Goal: Transaction & Acquisition: Purchase product/service

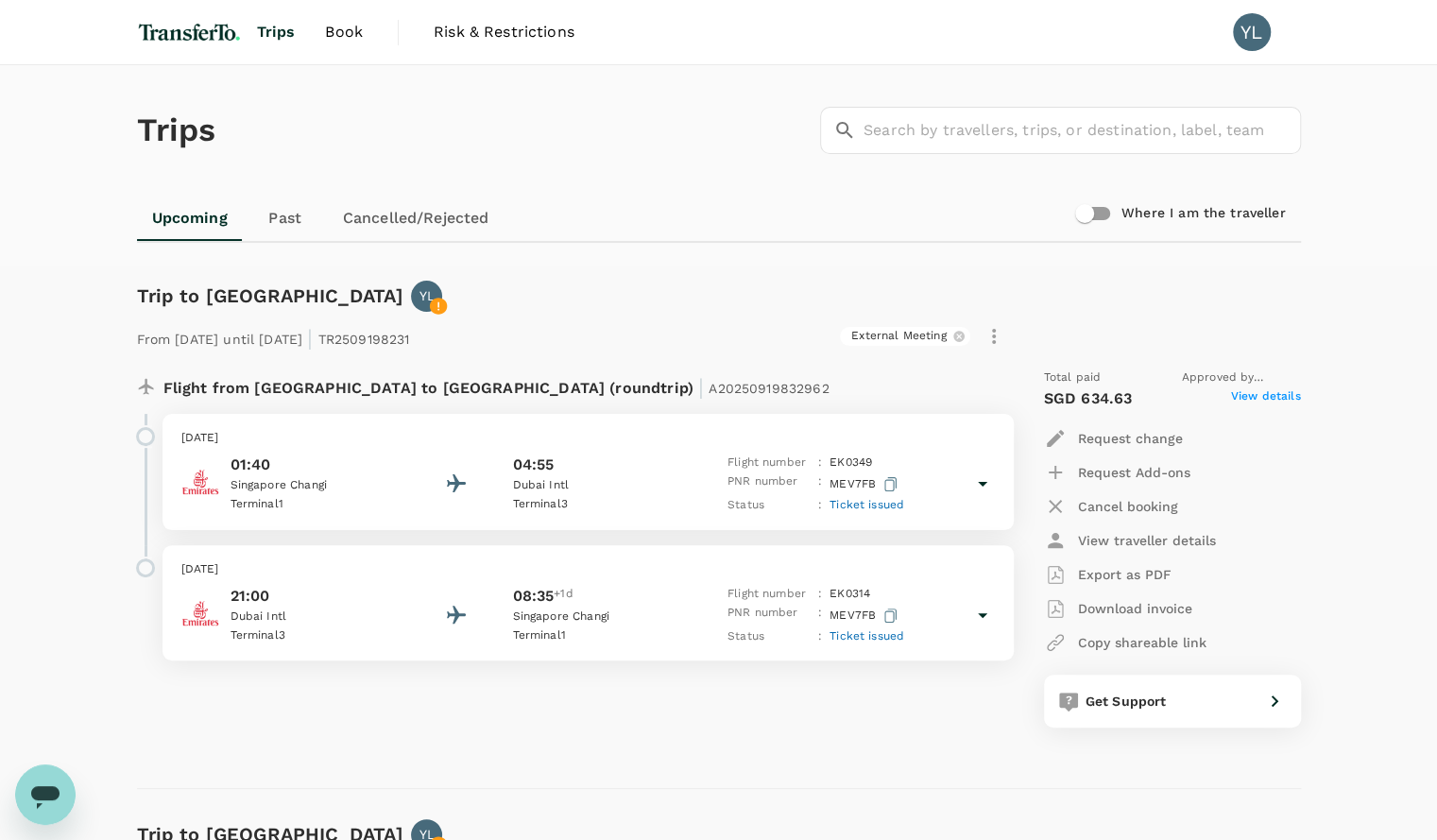
click at [163, 33] on img at bounding box center [190, 32] width 105 height 42
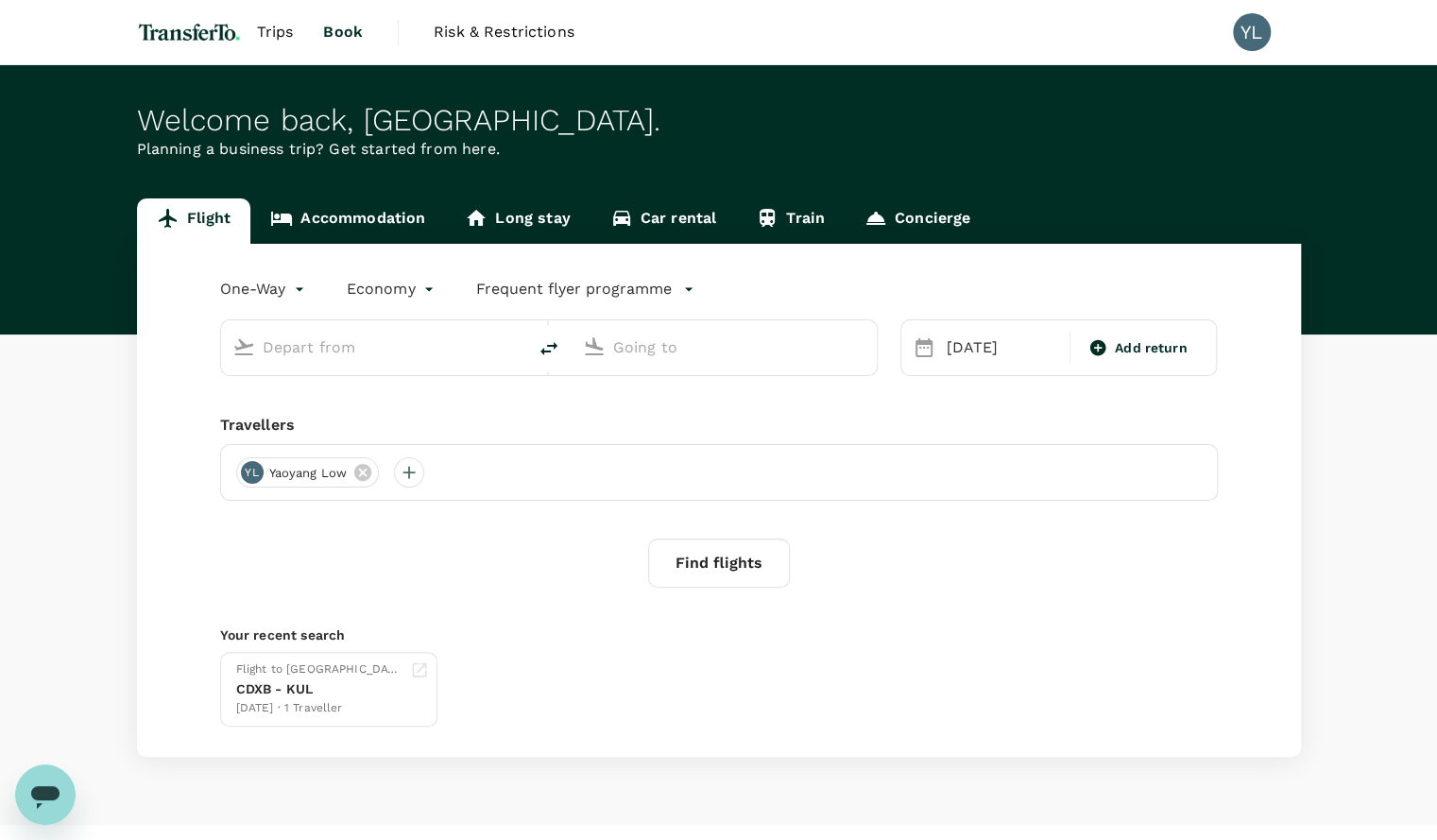
click at [355, 356] on input "text" at bounding box center [374, 347] width 224 height 29
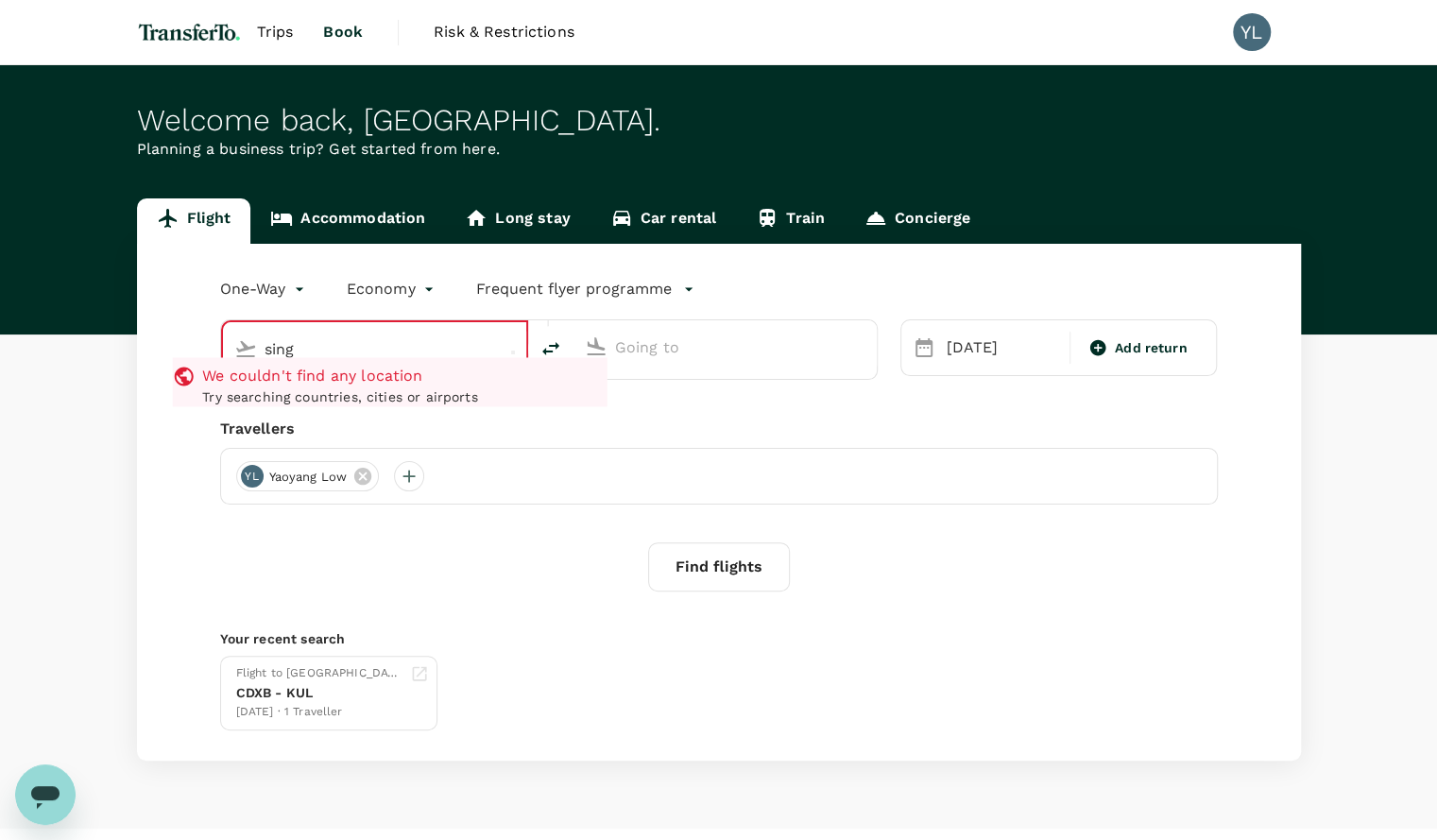
type input "[GEOGRAPHIC_DATA], [GEOGRAPHIC_DATA] (any)"
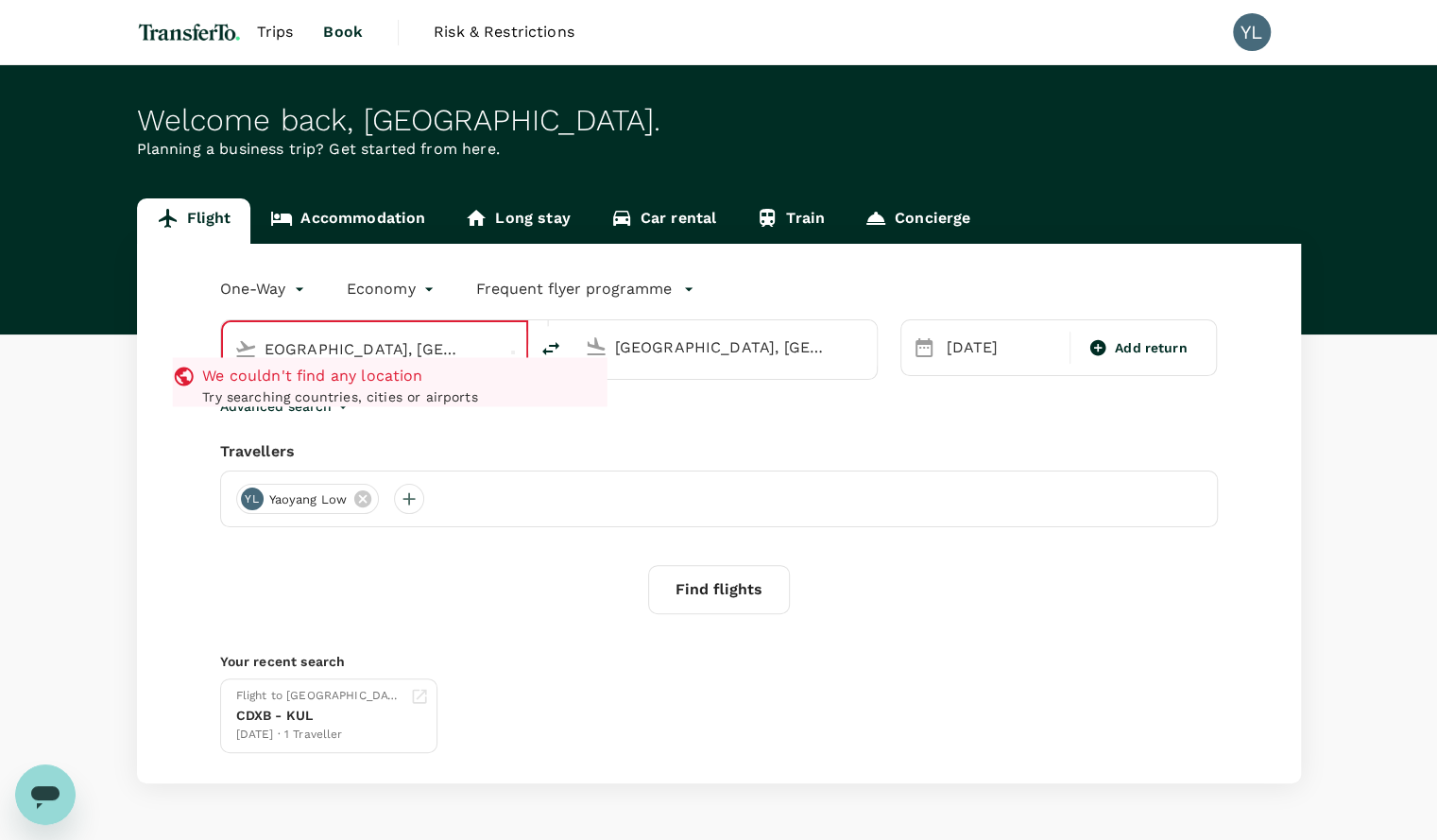
scroll to position [0, 32]
type input "[GEOGRAPHIC_DATA], [GEOGRAPHIC_DATA] (any)apore"
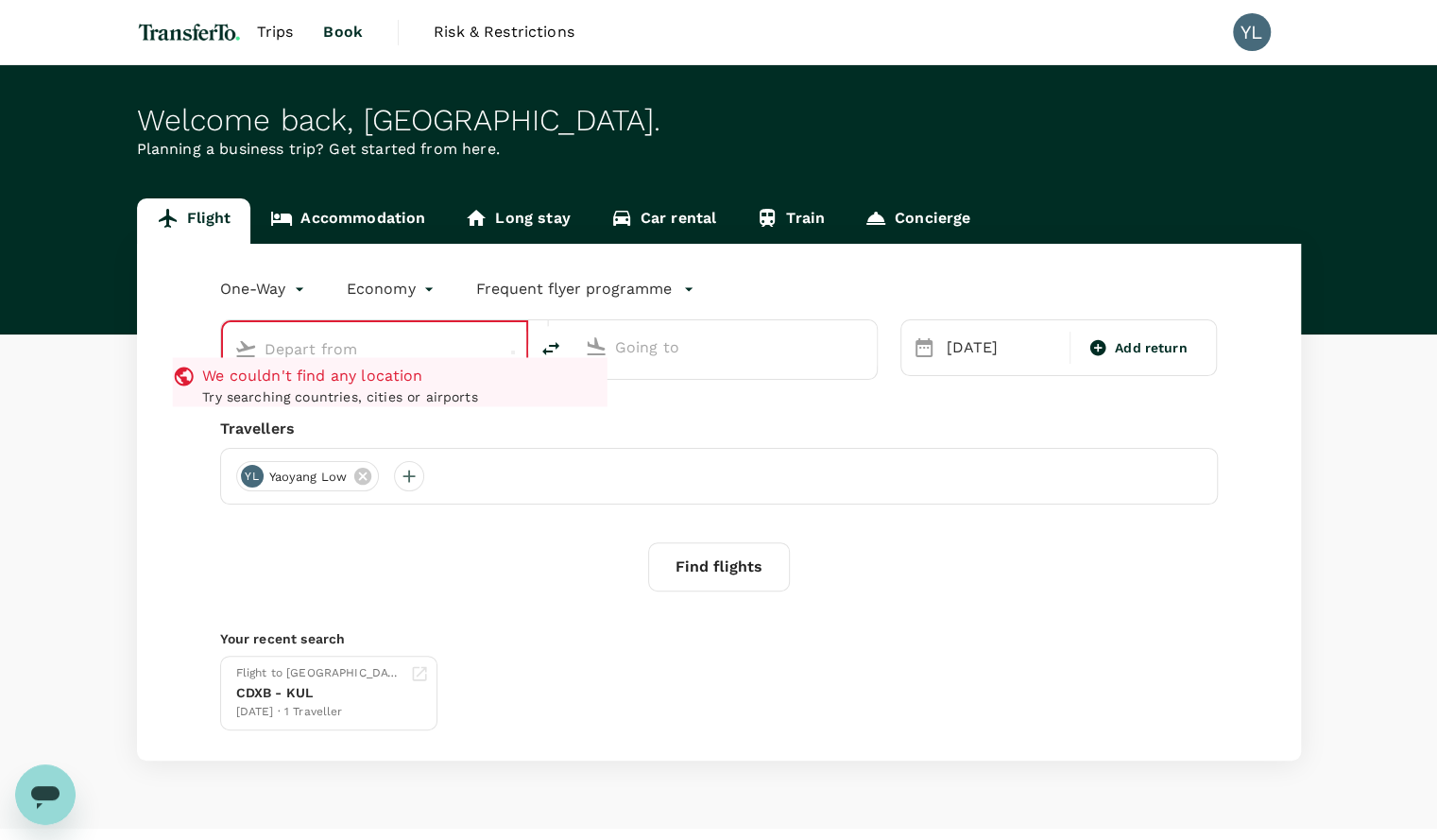
type input "[GEOGRAPHIC_DATA], [GEOGRAPHIC_DATA] (any)"
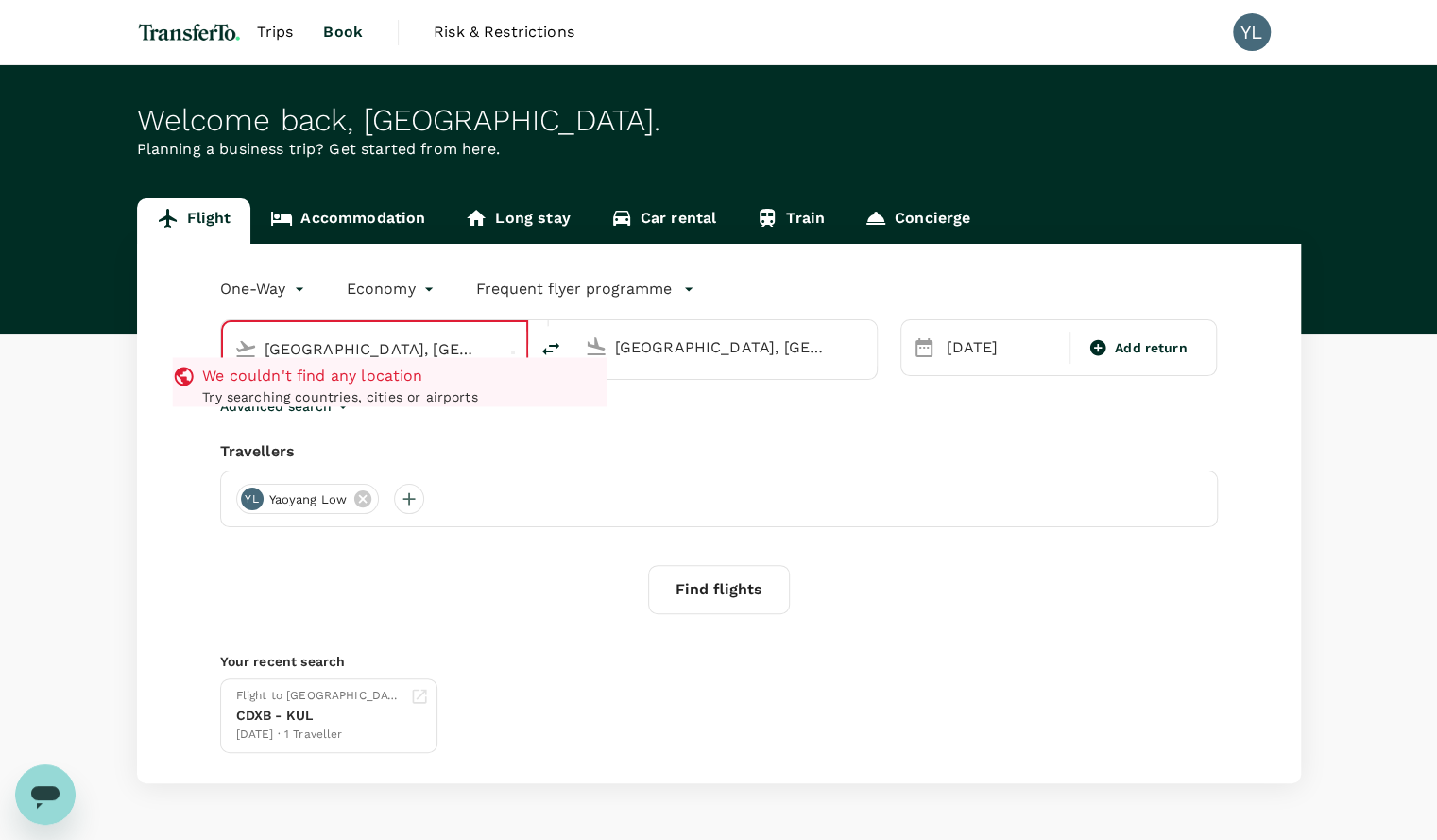
click at [347, 347] on input "[GEOGRAPHIC_DATA], [GEOGRAPHIC_DATA] (any)" at bounding box center [375, 349] width 222 height 29
click at [338, 337] on input "[GEOGRAPHIC_DATA], [GEOGRAPHIC_DATA] (any)" at bounding box center [375, 349] width 222 height 29
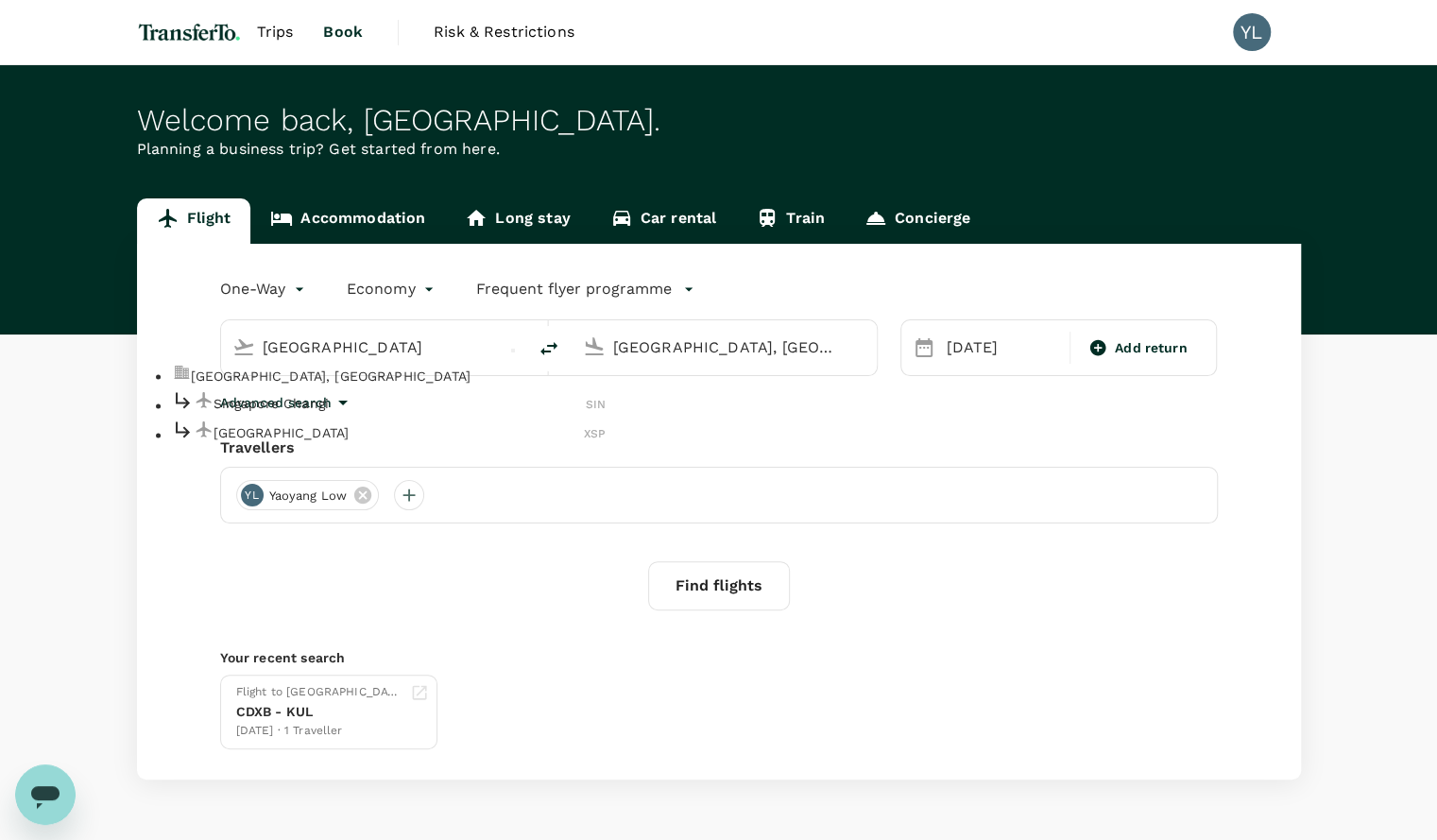
click at [331, 384] on p "[GEOGRAPHIC_DATA], [GEOGRAPHIC_DATA]" at bounding box center [398, 375] width 415 height 18
type input "[GEOGRAPHIC_DATA], [GEOGRAPHIC_DATA] (any)"
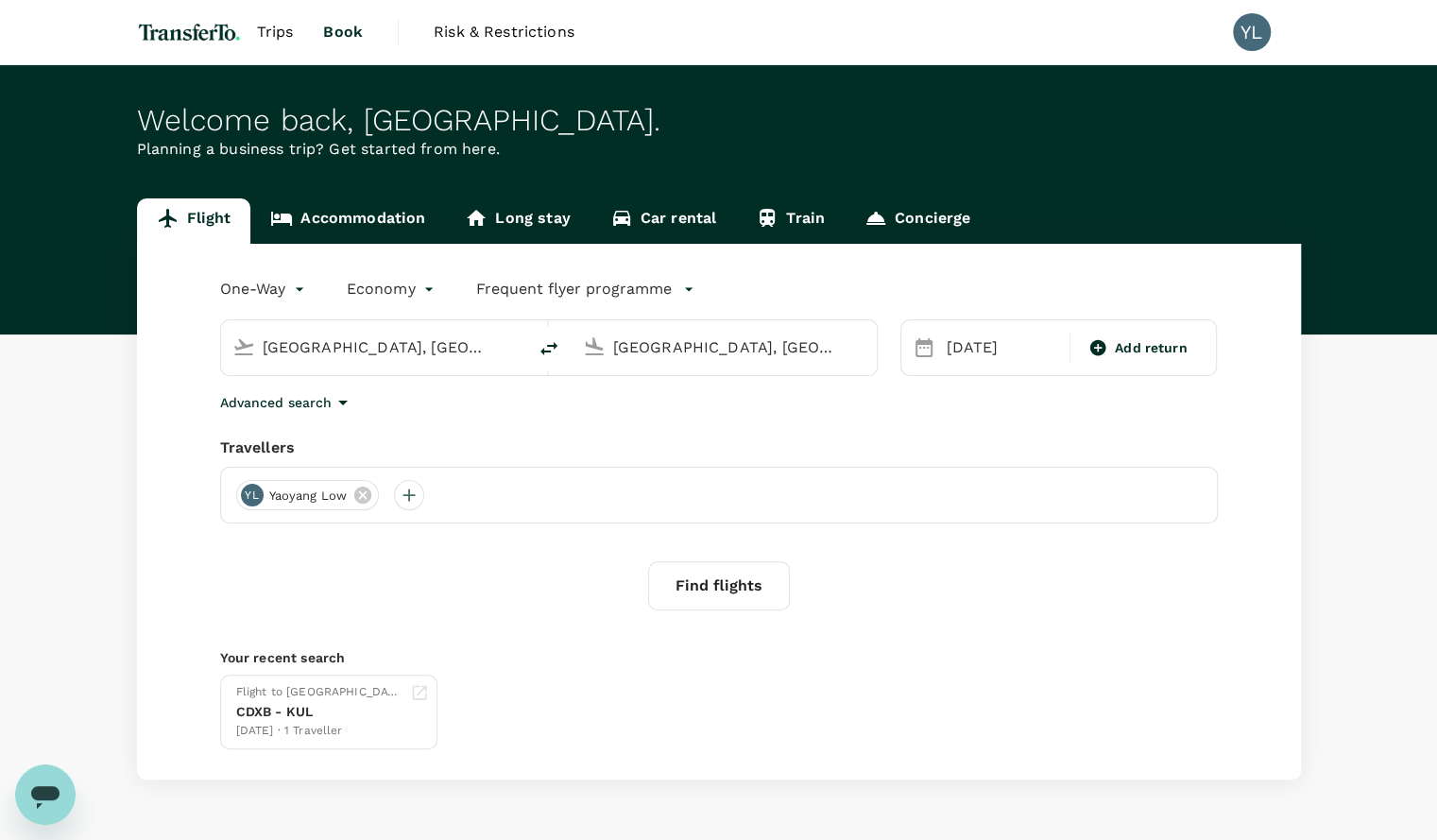
click at [664, 349] on input "[GEOGRAPHIC_DATA], [GEOGRAPHIC_DATA] (any)" at bounding box center [724, 347] width 224 height 29
click at [665, 349] on input "[GEOGRAPHIC_DATA], [GEOGRAPHIC_DATA] (any)" at bounding box center [724, 347] width 224 height 29
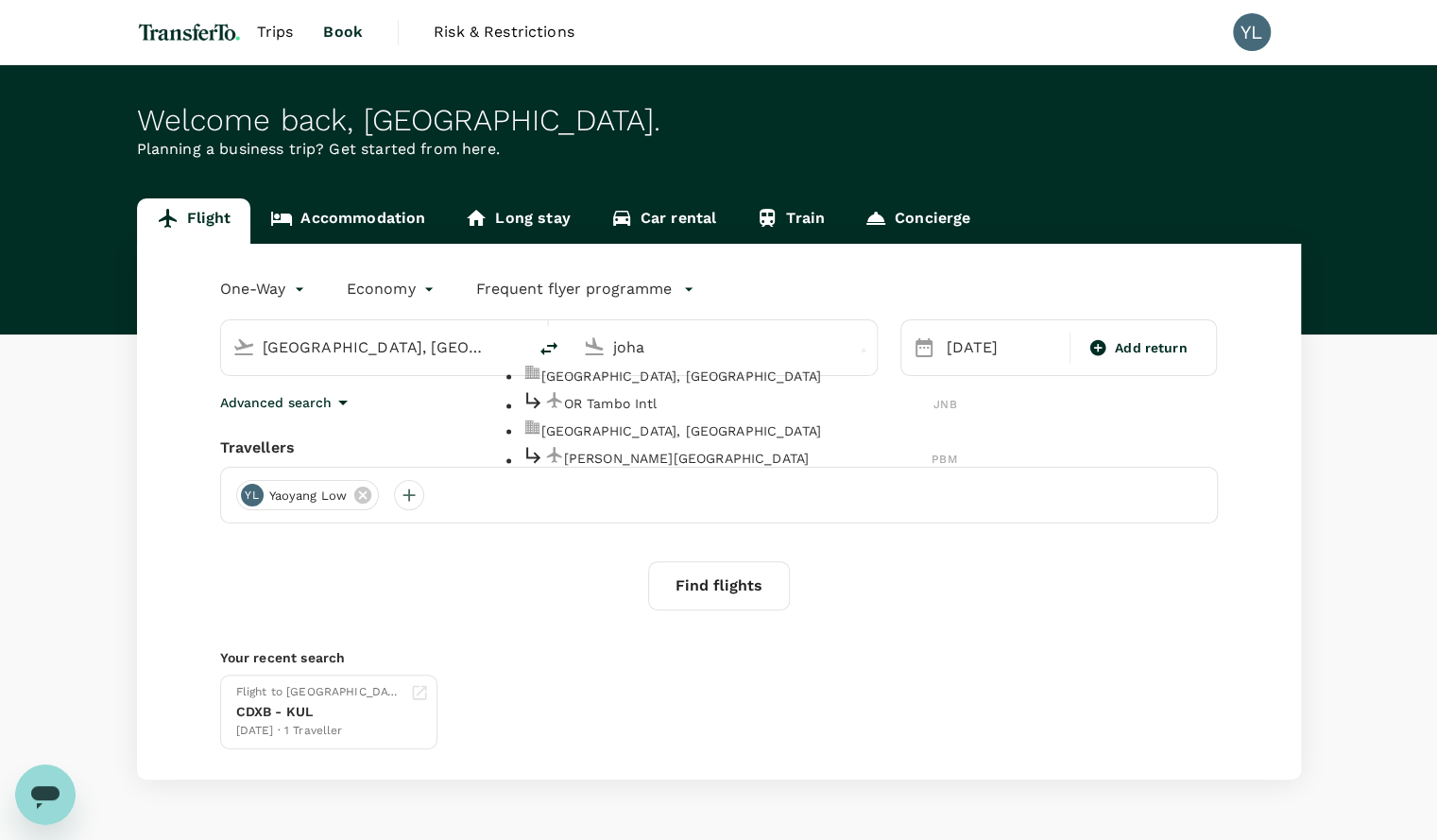
click at [668, 413] on p "OR Tambo Intl" at bounding box center [749, 402] width 370 height 18
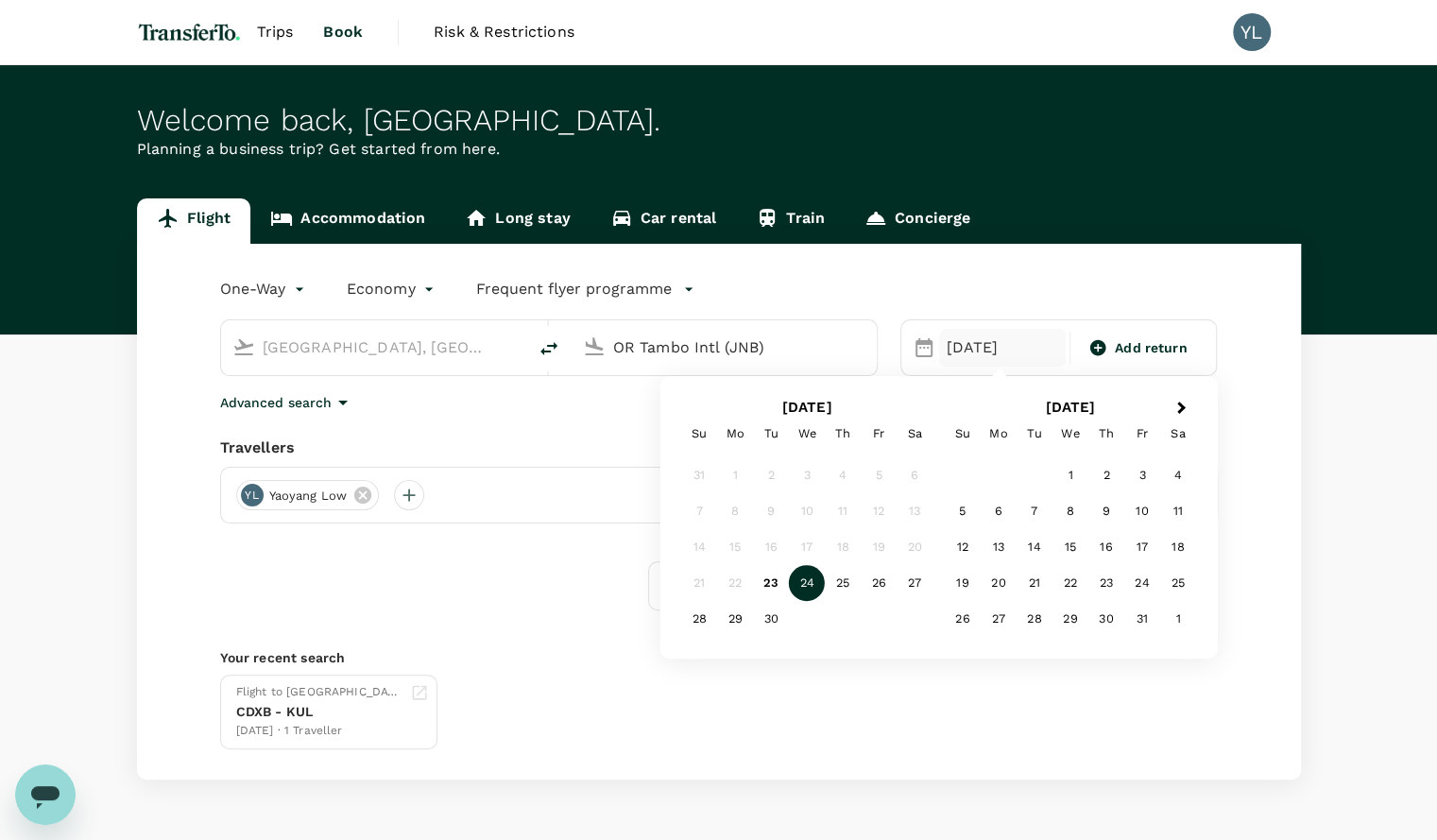
type input "OR Tambo Intl (JNB)"
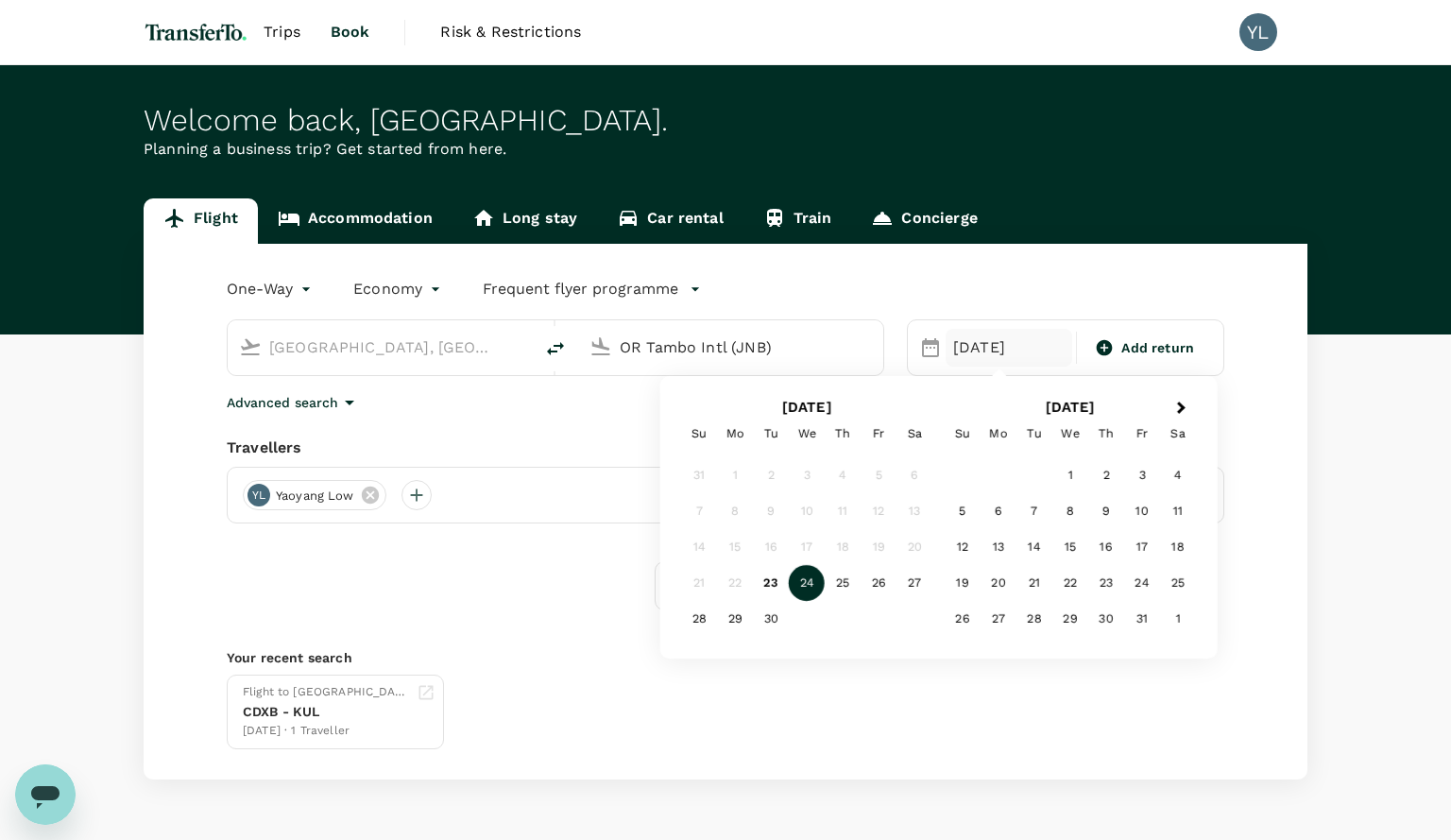
click at [394, 300] on body "Trips Book Risk & Restrictions YL Welcome back , [GEOGRAPHIC_DATA] . Planning a…" at bounding box center [726, 449] width 1451 height 898
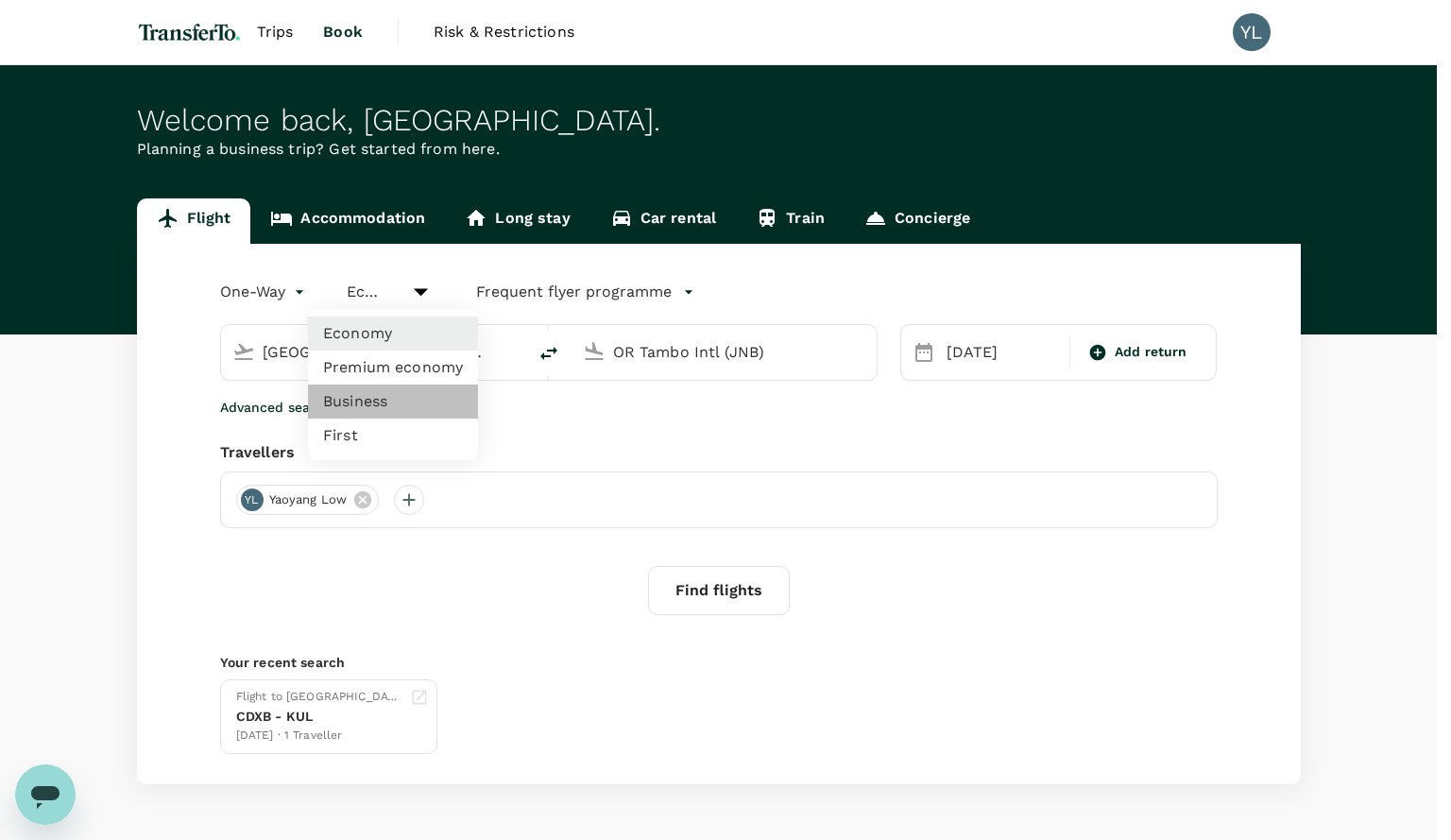
click at [393, 402] on li "Business" at bounding box center [393, 401] width 170 height 34
type input "business"
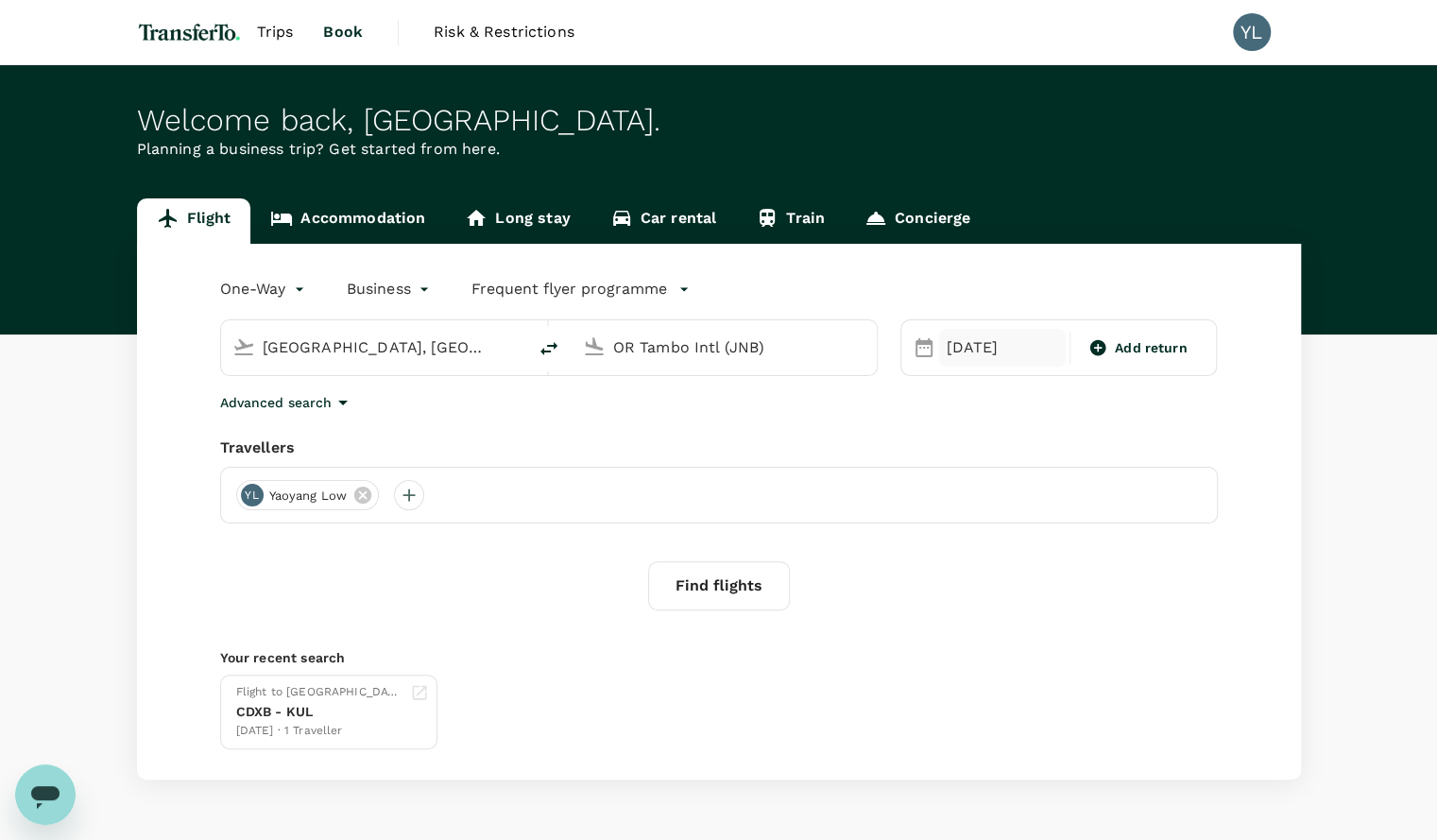
click at [949, 348] on div "[DATE]" at bounding box center [1002, 347] width 126 height 38
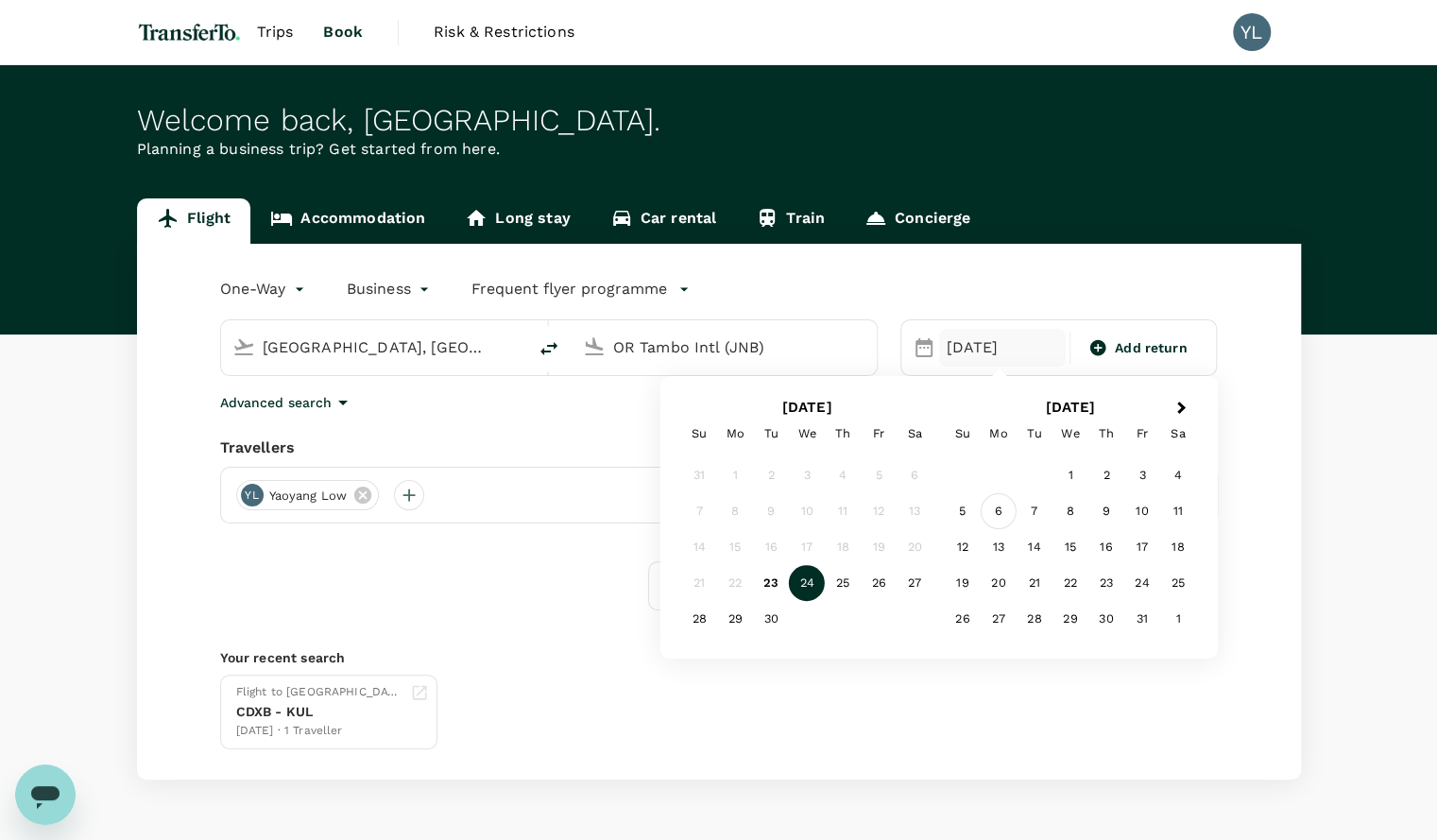
click at [993, 510] on div "6" at bounding box center [998, 510] width 36 height 36
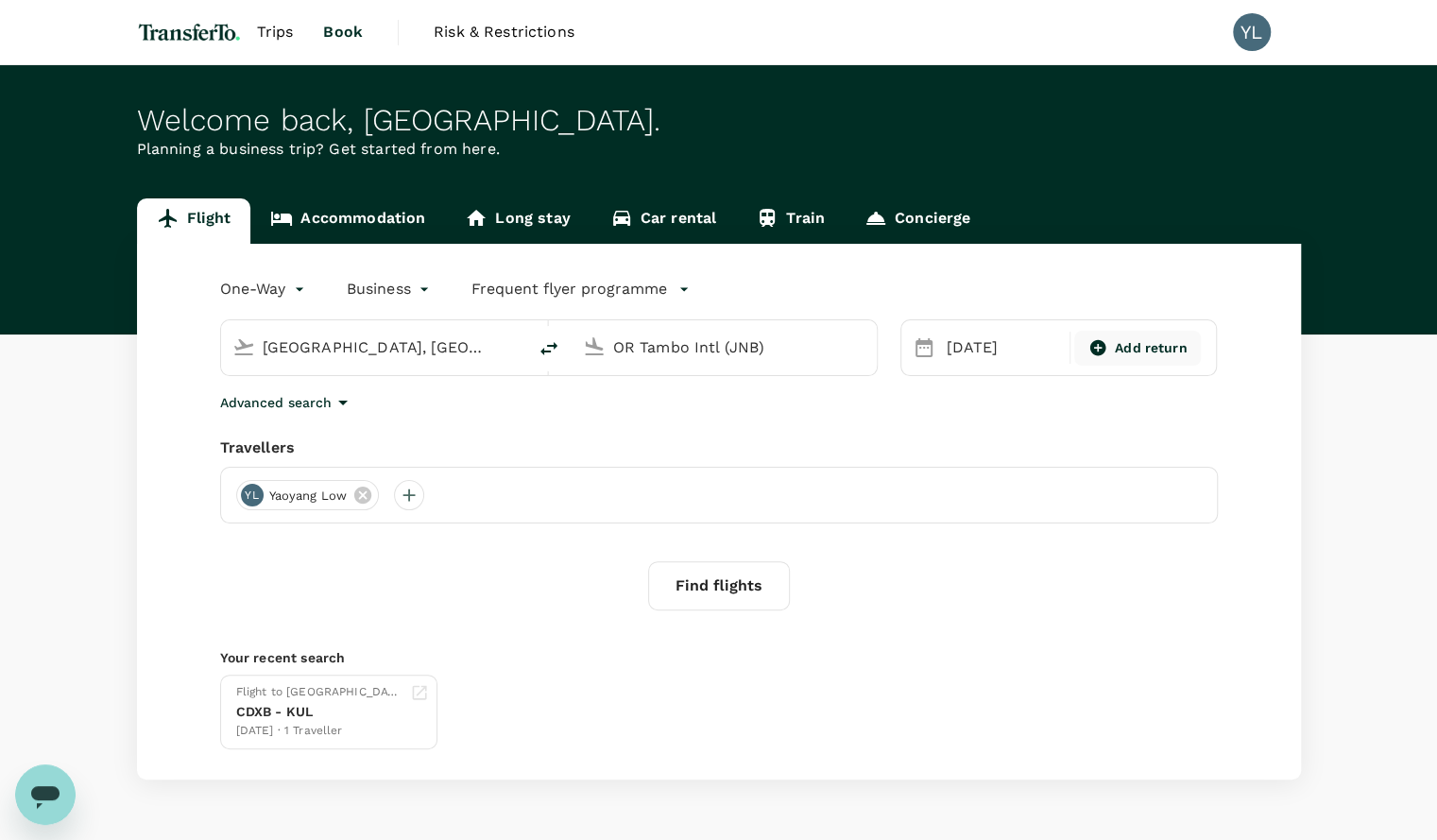
click at [1131, 351] on span "Add return" at bounding box center [1150, 348] width 73 height 19
type input "roundtrip"
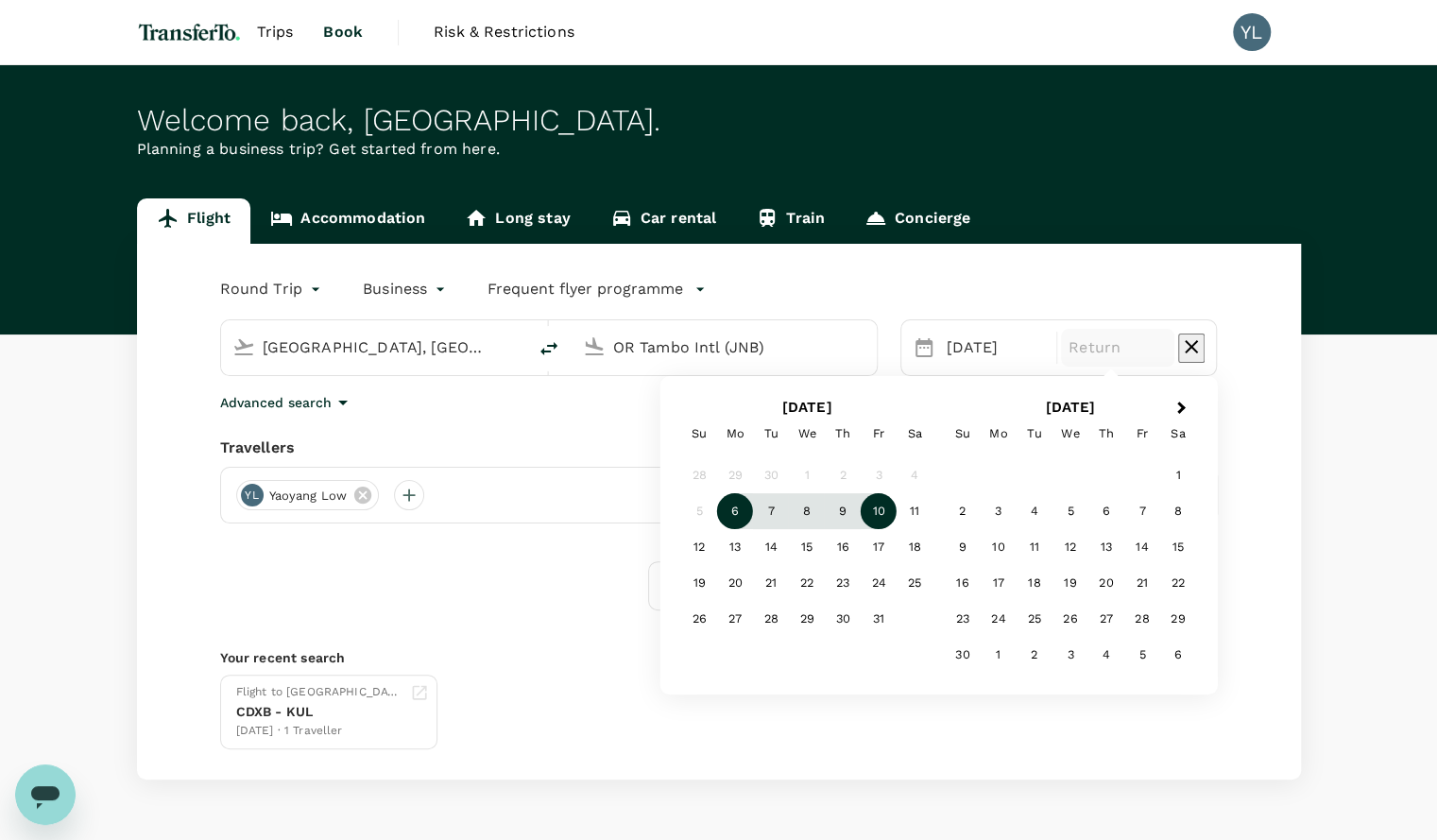
click at [890, 506] on div "10" at bounding box center [878, 510] width 36 height 36
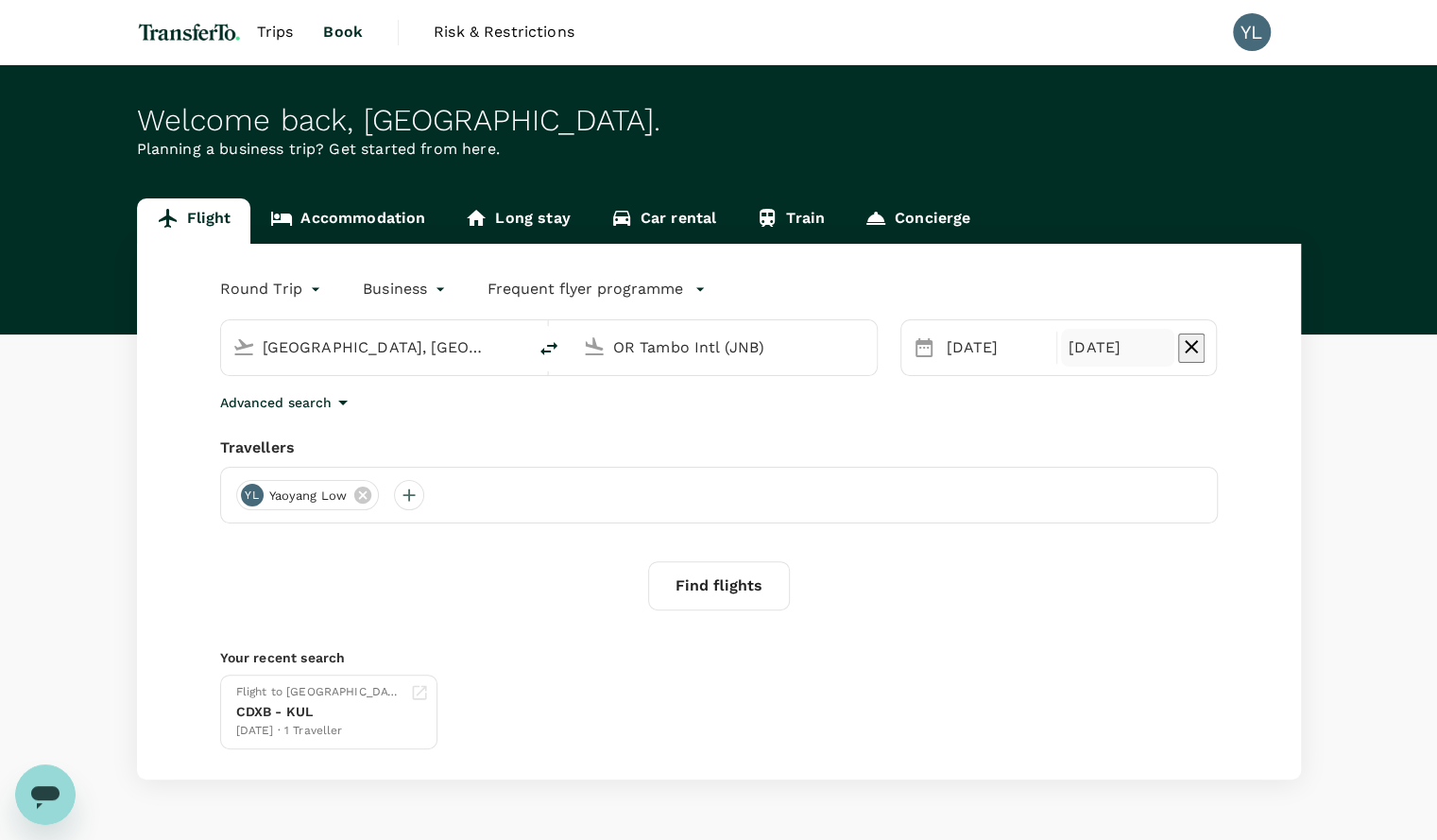
click at [1071, 416] on div "Round Trip roundtrip Business business Frequent flyer programme [GEOGRAPHIC_DAT…" at bounding box center [718, 511] width 1164 height 536
click at [279, 286] on body "Trips Book Risk & Restrictions YL Welcome back , [GEOGRAPHIC_DATA] . Planning a…" at bounding box center [718, 449] width 1437 height 898
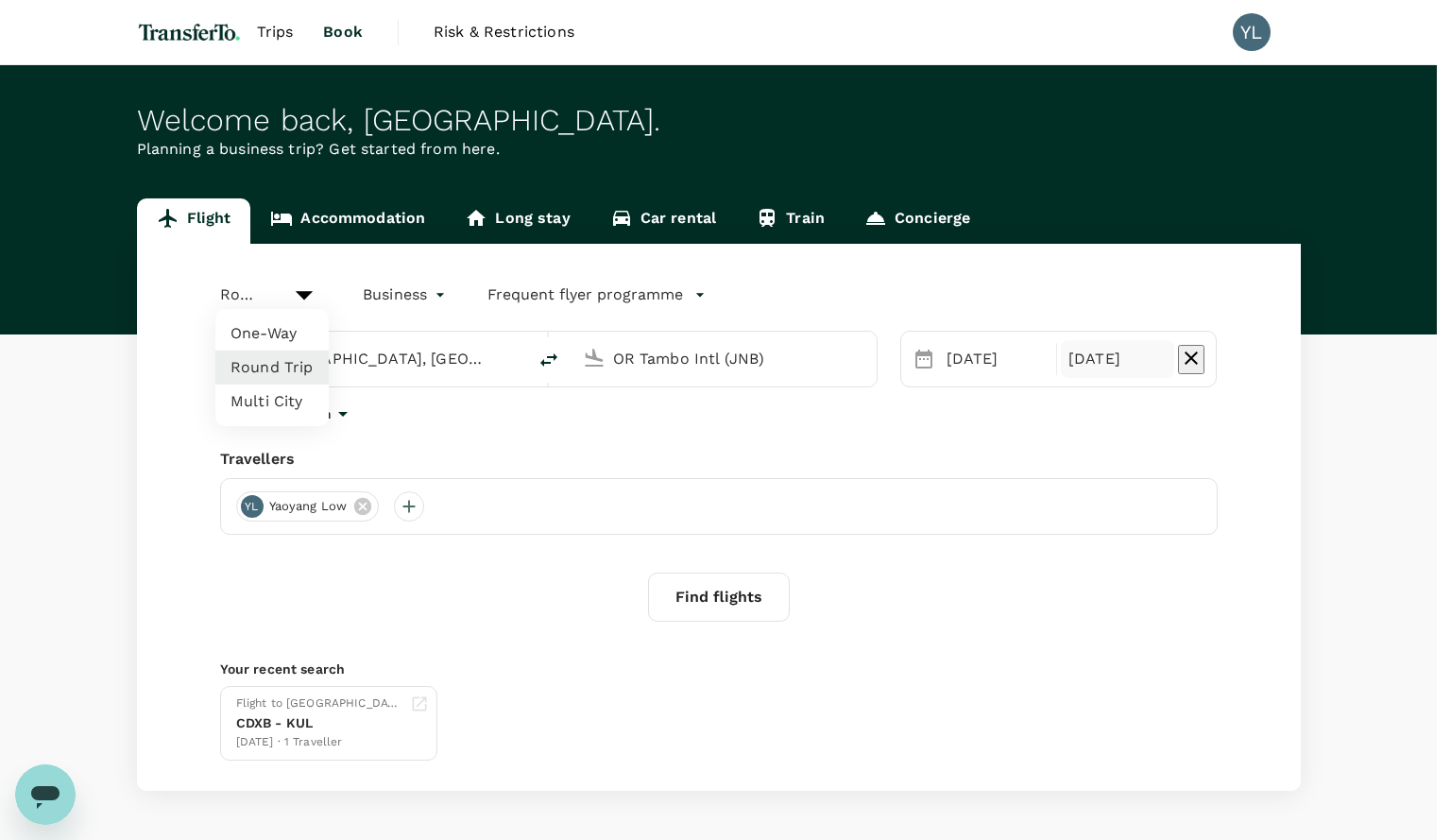
click at [503, 398] on div at bounding box center [726, 420] width 1451 height 840
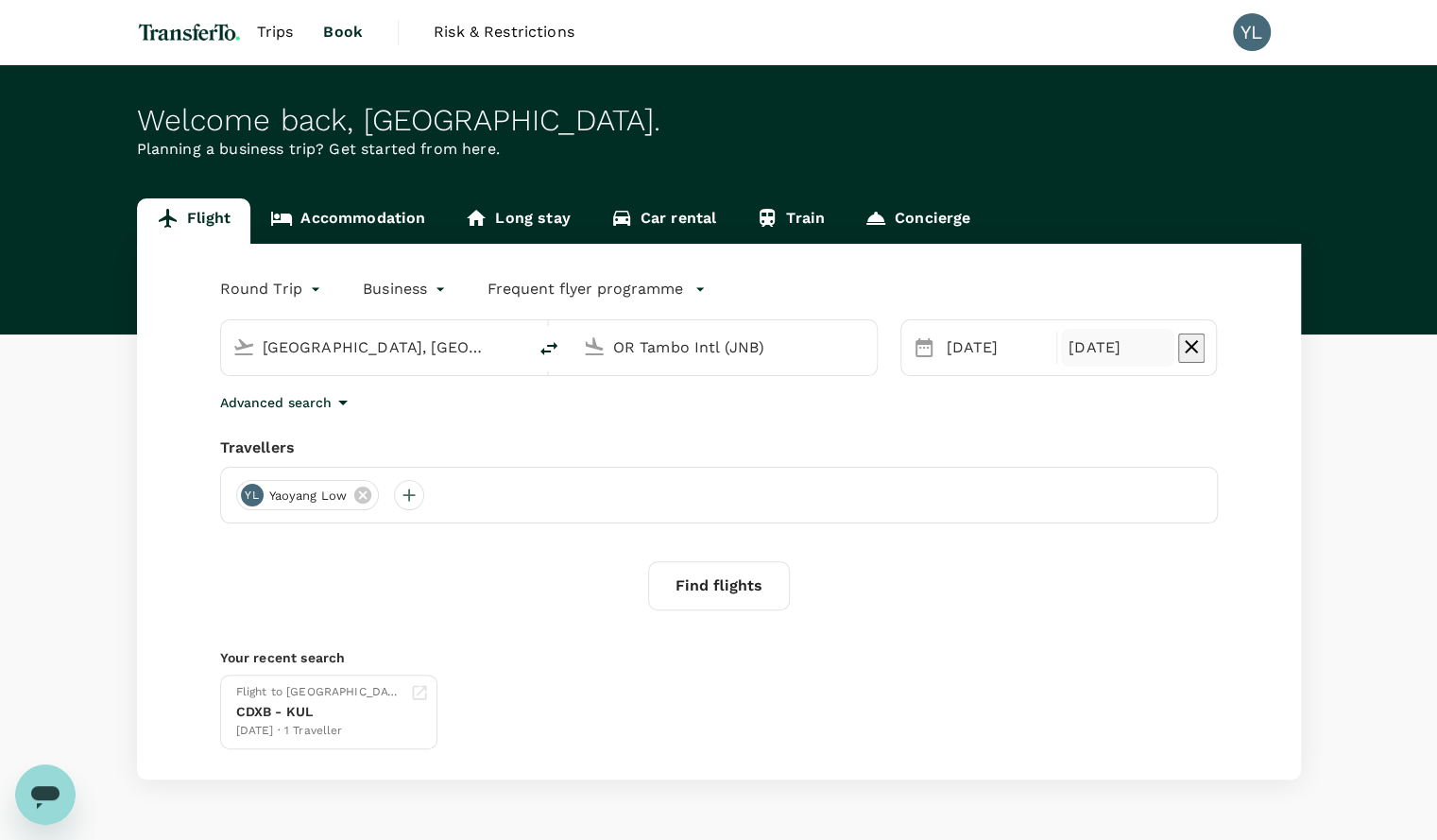
click at [333, 398] on icon "button" at bounding box center [342, 402] width 22 height 22
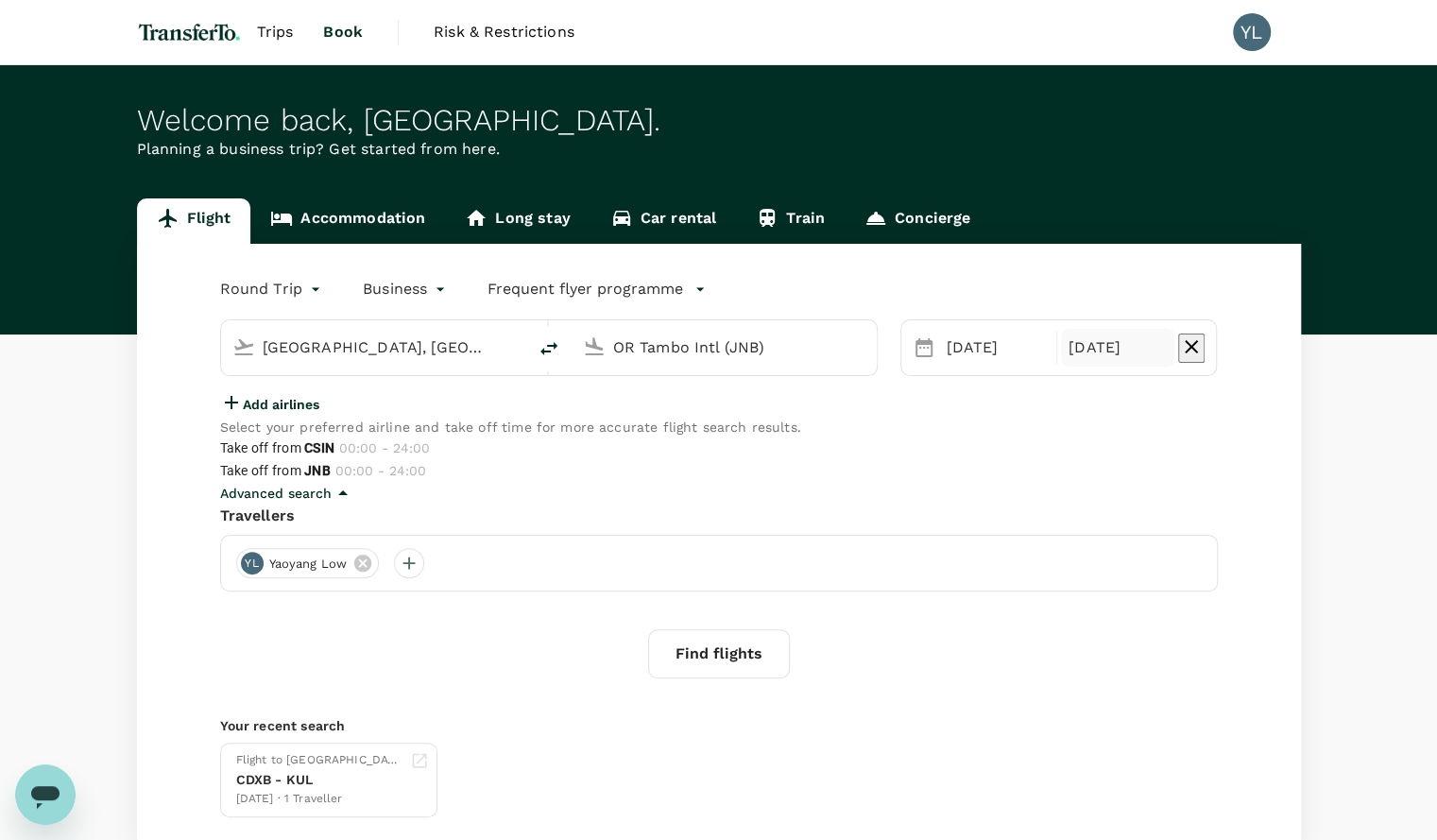
click at [719, 417] on div "Add airlines" at bounding box center [552, 403] width 665 height 26
click at [287, 413] on p "Add airlines" at bounding box center [281, 403] width 77 height 18
click at [287, 421] on input "text" at bounding box center [311, 405] width 183 height 30
click at [287, 413] on p "Add airlines" at bounding box center [281, 403] width 77 height 18
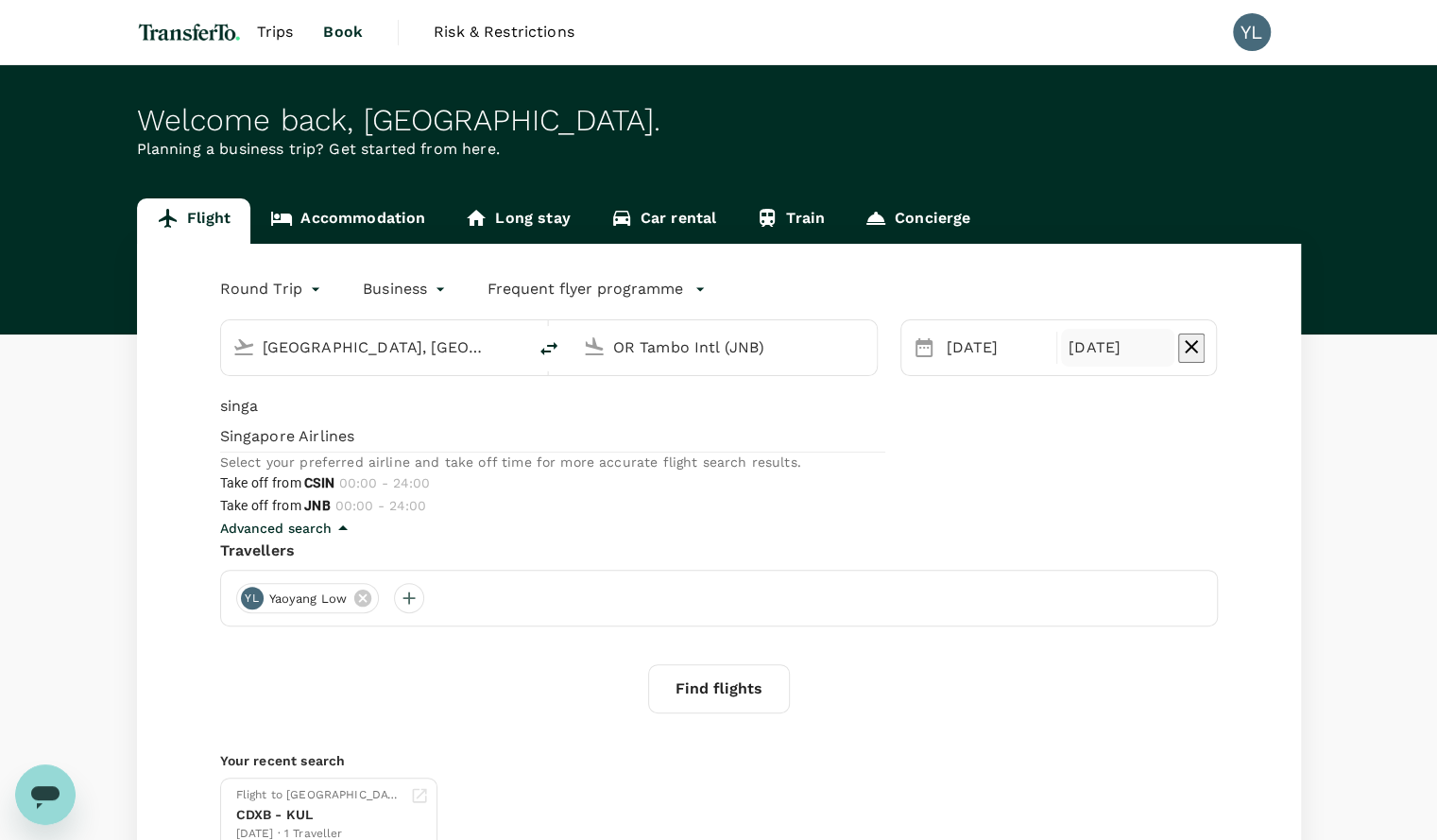
type input "singa"
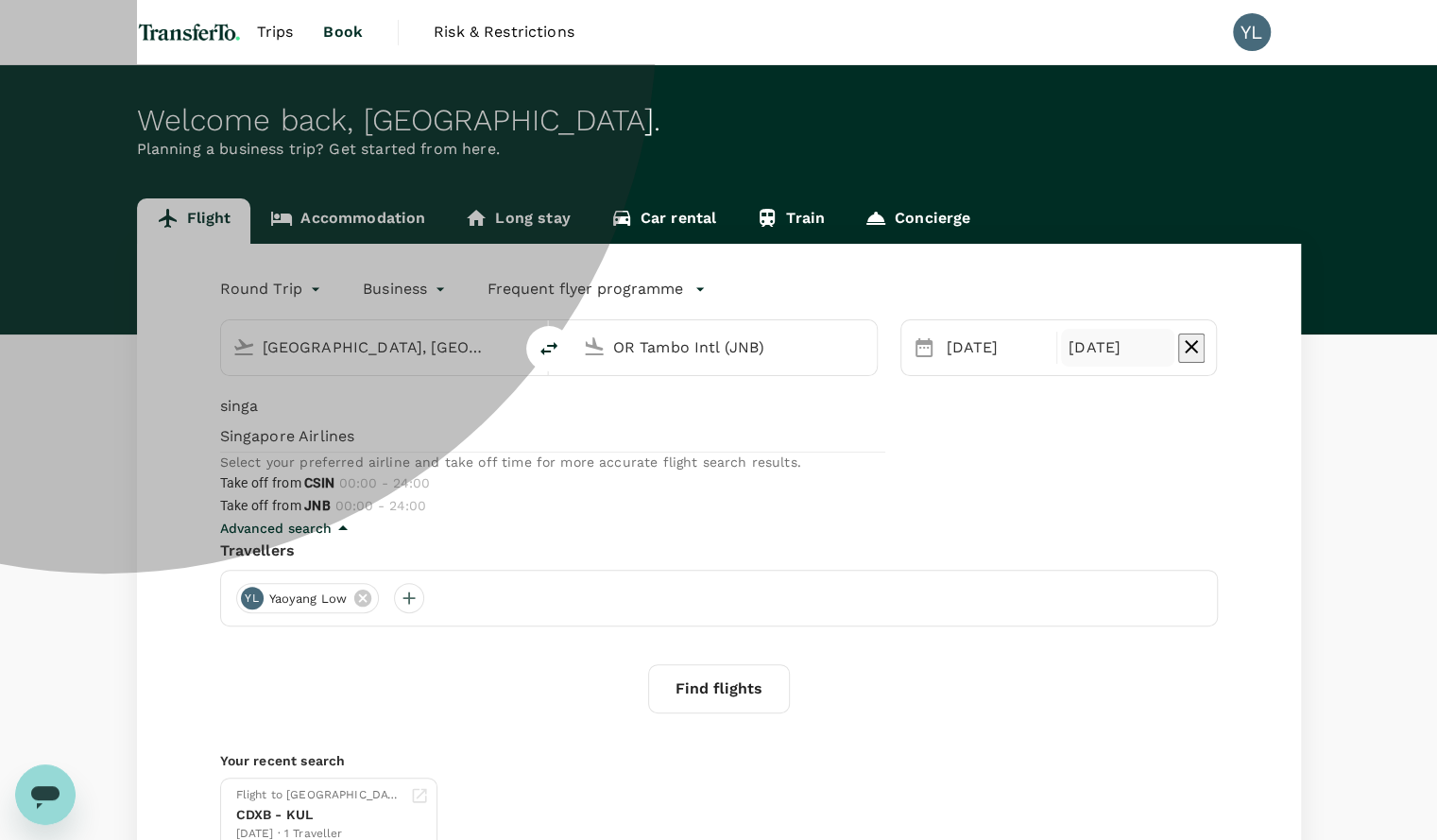
click at [323, 447] on span "Singapore Airlines" at bounding box center [552, 436] width 665 height 22
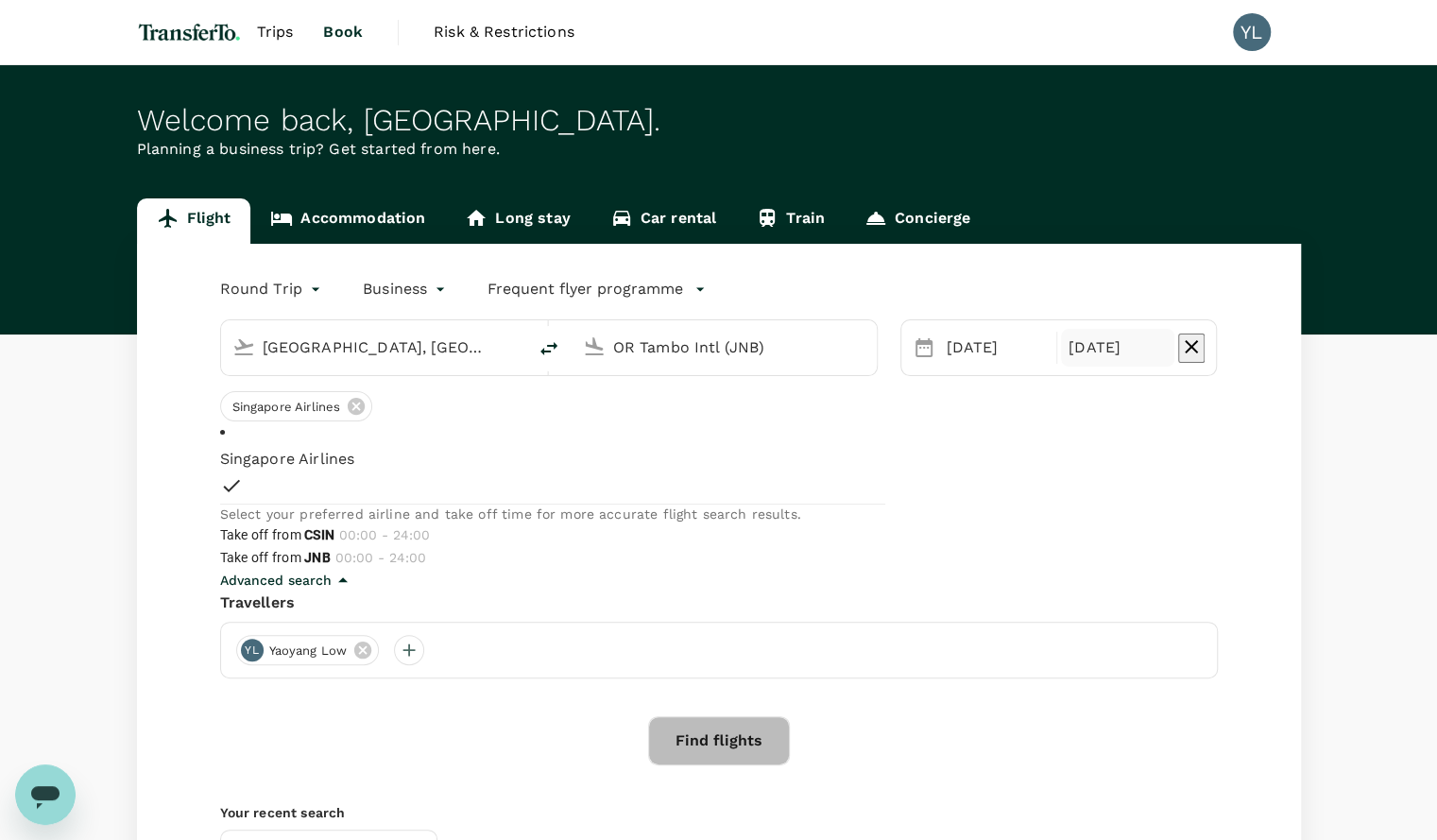
click at [707, 753] on button "Find flights" at bounding box center [718, 740] width 142 height 50
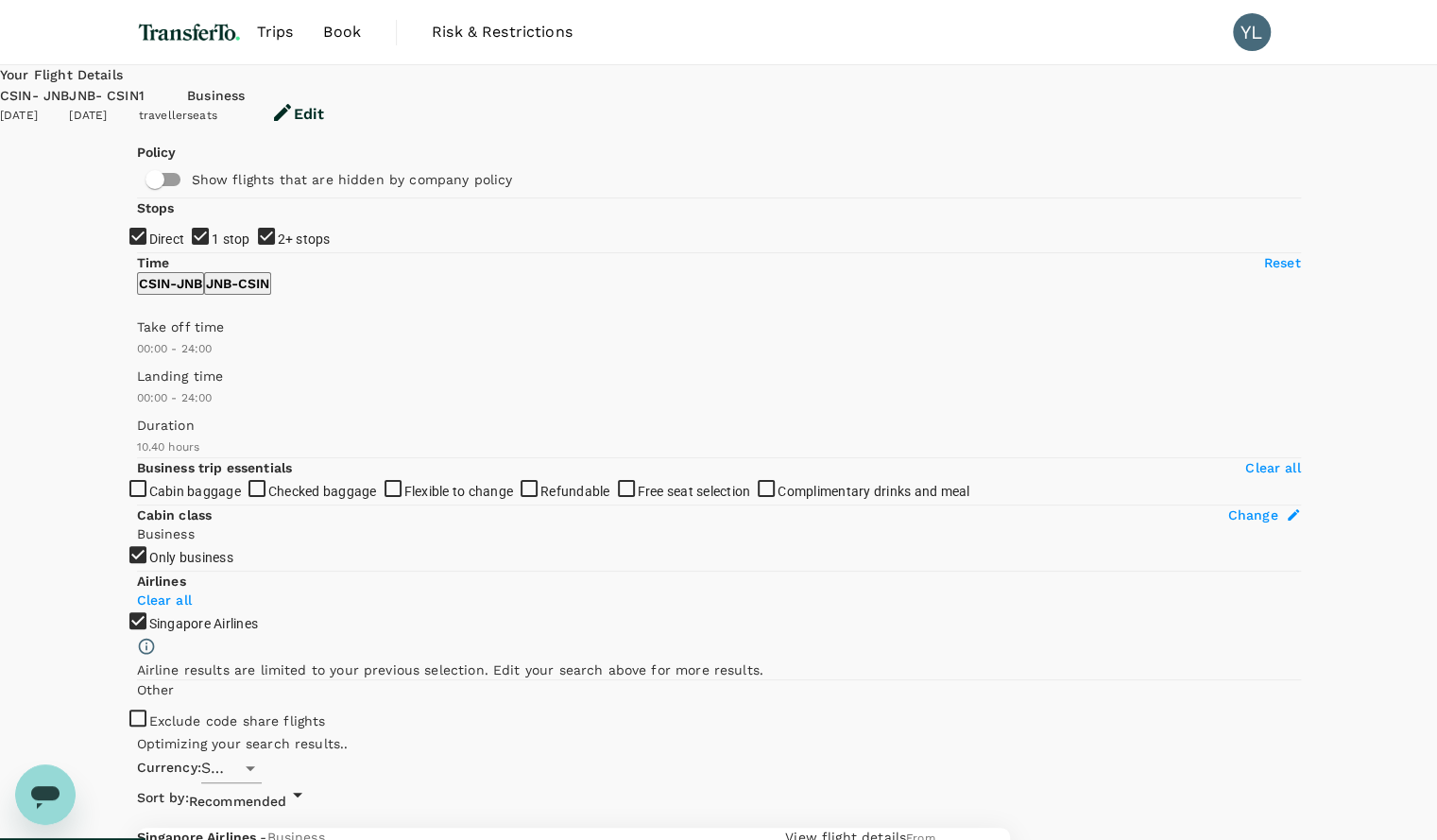
checkbox input "false"
click at [69, 107] on div "[DATE]" at bounding box center [34, 116] width 69 height 18
click at [350, 95] on button "Edit" at bounding box center [298, 114] width 106 height 56
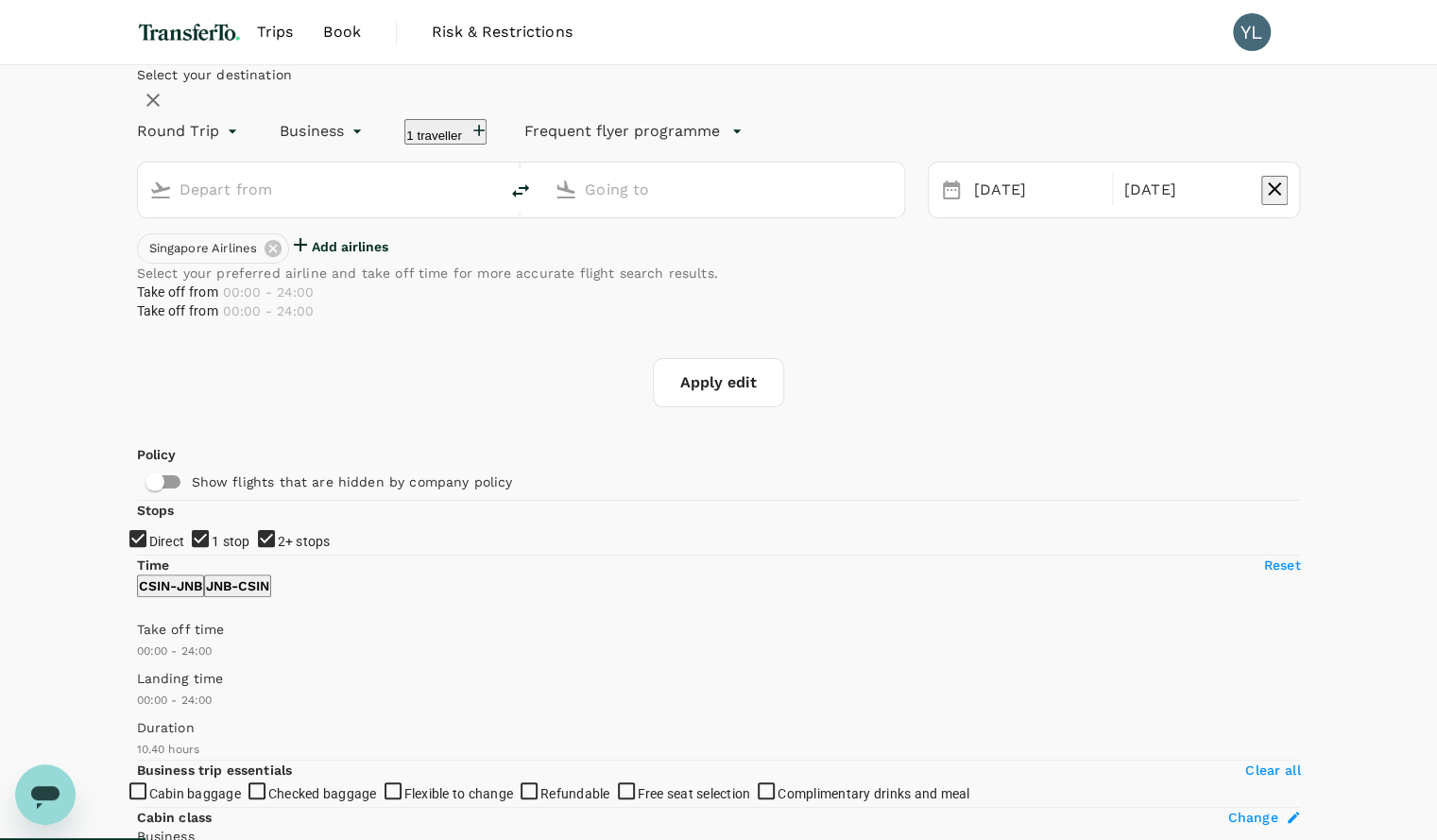
type input "[GEOGRAPHIC_DATA], [GEOGRAPHIC_DATA] (any)"
type input "OR Tambo Intl (JNB)"
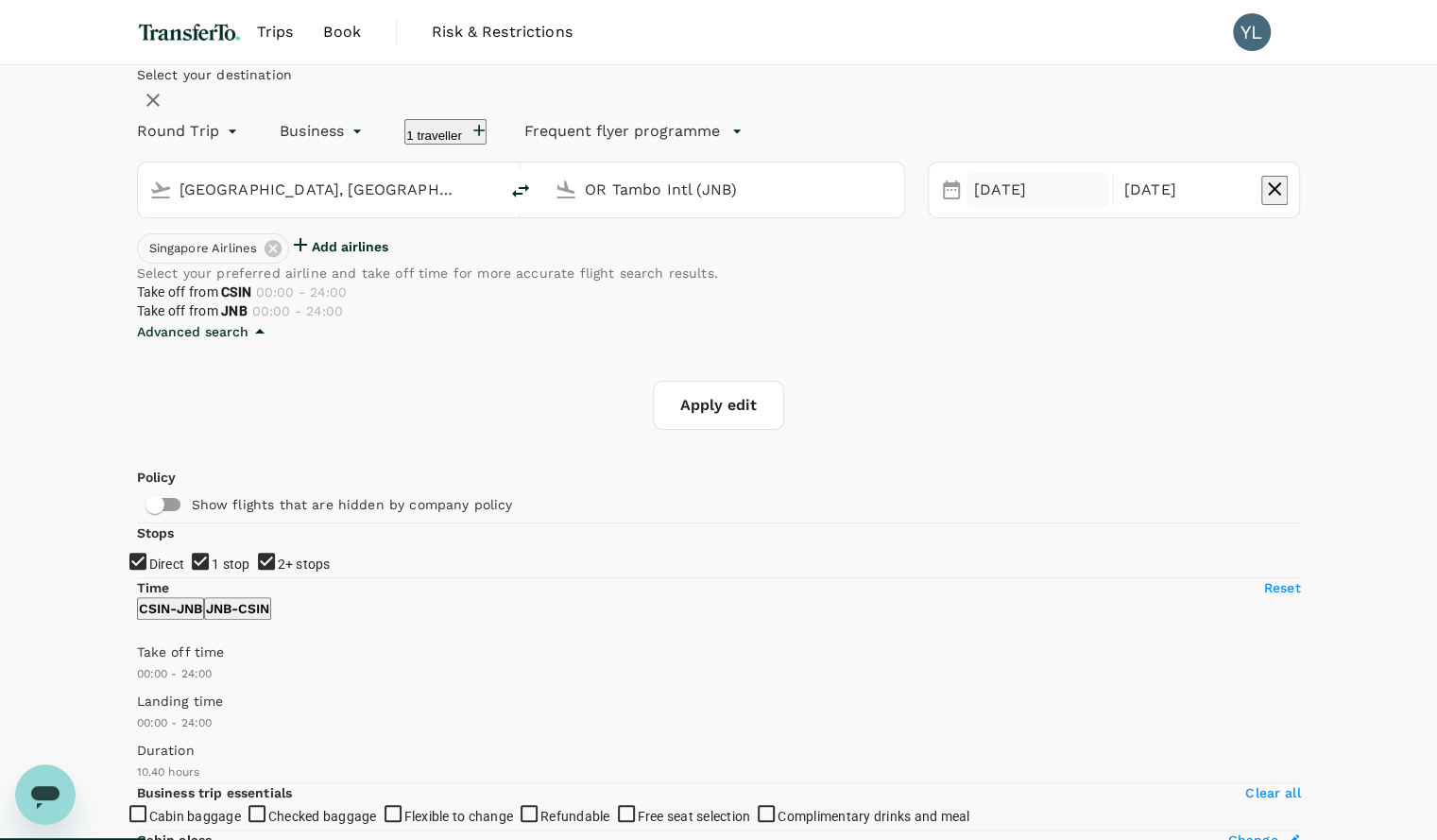
click at [966, 209] on div "[DATE]" at bounding box center [1037, 191] width 142 height 37
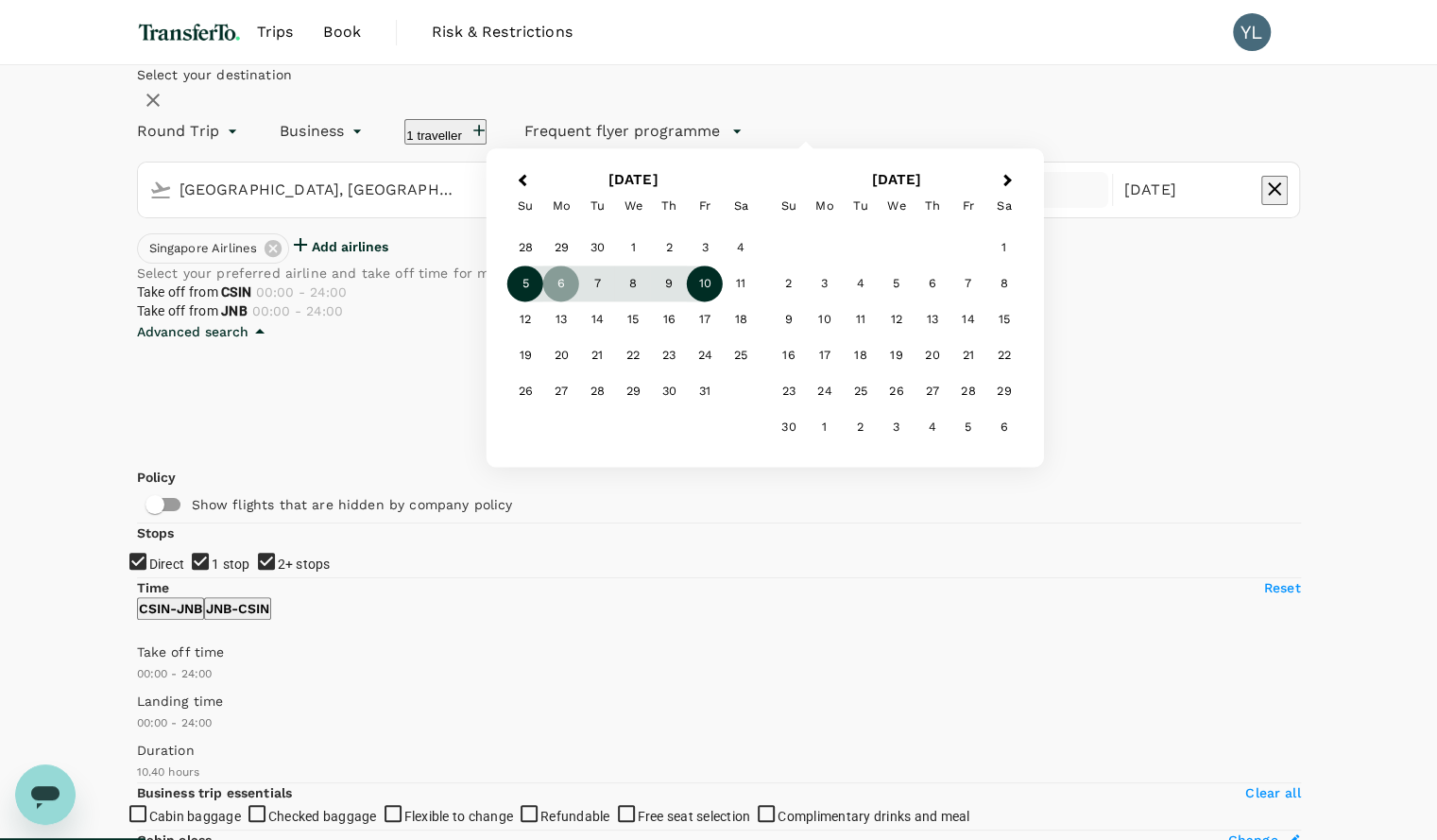
click at [543, 302] on div "5" at bounding box center [525, 284] width 36 height 36
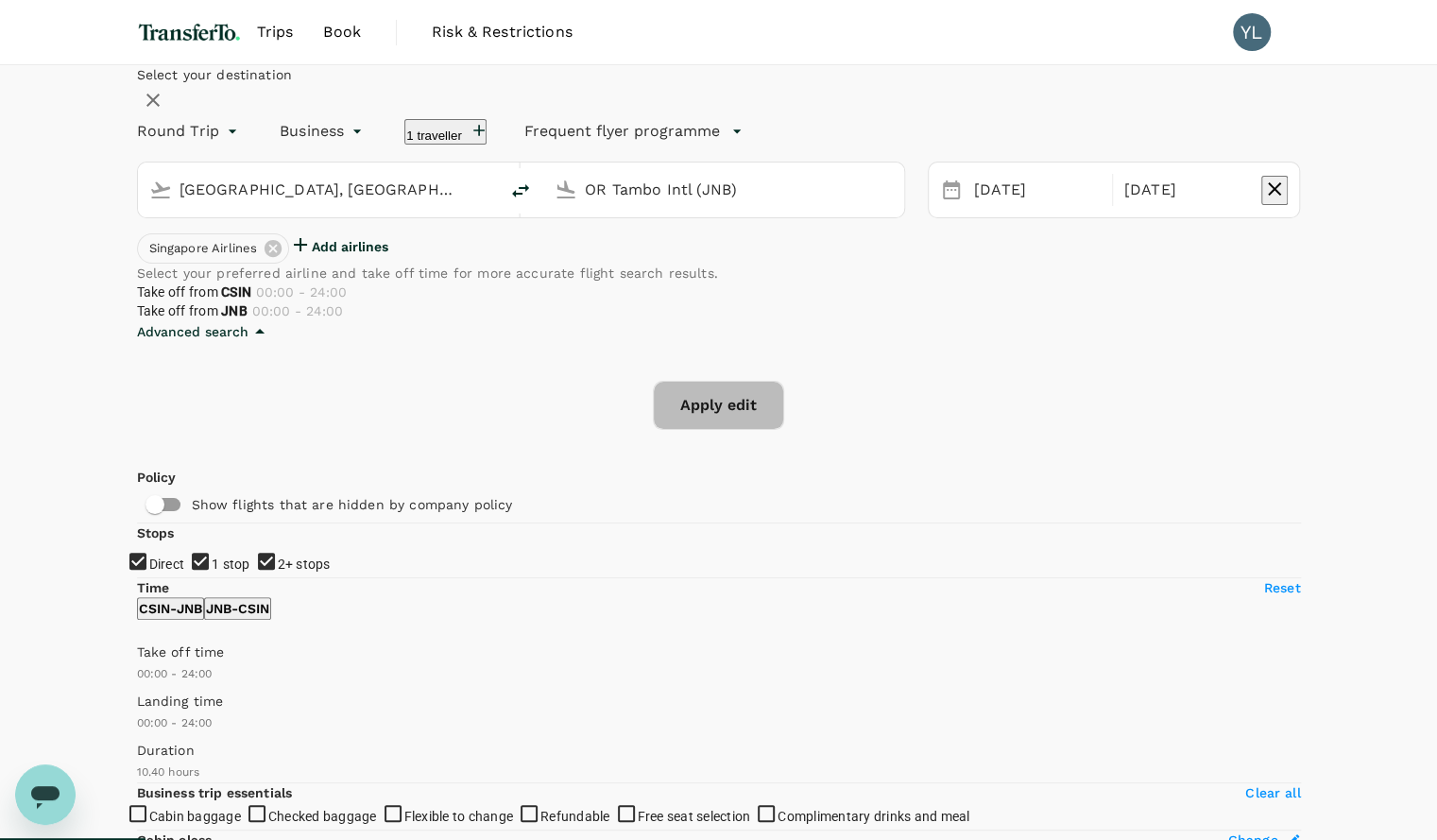
click at [714, 430] on button "Apply edit" at bounding box center [718, 404] width 131 height 50
checkbox input "false"
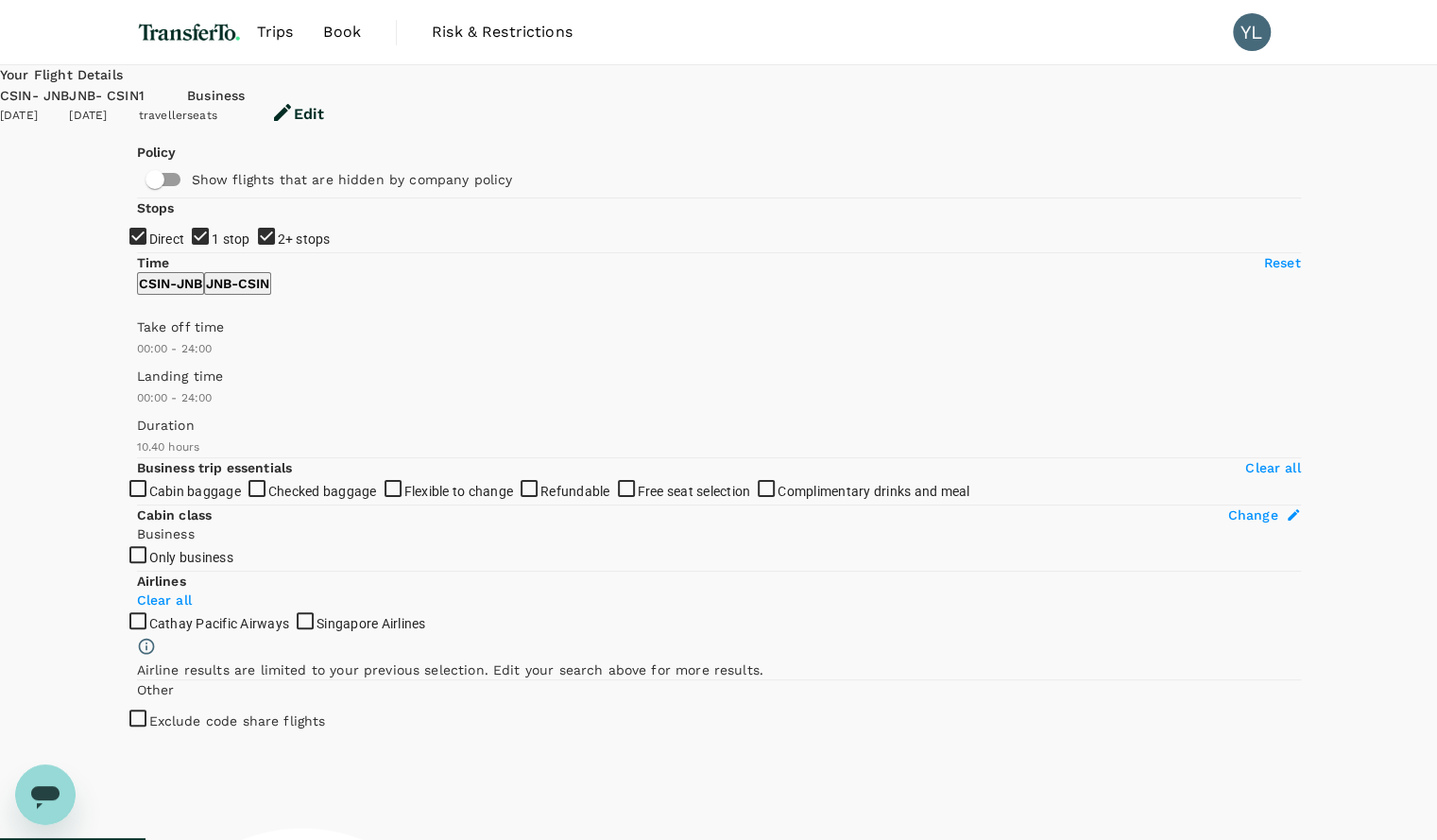
checkbox input "true"
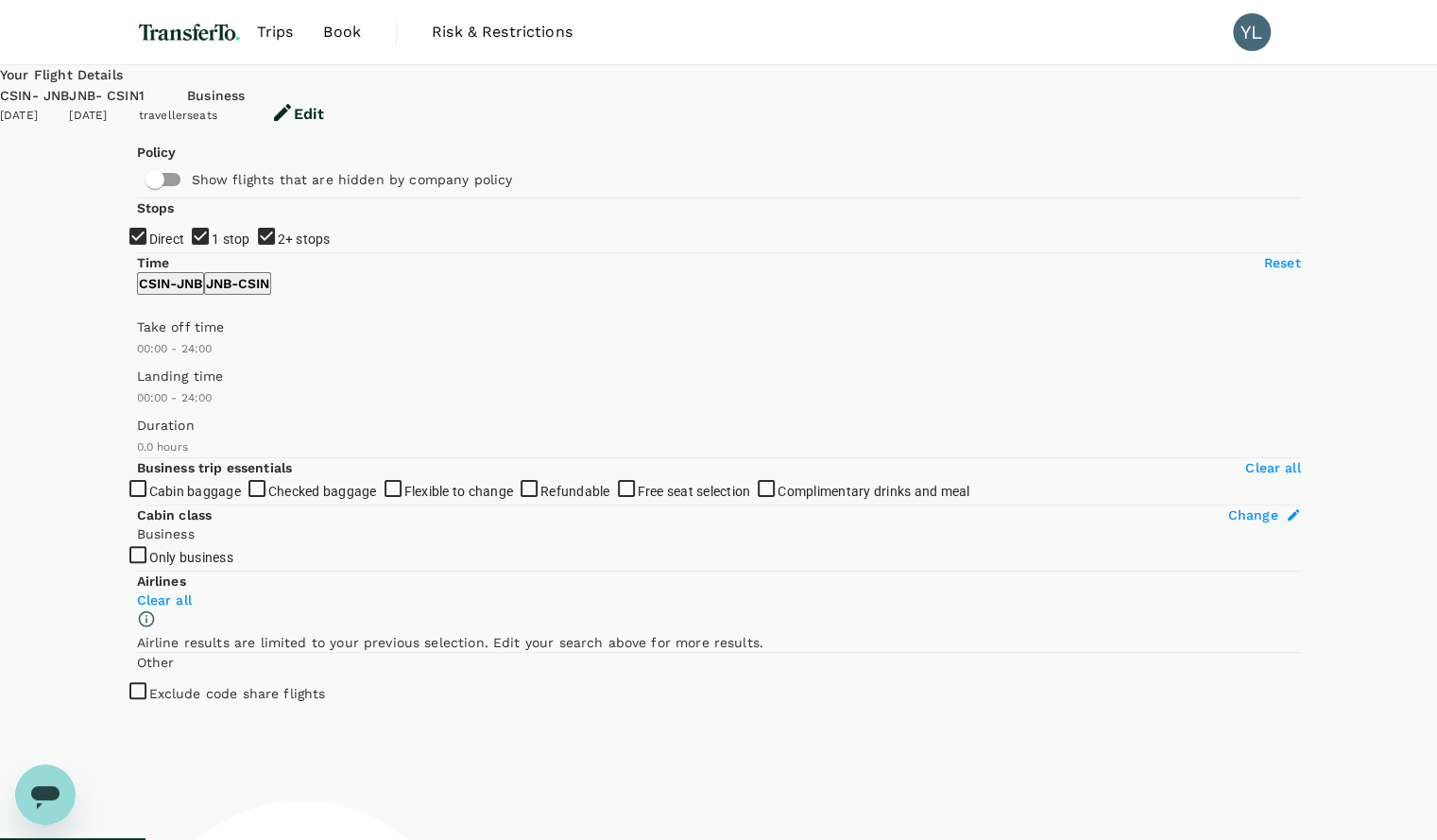
checkbox input "true"
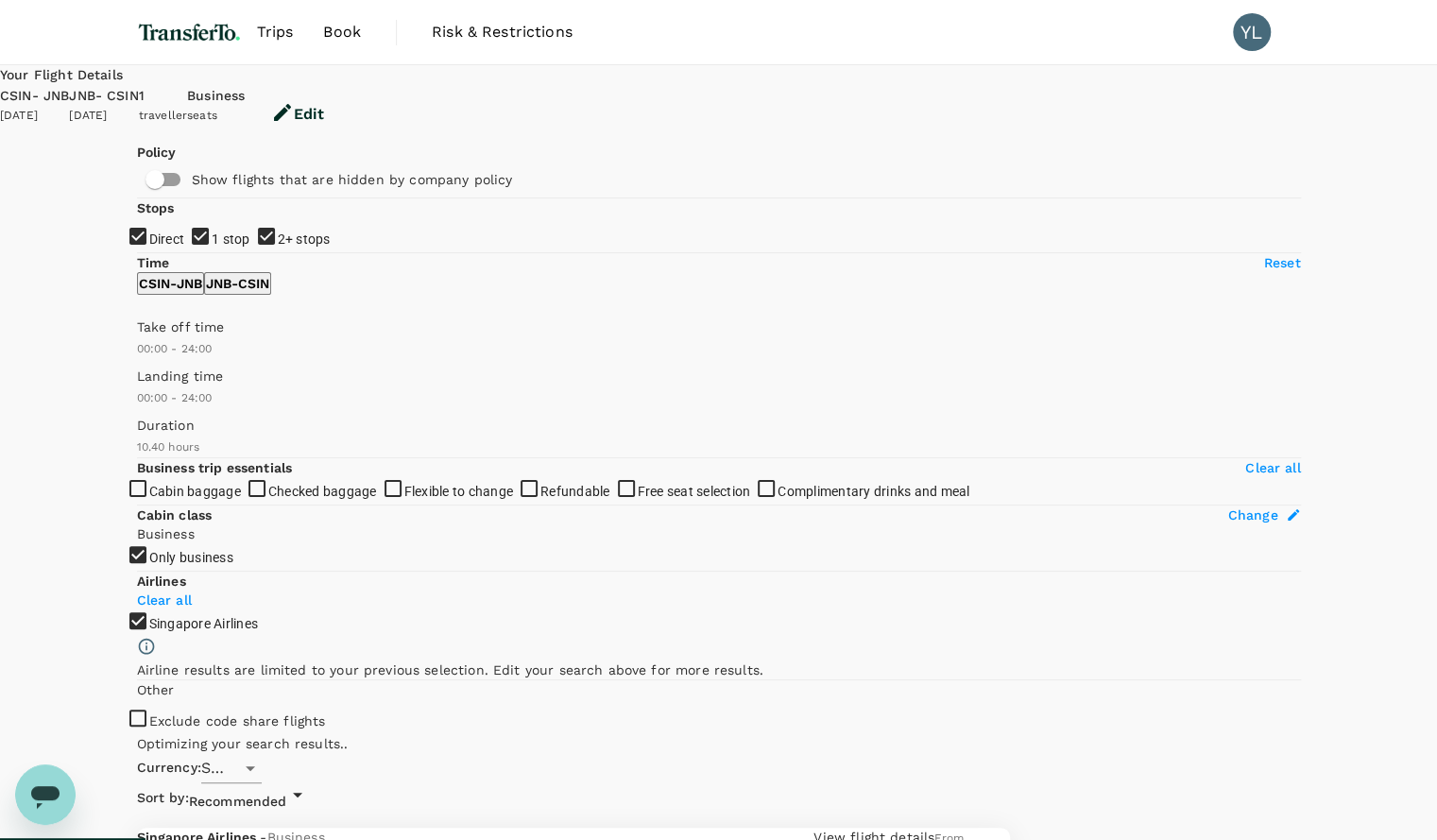
click at [350, 93] on button "Edit" at bounding box center [298, 114] width 106 height 56
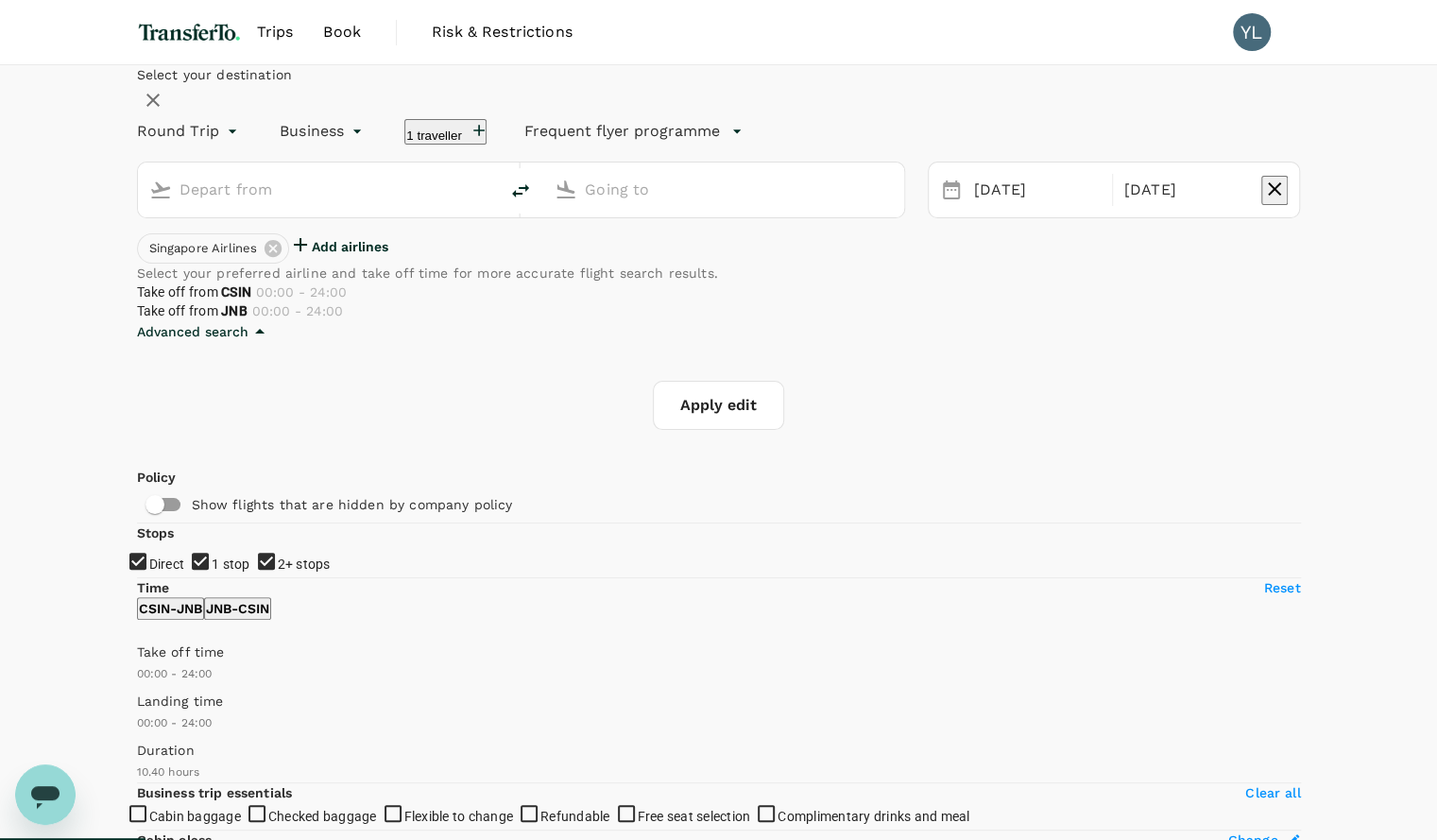
type input "[GEOGRAPHIC_DATA], [GEOGRAPHIC_DATA] (any)"
type input "OR Tambo Intl (JNB)"
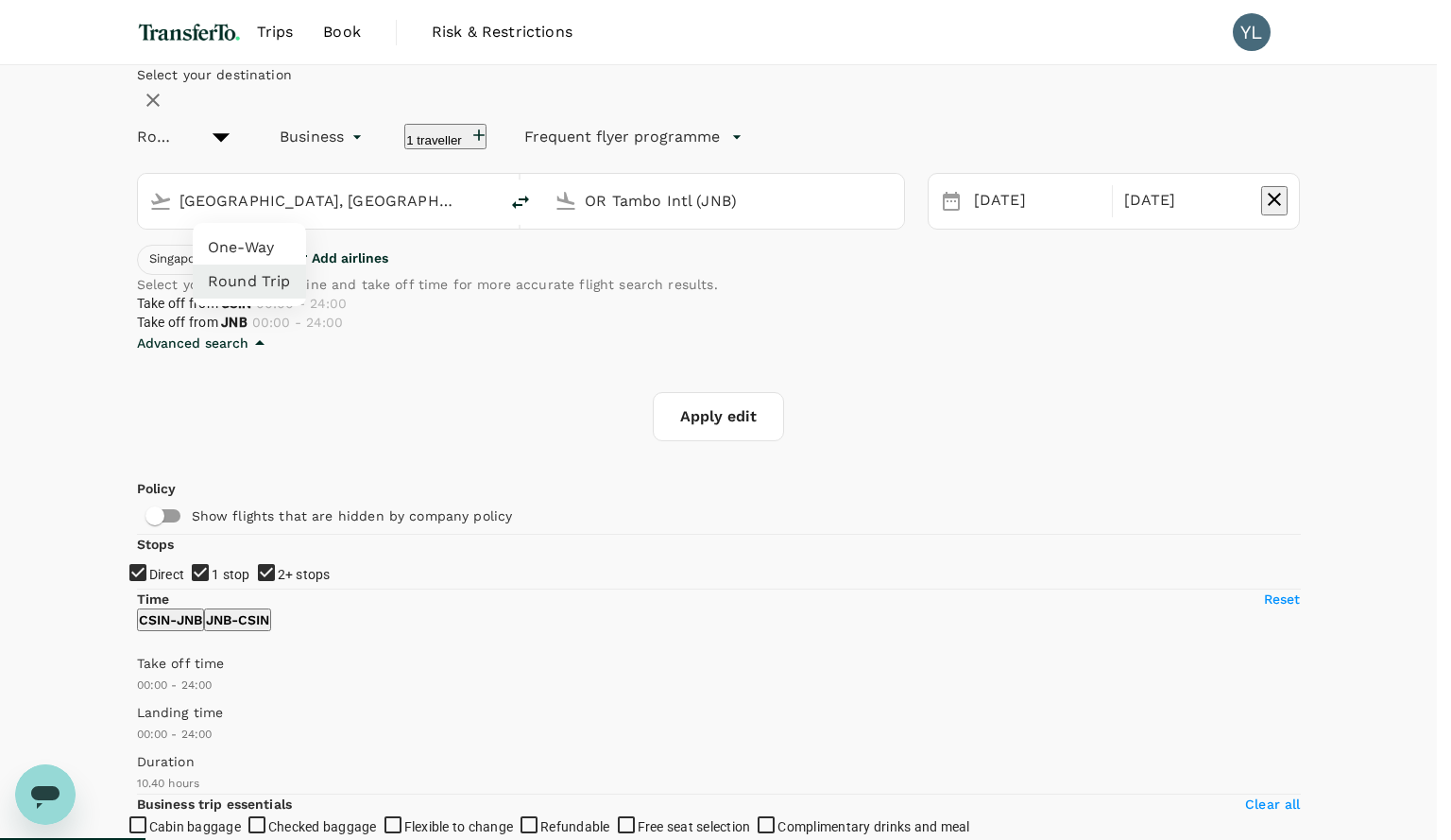
click at [247, 252] on li "One-Way" at bounding box center [249, 247] width 114 height 34
type input "oneway"
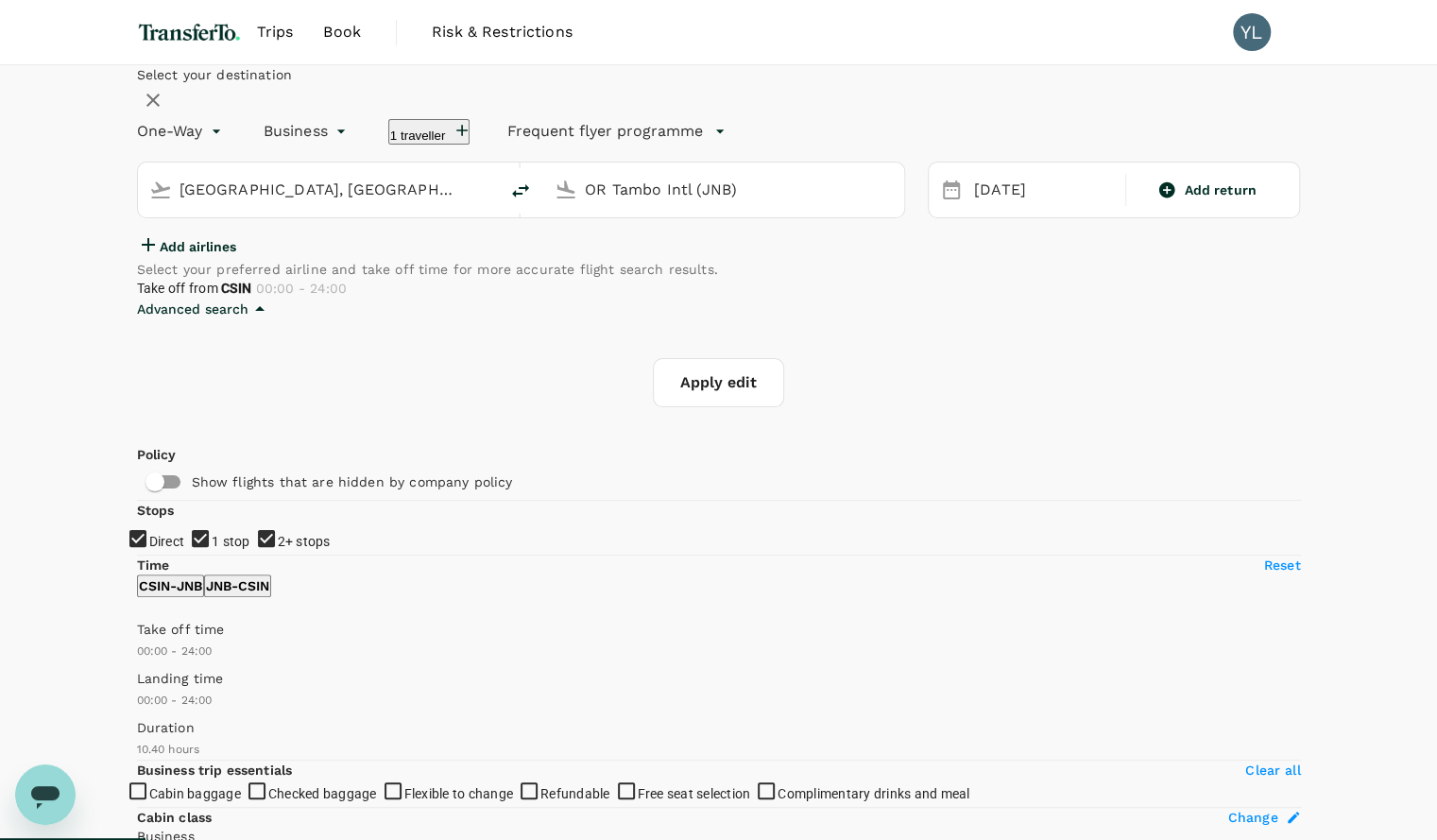
click at [753, 407] on button "Apply edit" at bounding box center [718, 382] width 131 height 50
checkbox input "false"
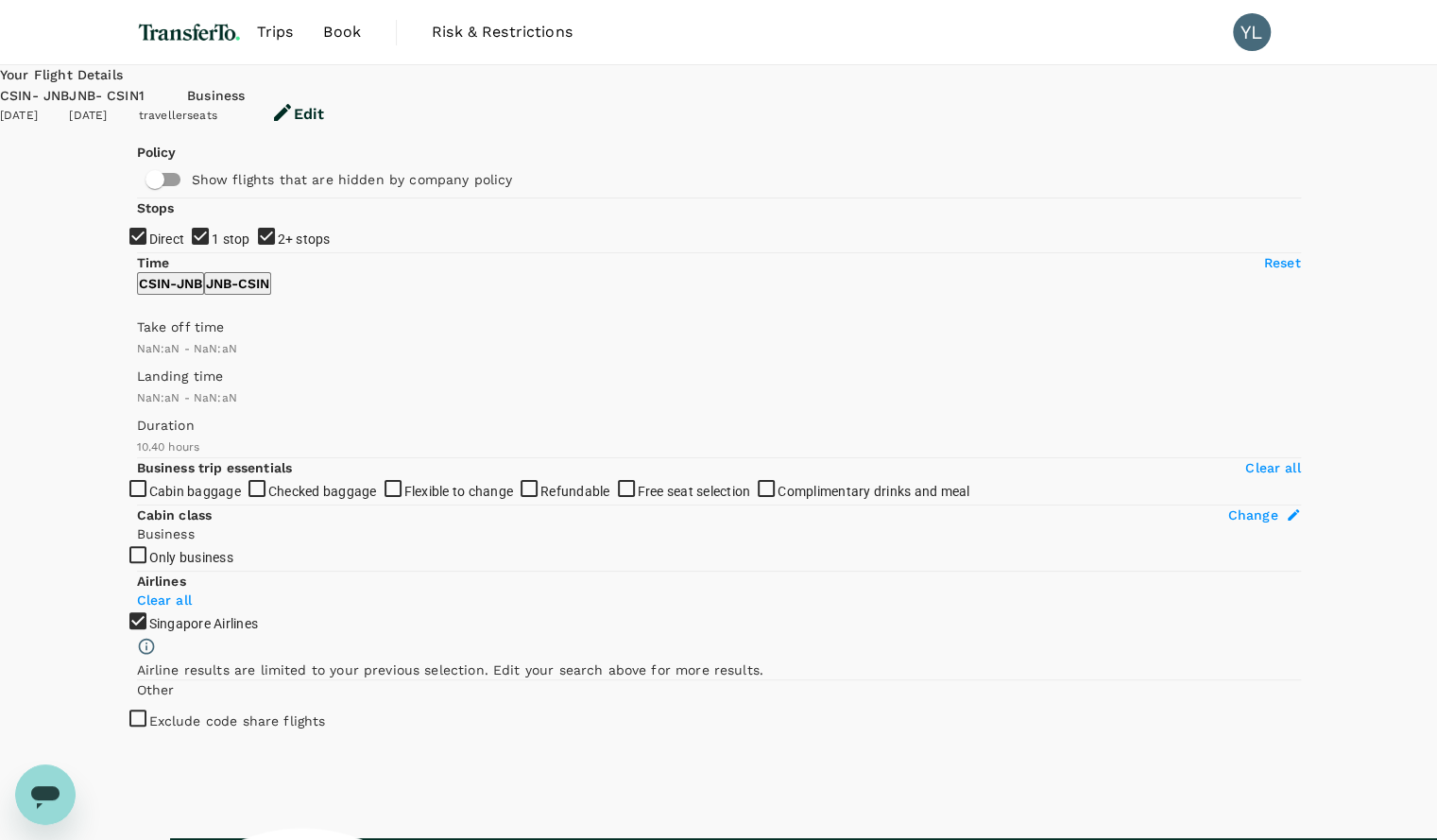
type input "1440"
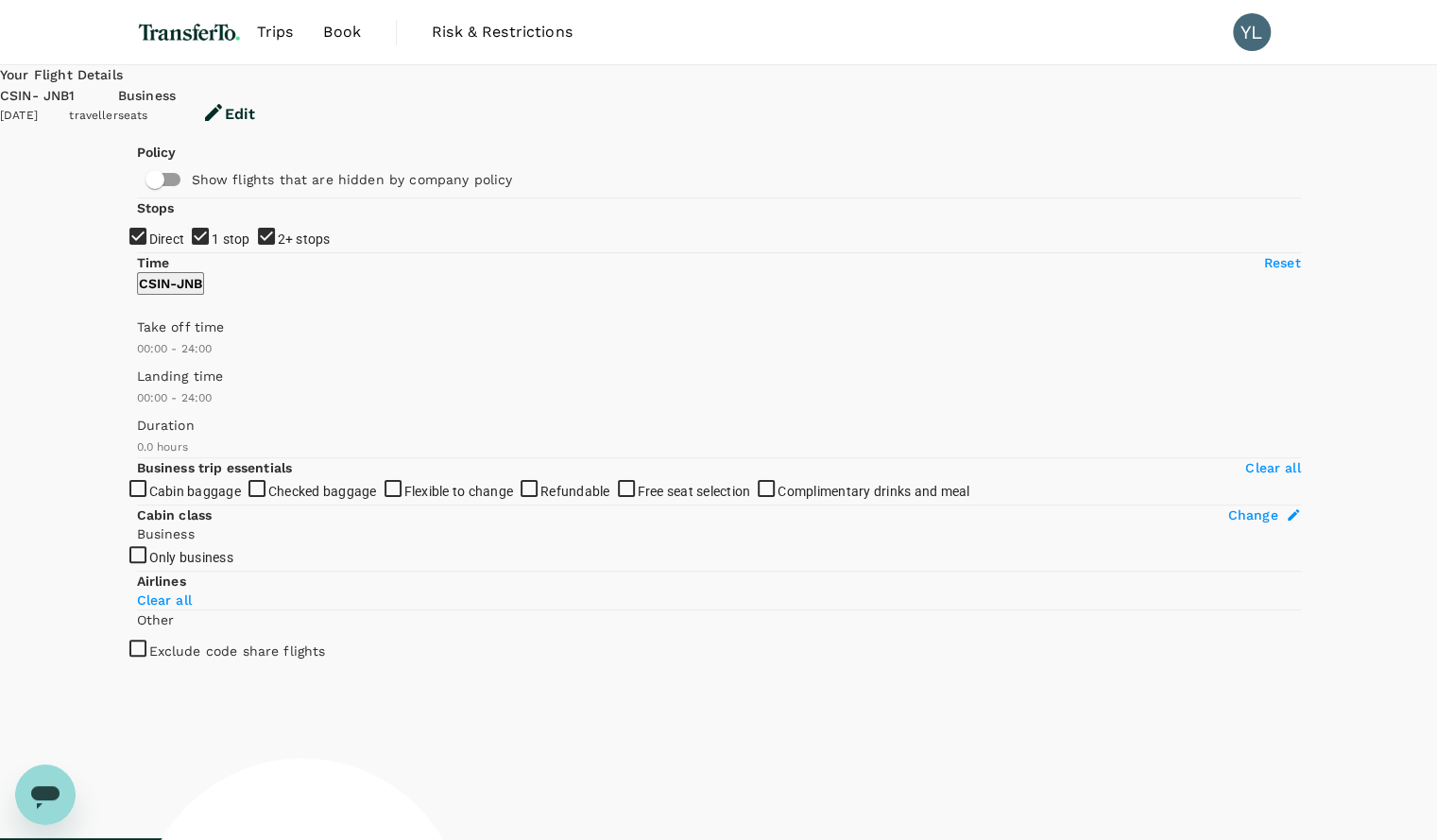
type input "2260"
checkbox input "true"
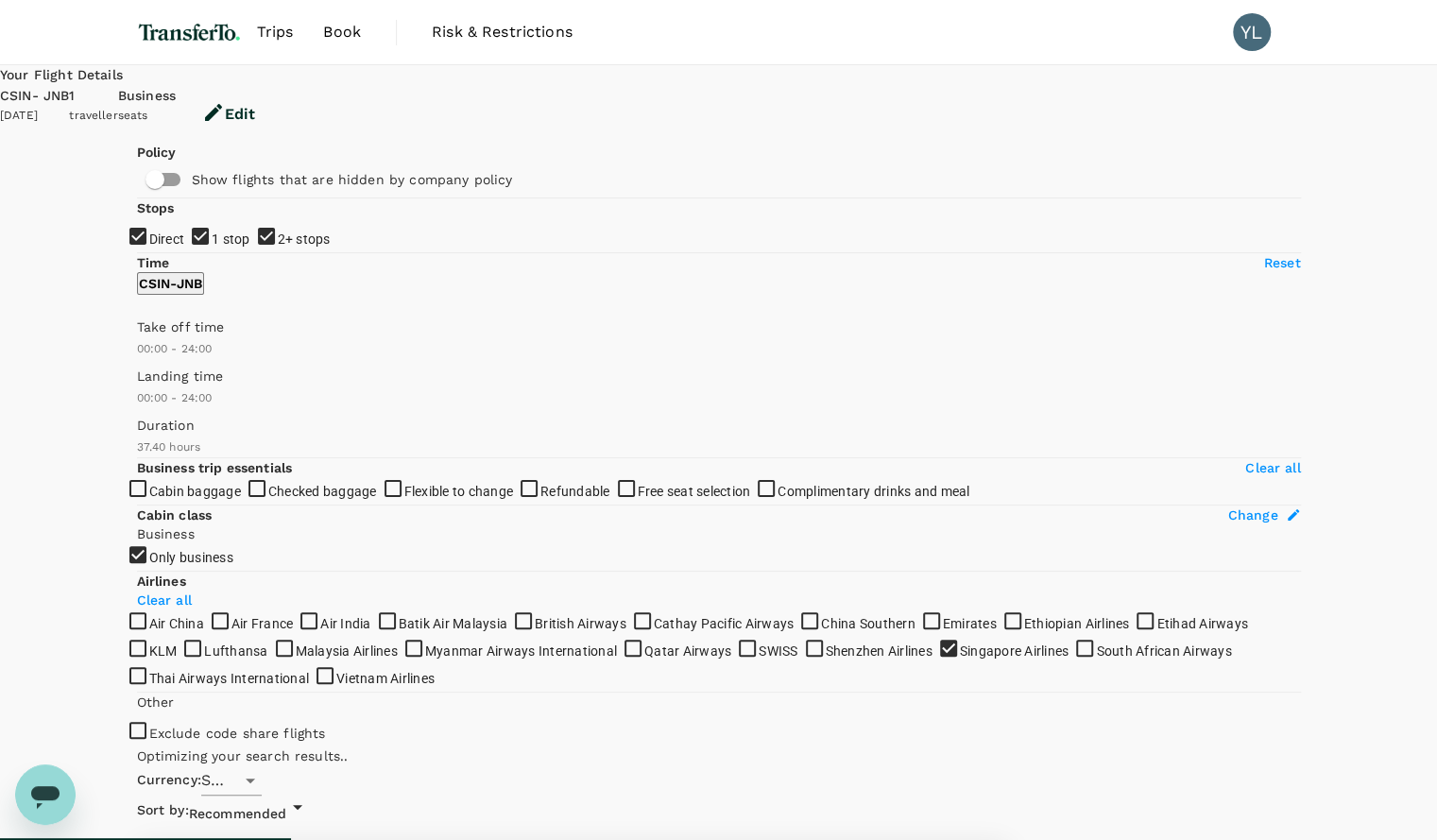
type input "2290"
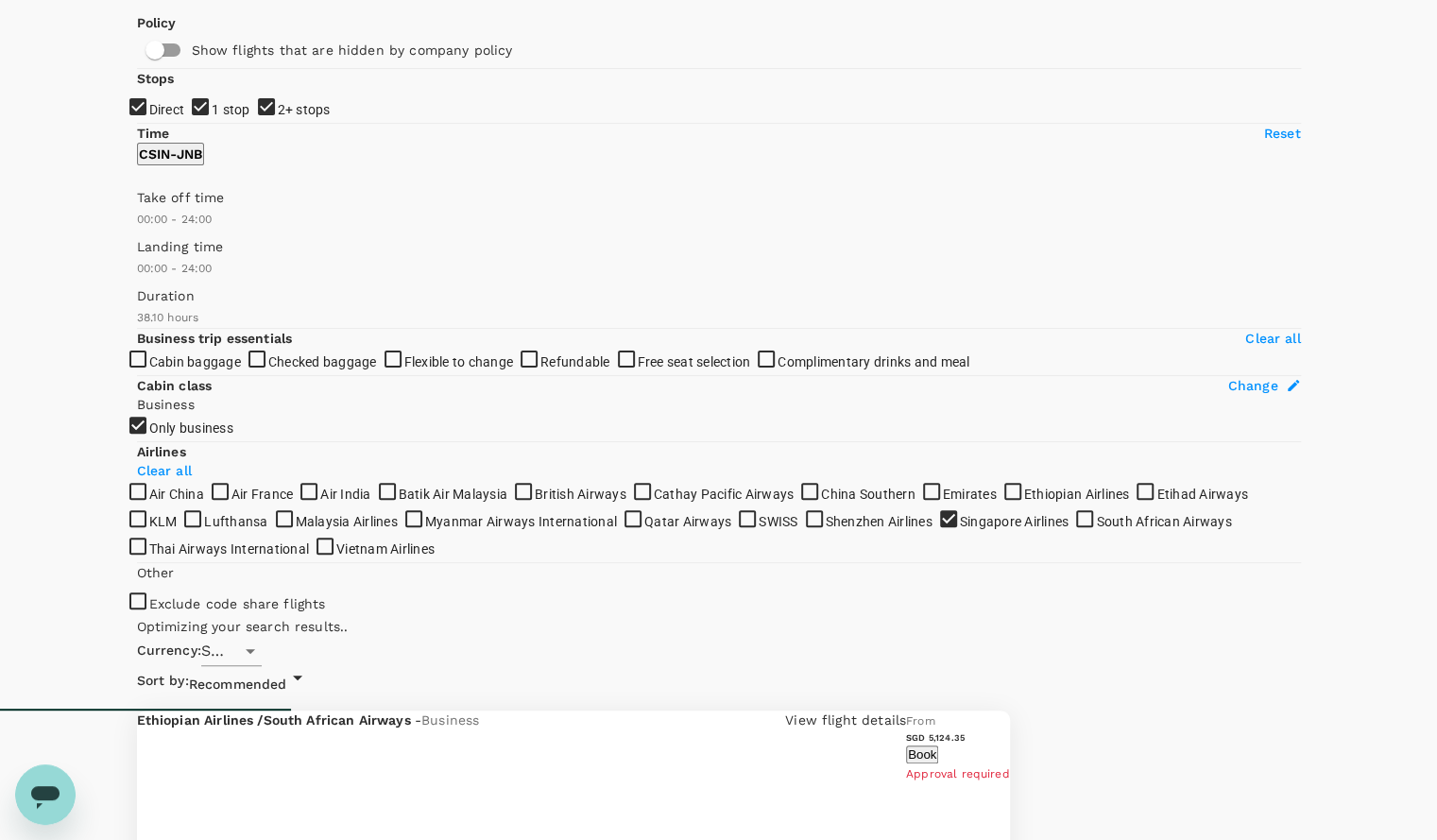
scroll to position [94, 0]
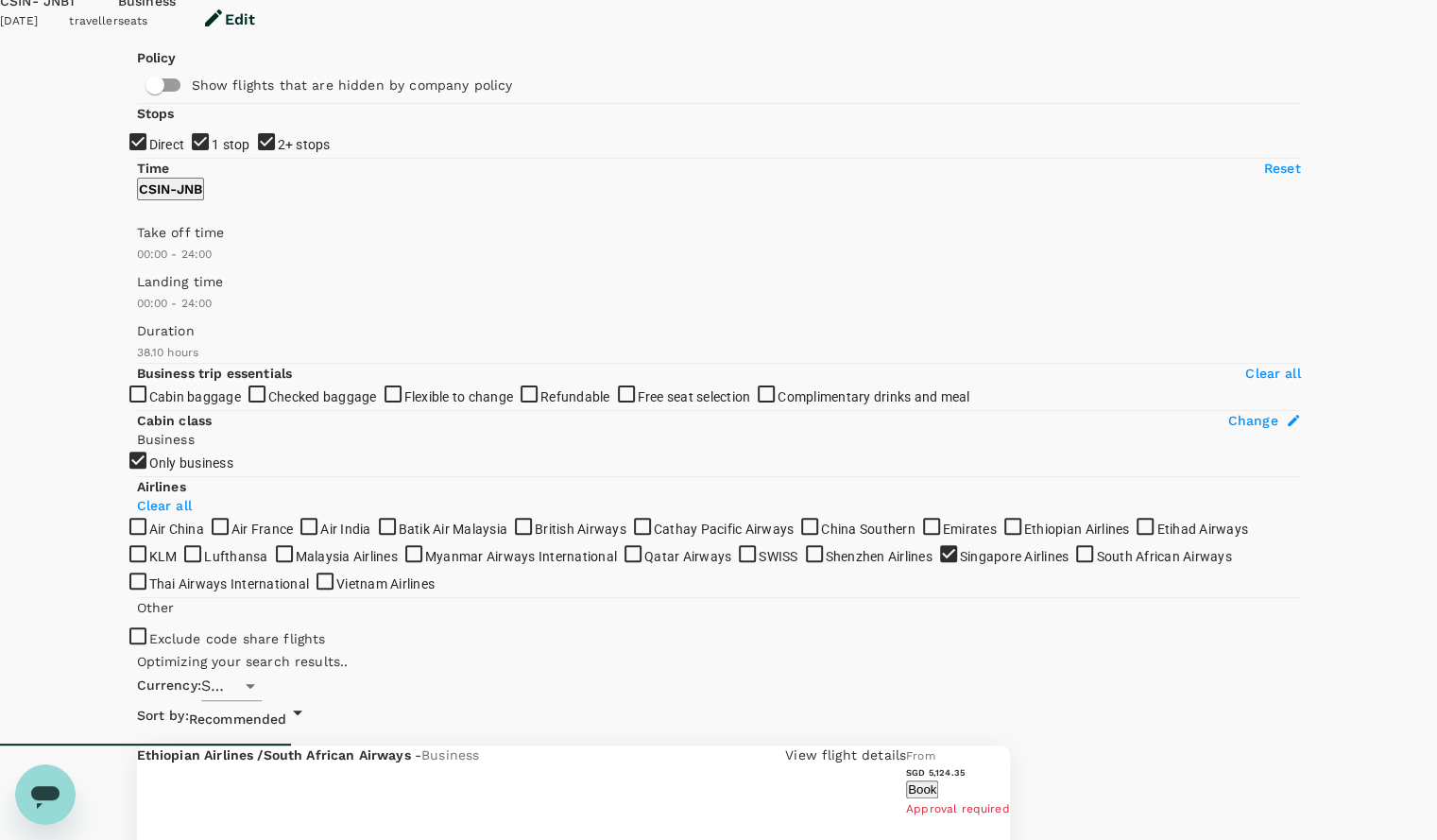
click at [212, 152] on span "1 stop" at bounding box center [231, 145] width 39 height 16
click at [174, 247] on input "1 stop" at bounding box center [718, 326] width 1437 height 840
checkbox input "false"
click at [163, 286] on input "2+ stops" at bounding box center [718, 326] width 1437 height 840
checkbox input "false"
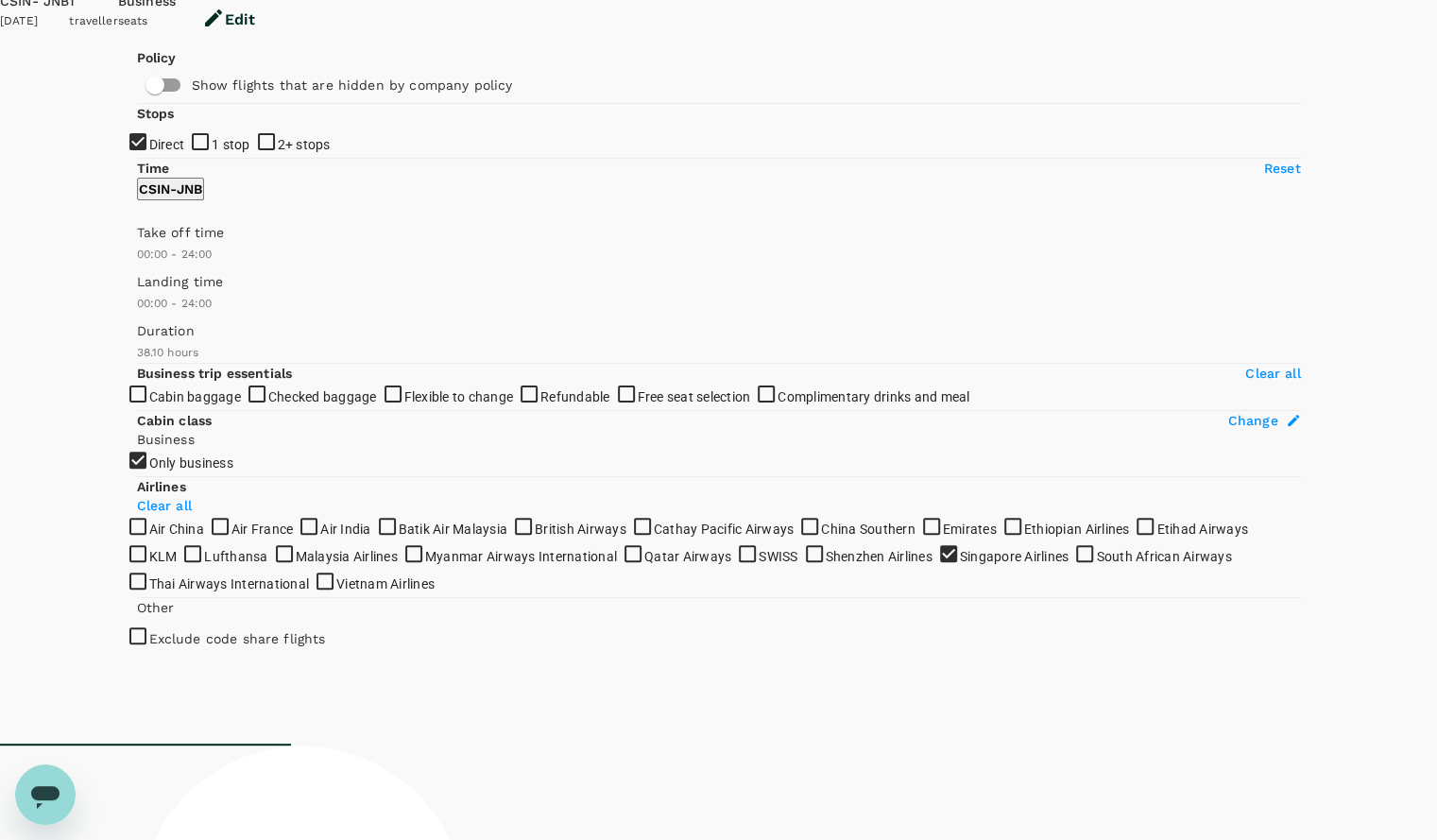
click at [75, 316] on div "Your Flight Details CSIN - JNB [DATE] 1 traveller Business seats Edit Policy Sh…" at bounding box center [718, 574] width 1437 height 1206
type input "2395"
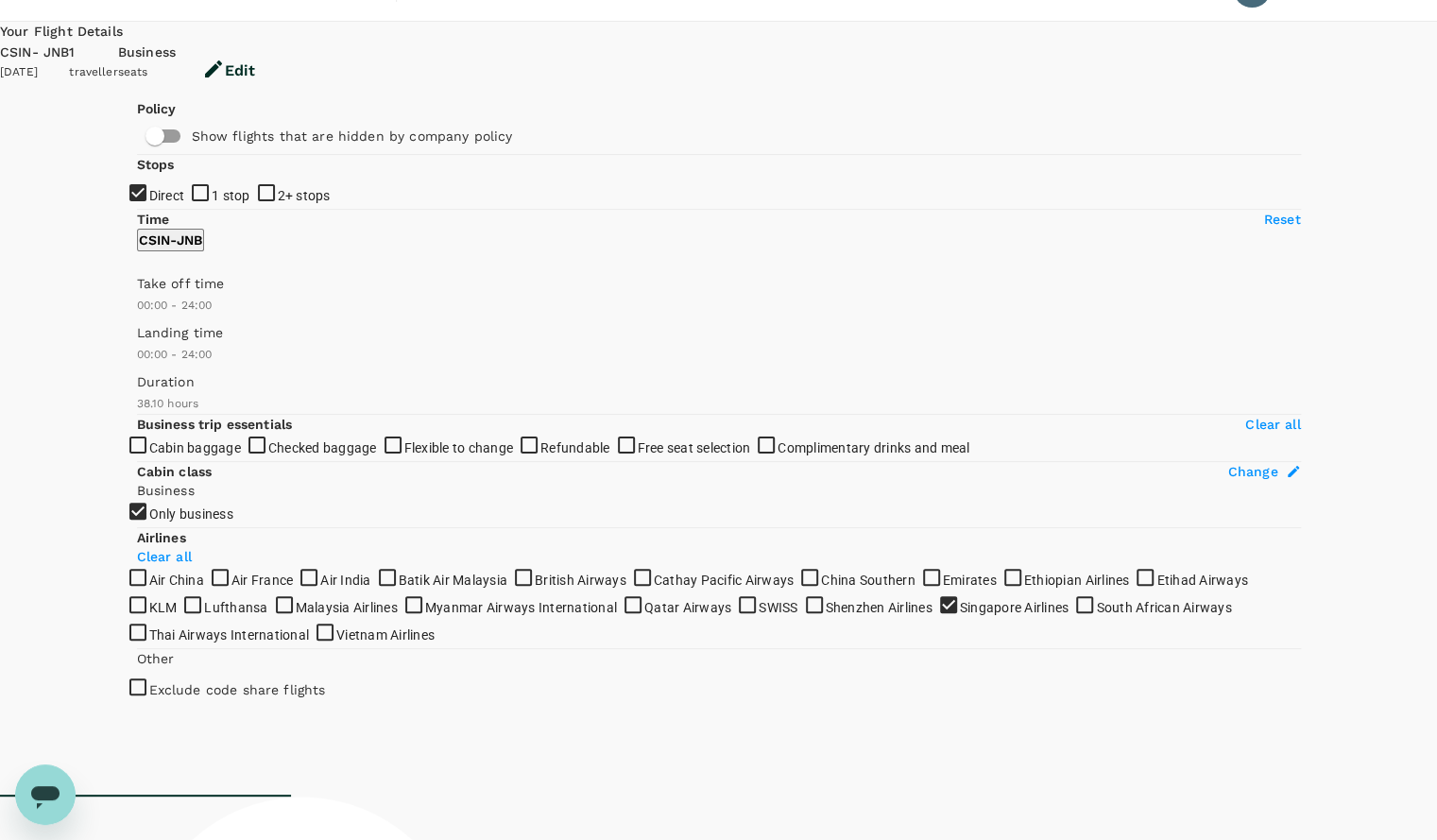
scroll to position [0, 0]
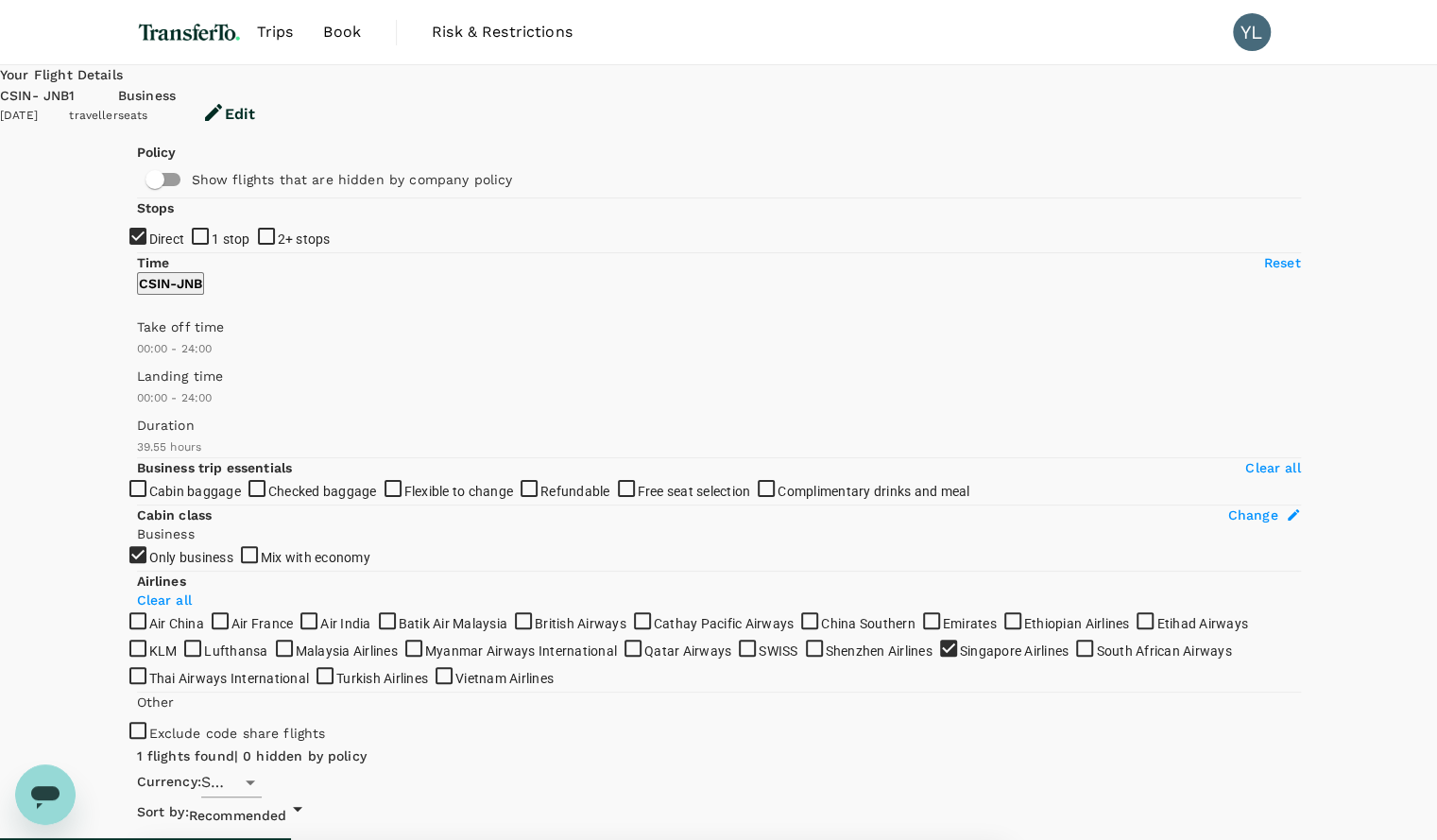
click at [281, 90] on button "Edit" at bounding box center [228, 114] width 106 height 56
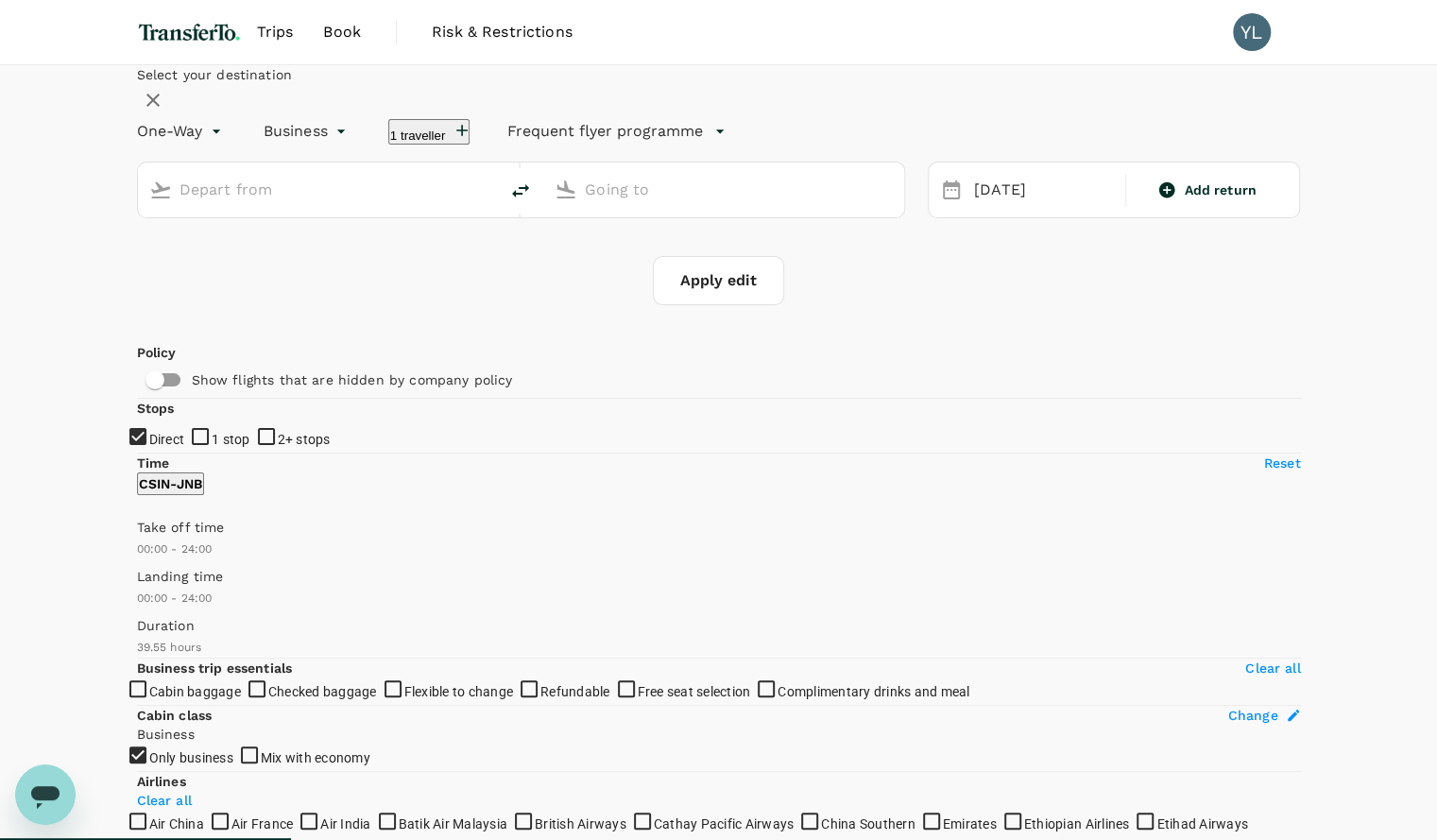
type input "[GEOGRAPHIC_DATA], [GEOGRAPHIC_DATA] (any)"
type input "OR Tambo Intl (JNB)"
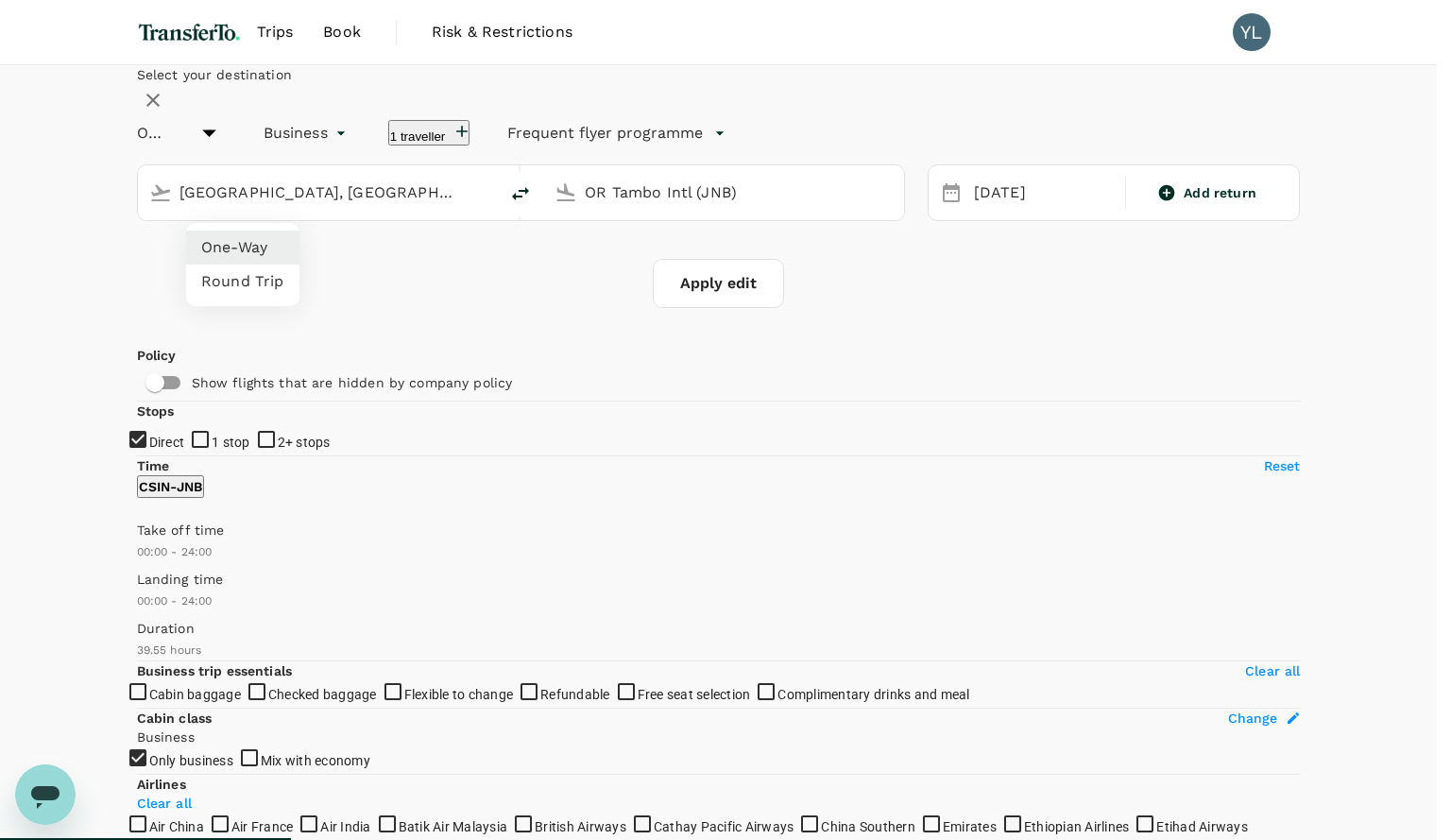
click at [365, 198] on div at bounding box center [726, 420] width 1451 height 840
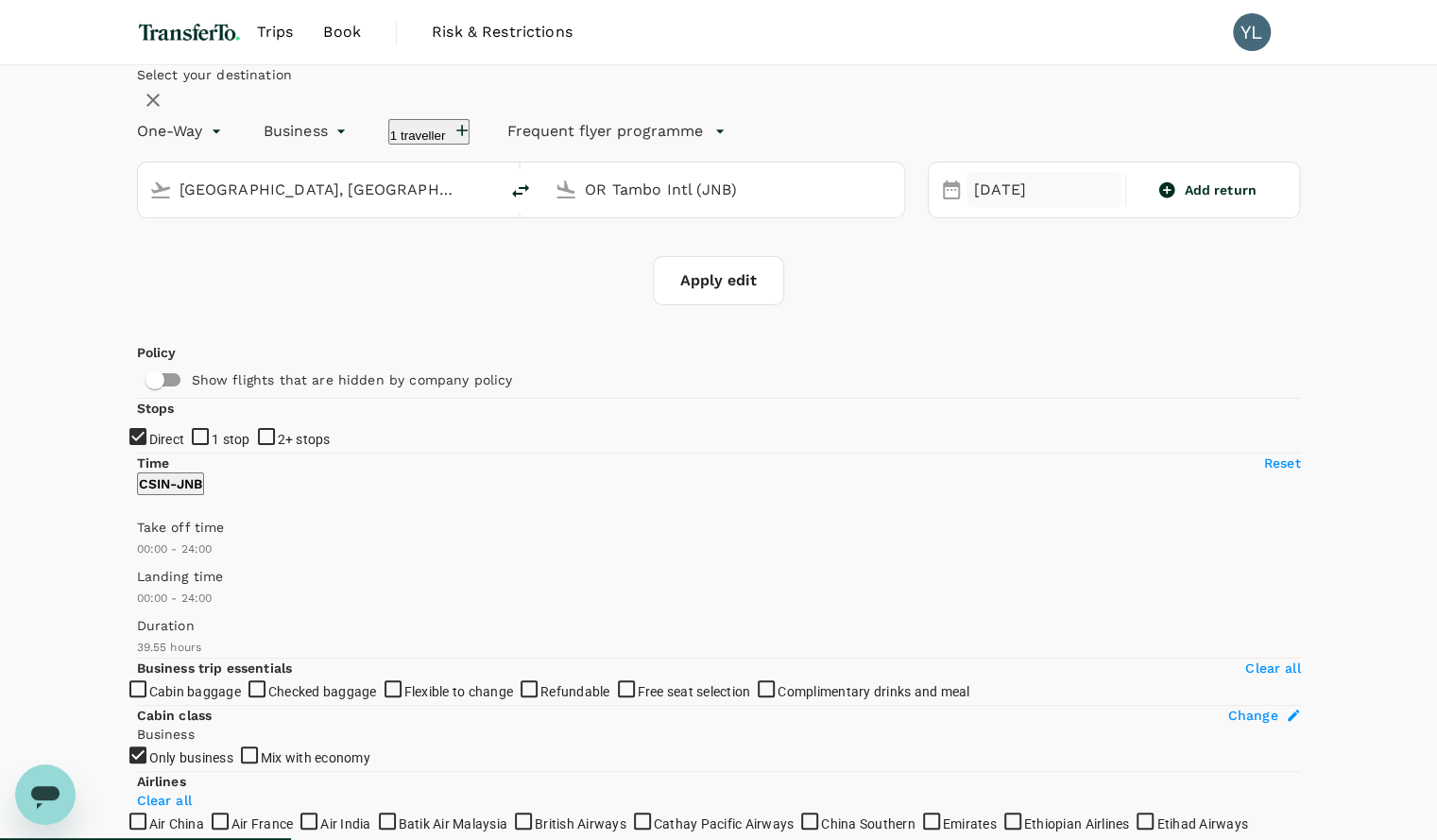
click at [966, 209] on div "[DATE]" at bounding box center [1043, 191] width 155 height 37
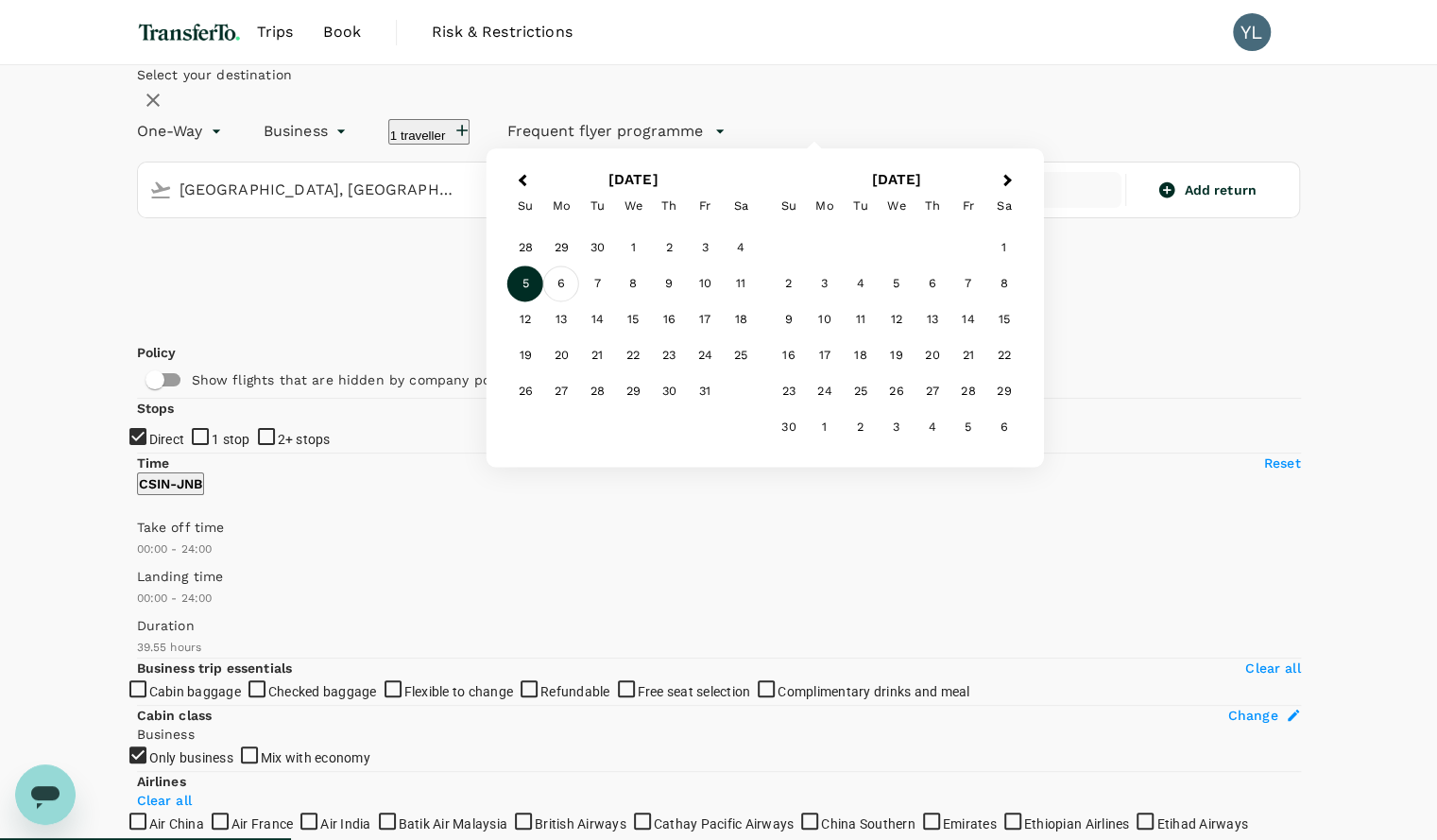
click at [578, 302] on div "6" at bounding box center [561, 284] width 36 height 36
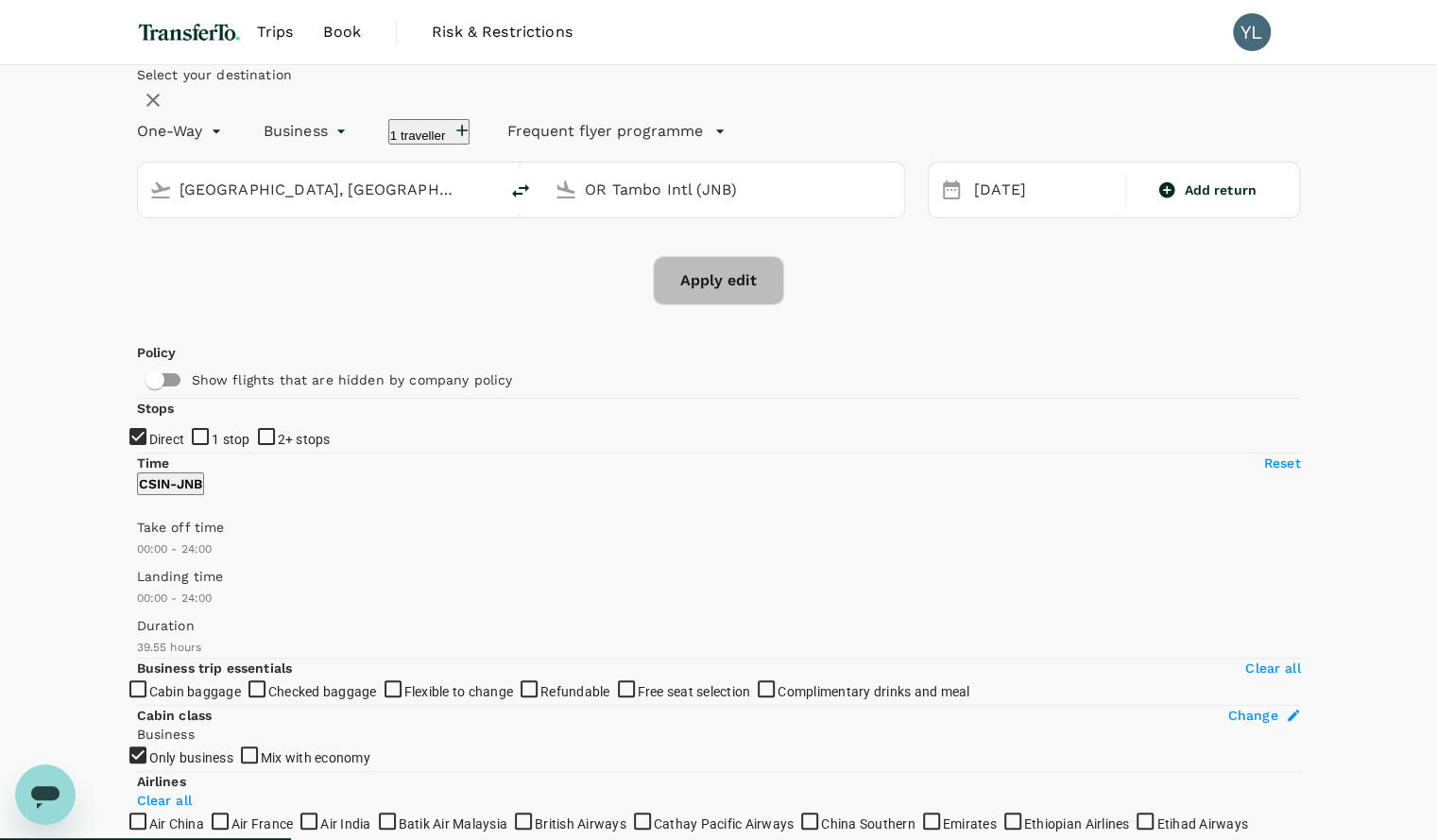
click at [699, 305] on button "Apply edit" at bounding box center [718, 280] width 131 height 50
checkbox input "false"
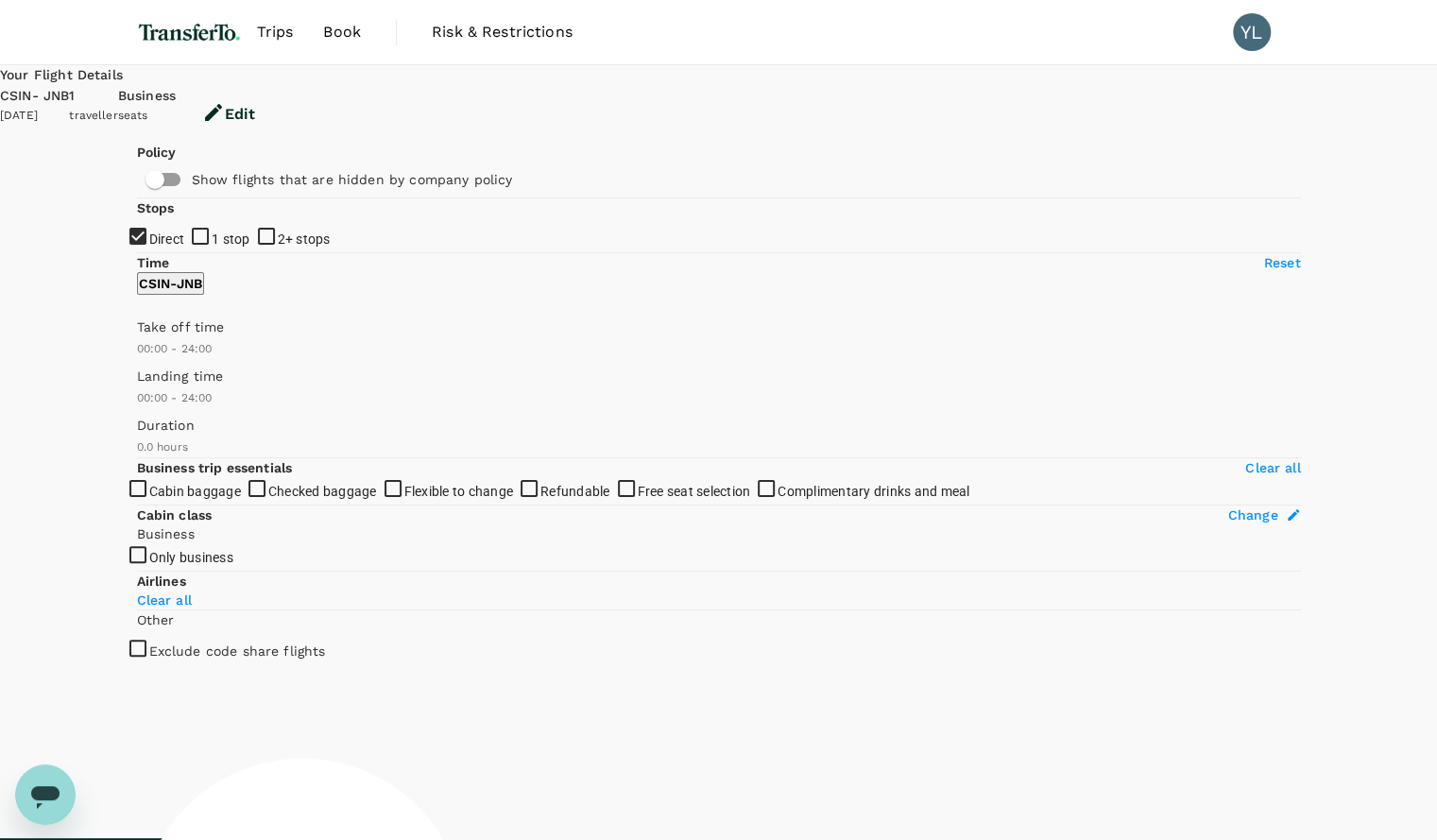
type input "2260"
checkbox input "true"
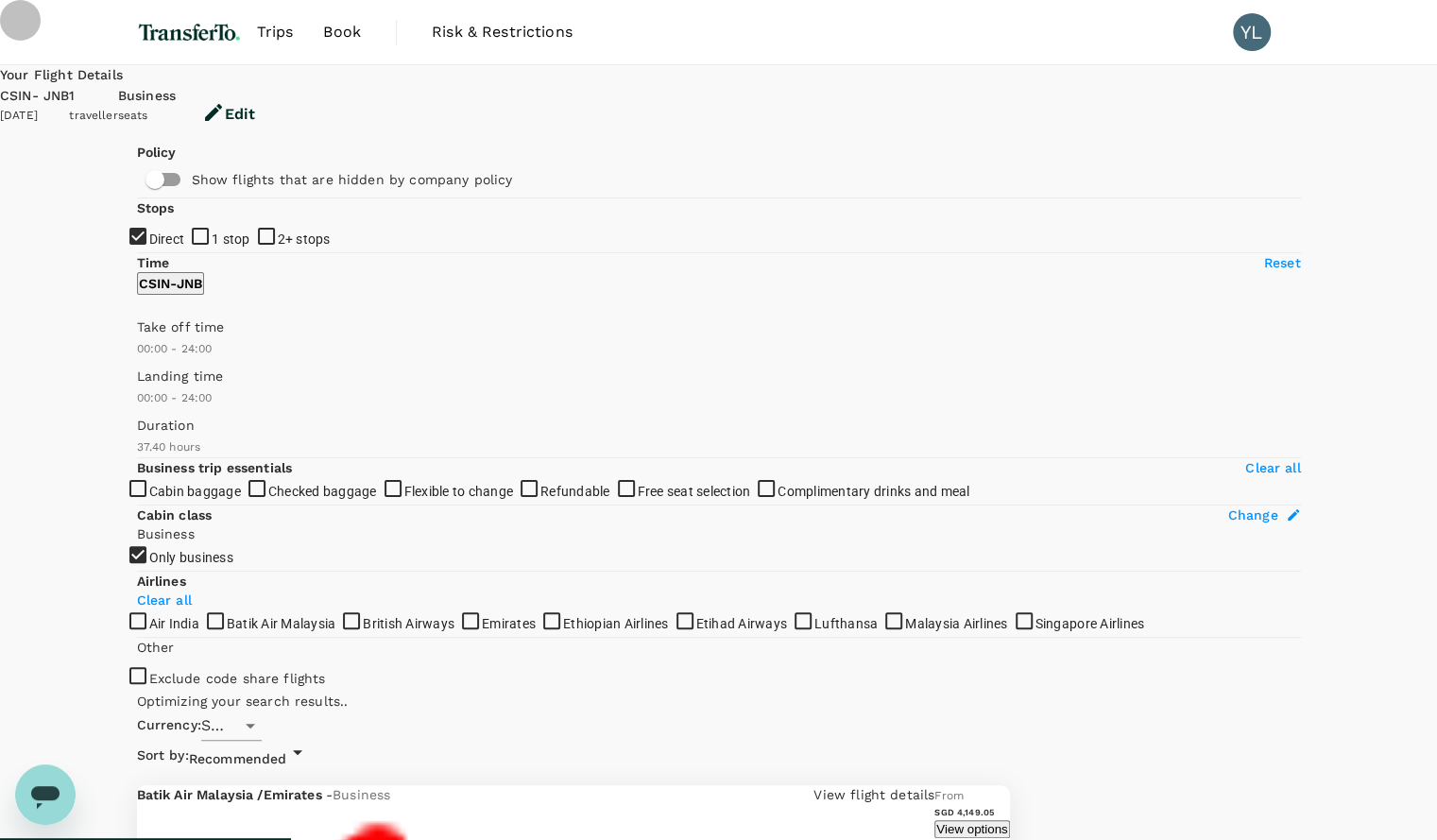
click at [149, 299] on input "Direct" at bounding box center [718, 420] width 1437 height 840
checkbox input "true"
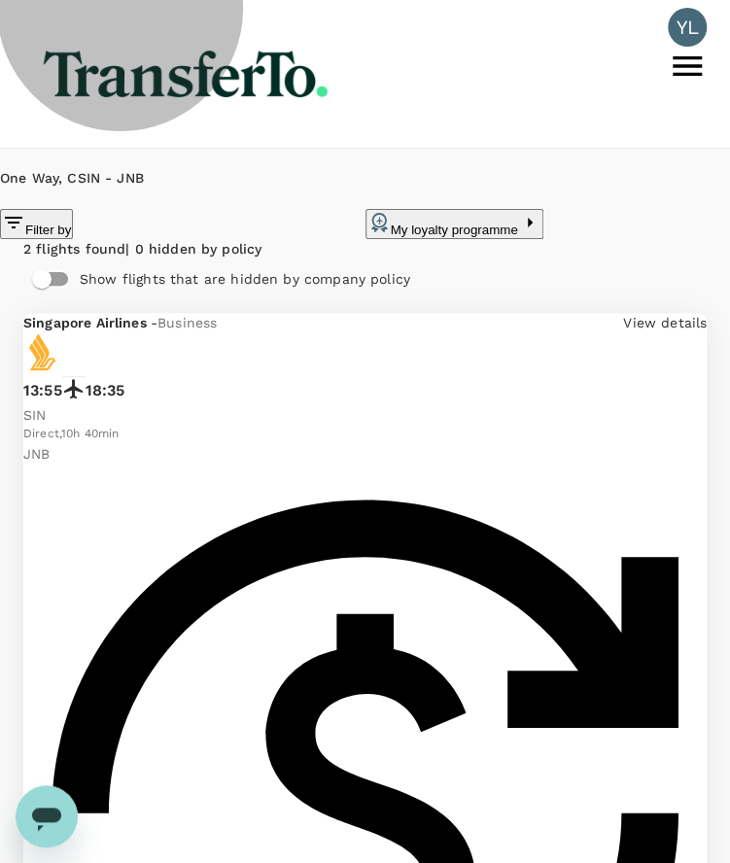
click at [155, 168] on h6 "One Way , CSIN - JNB" at bounding box center [365, 178] width 730 height 21
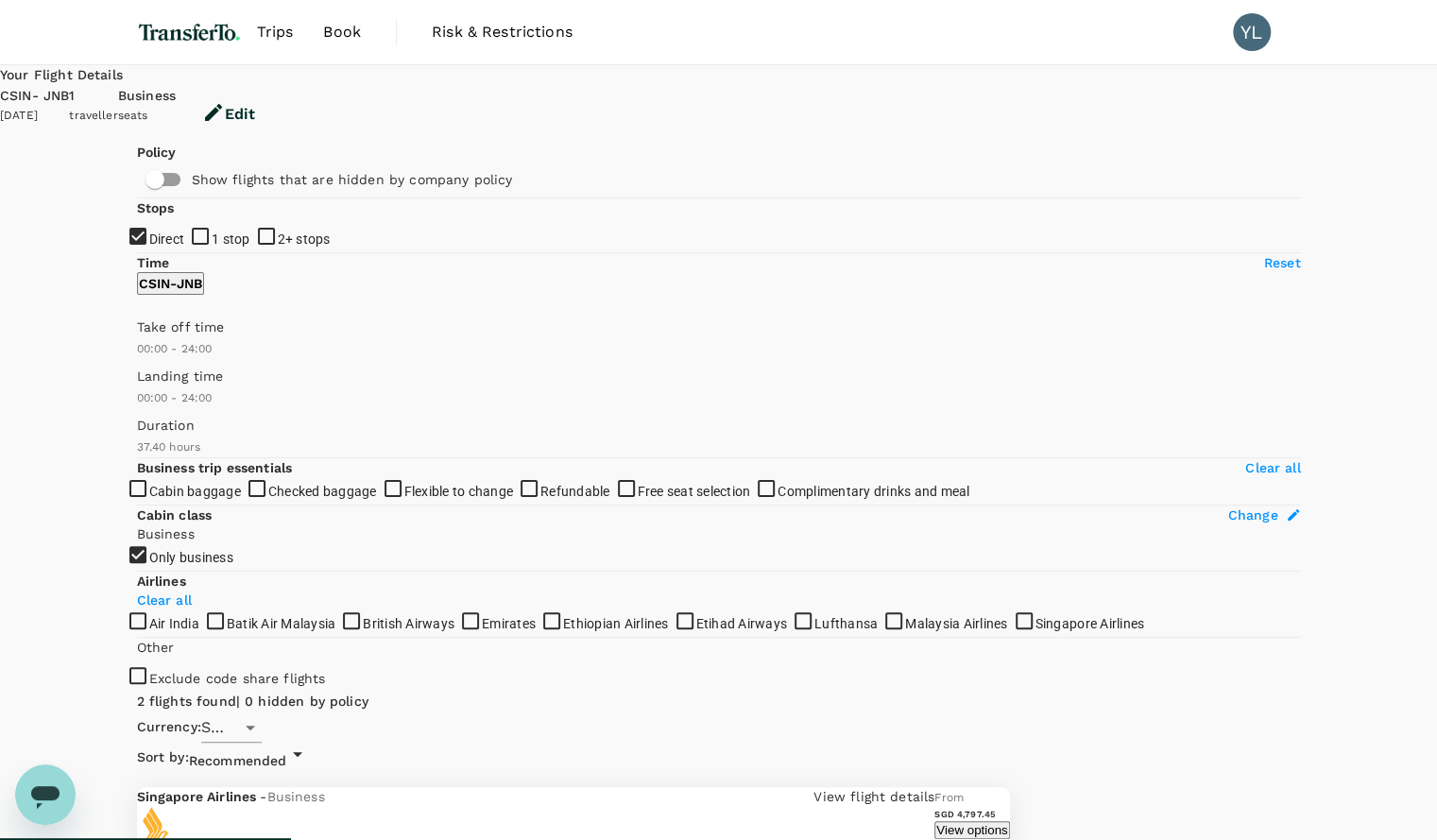
click at [192, 30] on img at bounding box center [190, 32] width 105 height 42
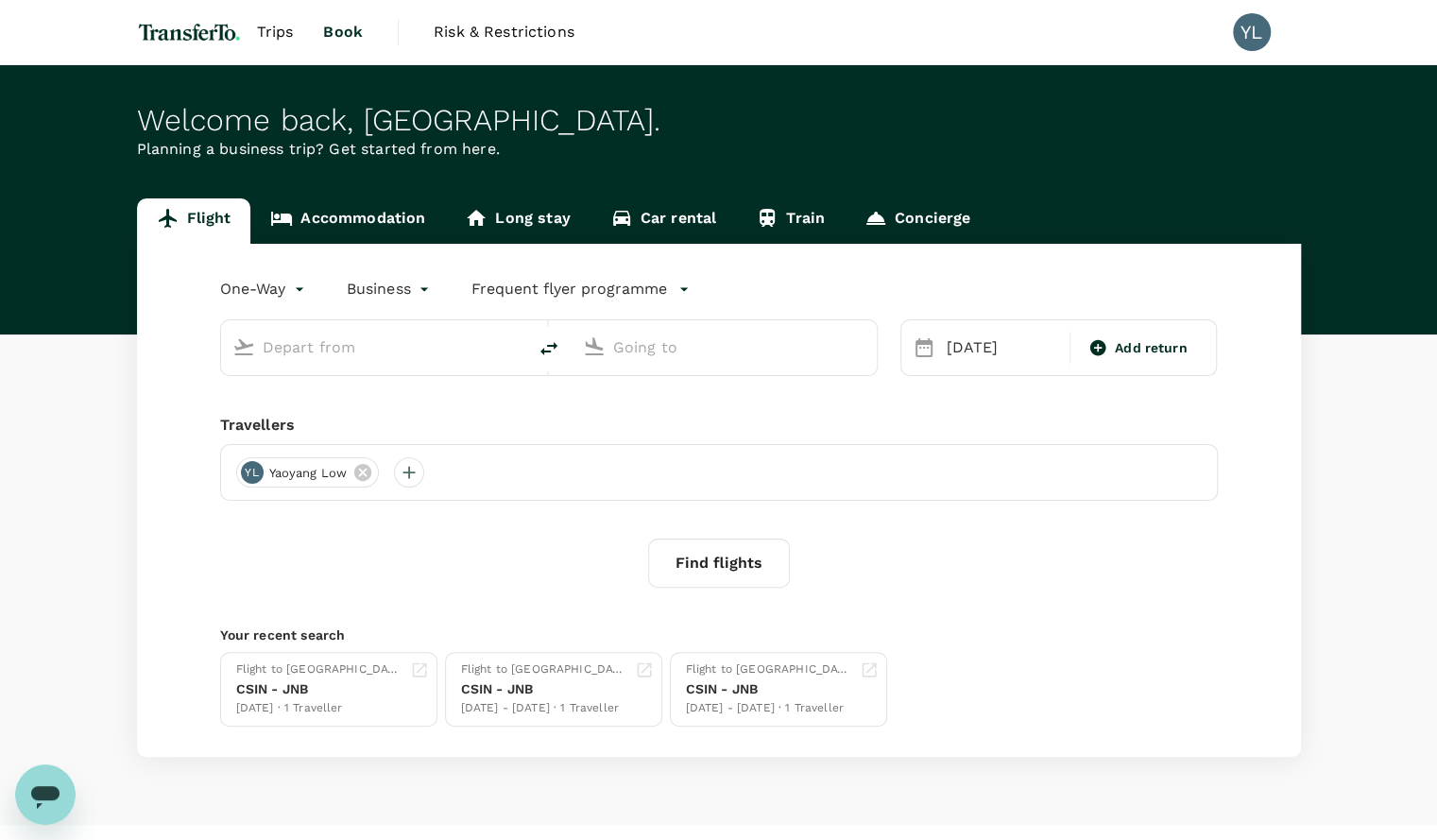
type input "[GEOGRAPHIC_DATA], [GEOGRAPHIC_DATA] (any)"
type input "OR Tambo Intl (JNB)"
click at [413, 345] on input "text" at bounding box center [374, 347] width 224 height 29
type input "[GEOGRAPHIC_DATA], [GEOGRAPHIC_DATA] (any)"
type input "OR Tambo Intl (JNB)"
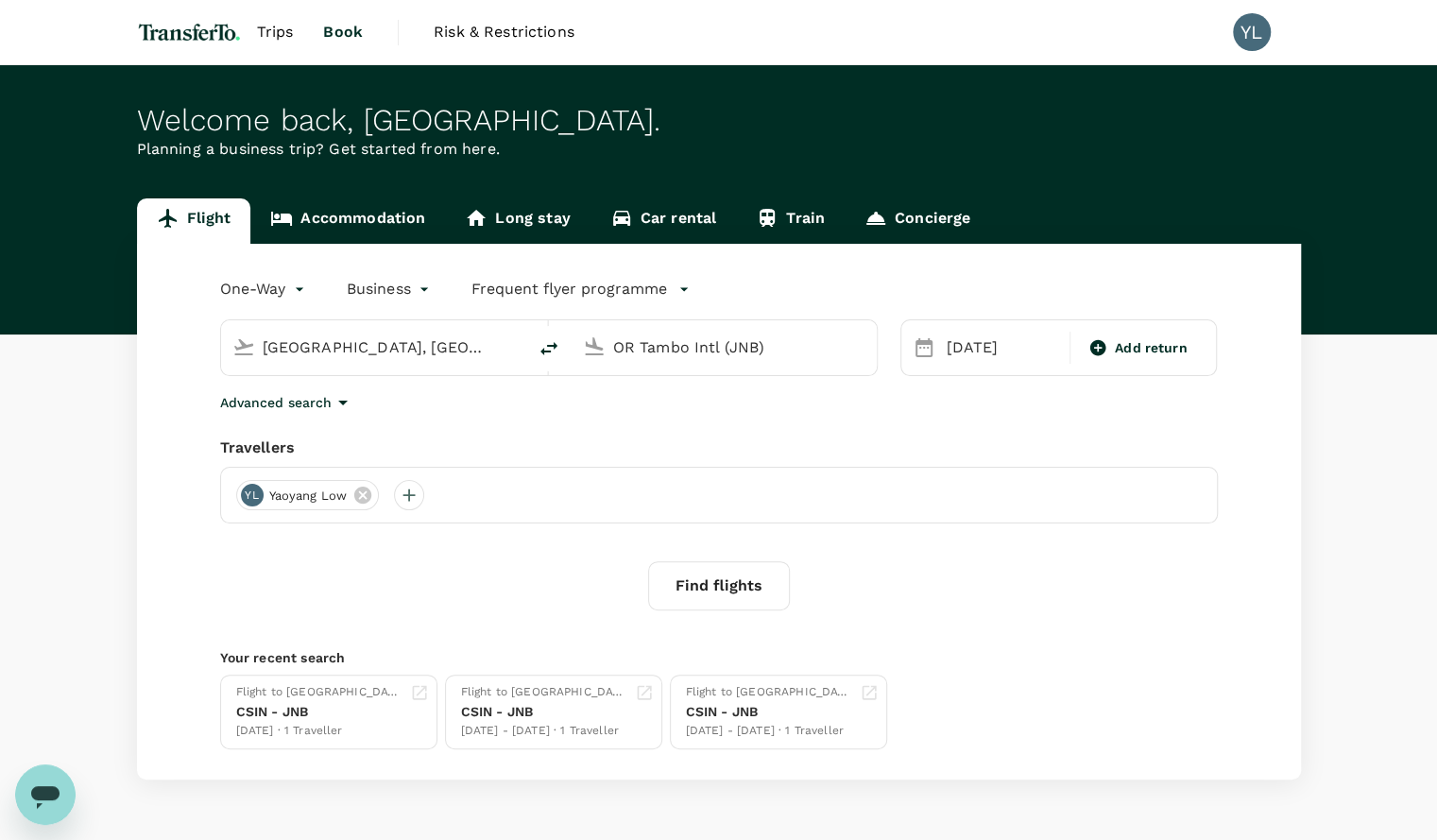
click at [285, 294] on body "Trips Book Risk & Restrictions YL Welcome back , [GEOGRAPHIC_DATA] . Planning a…" at bounding box center [718, 449] width 1437 height 898
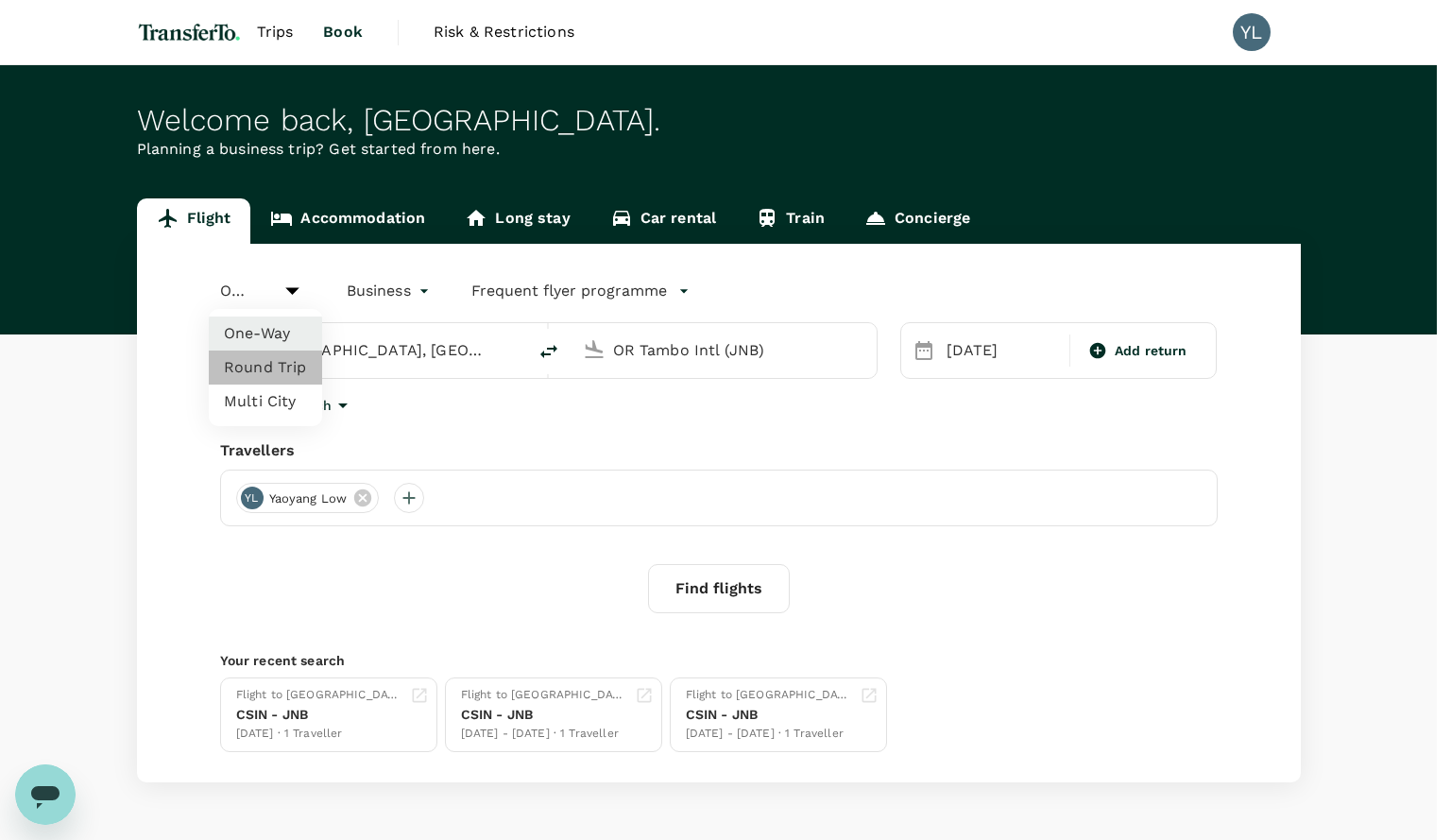
click at [265, 373] on li "Round Trip" at bounding box center [265, 367] width 114 height 34
type input "roundtrip"
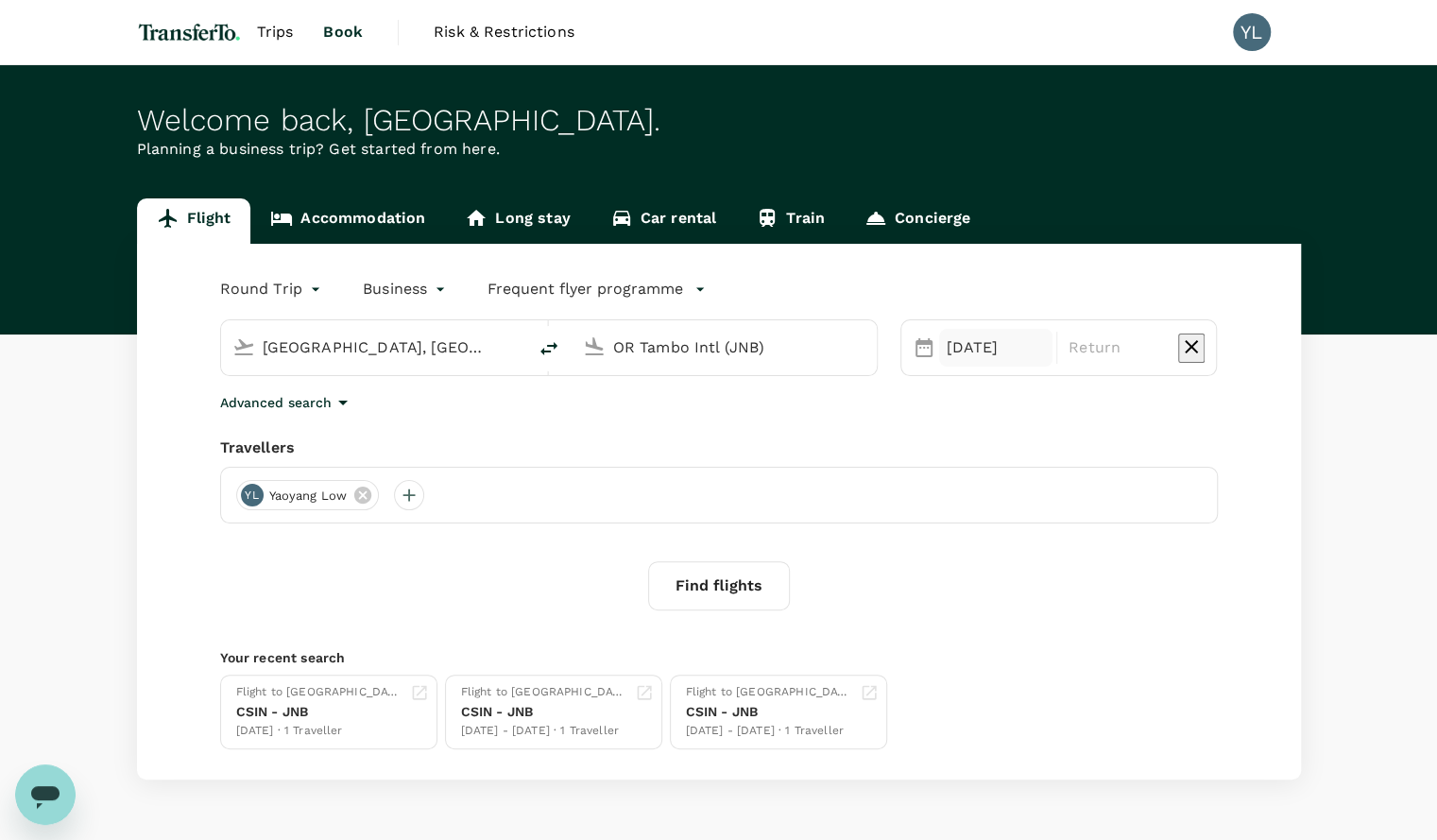
click at [998, 348] on div "[DATE]" at bounding box center [996, 347] width 114 height 38
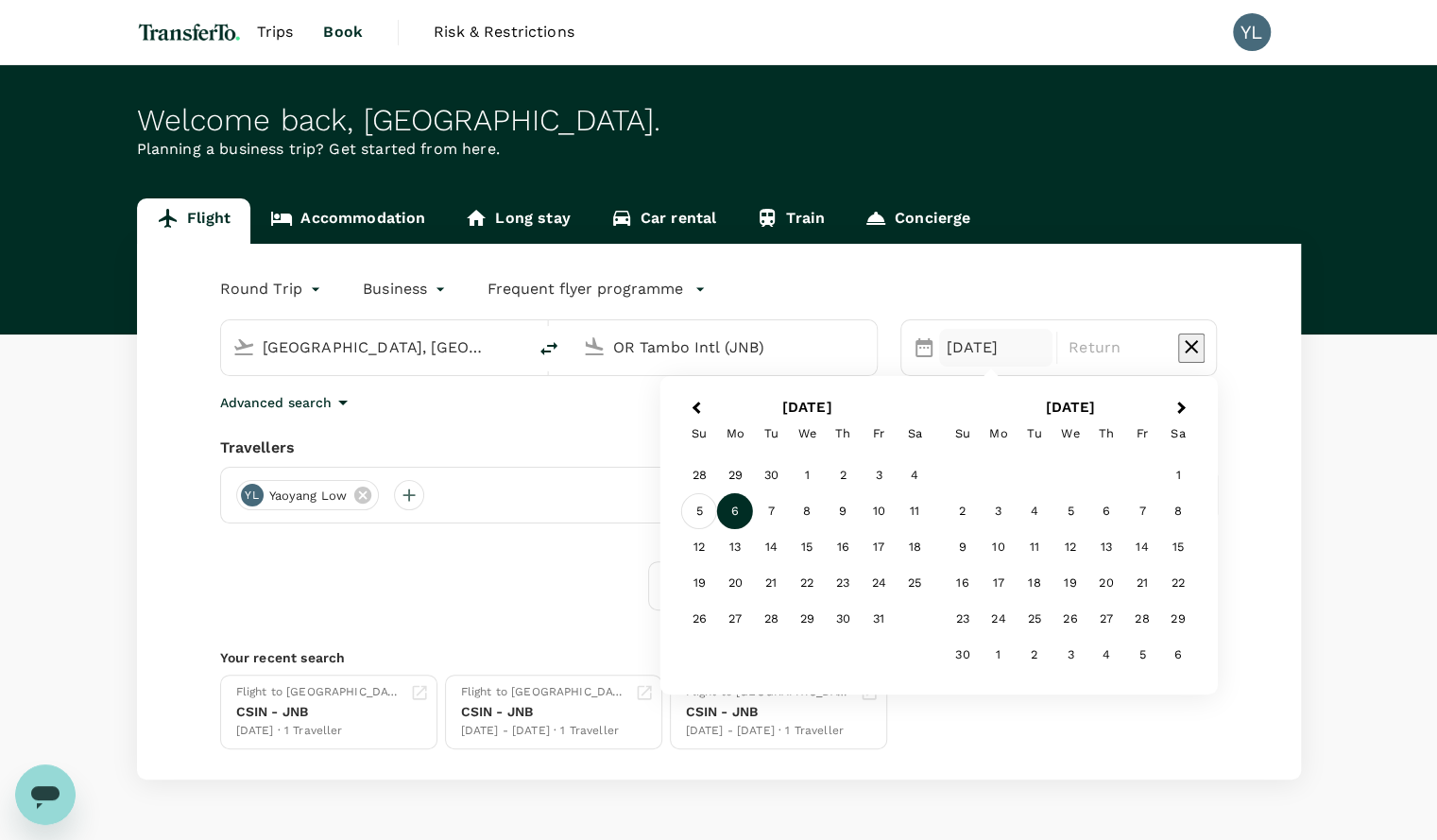
click at [695, 513] on div "5" at bounding box center [698, 510] width 36 height 36
click at [871, 509] on div "10" at bounding box center [878, 510] width 36 height 36
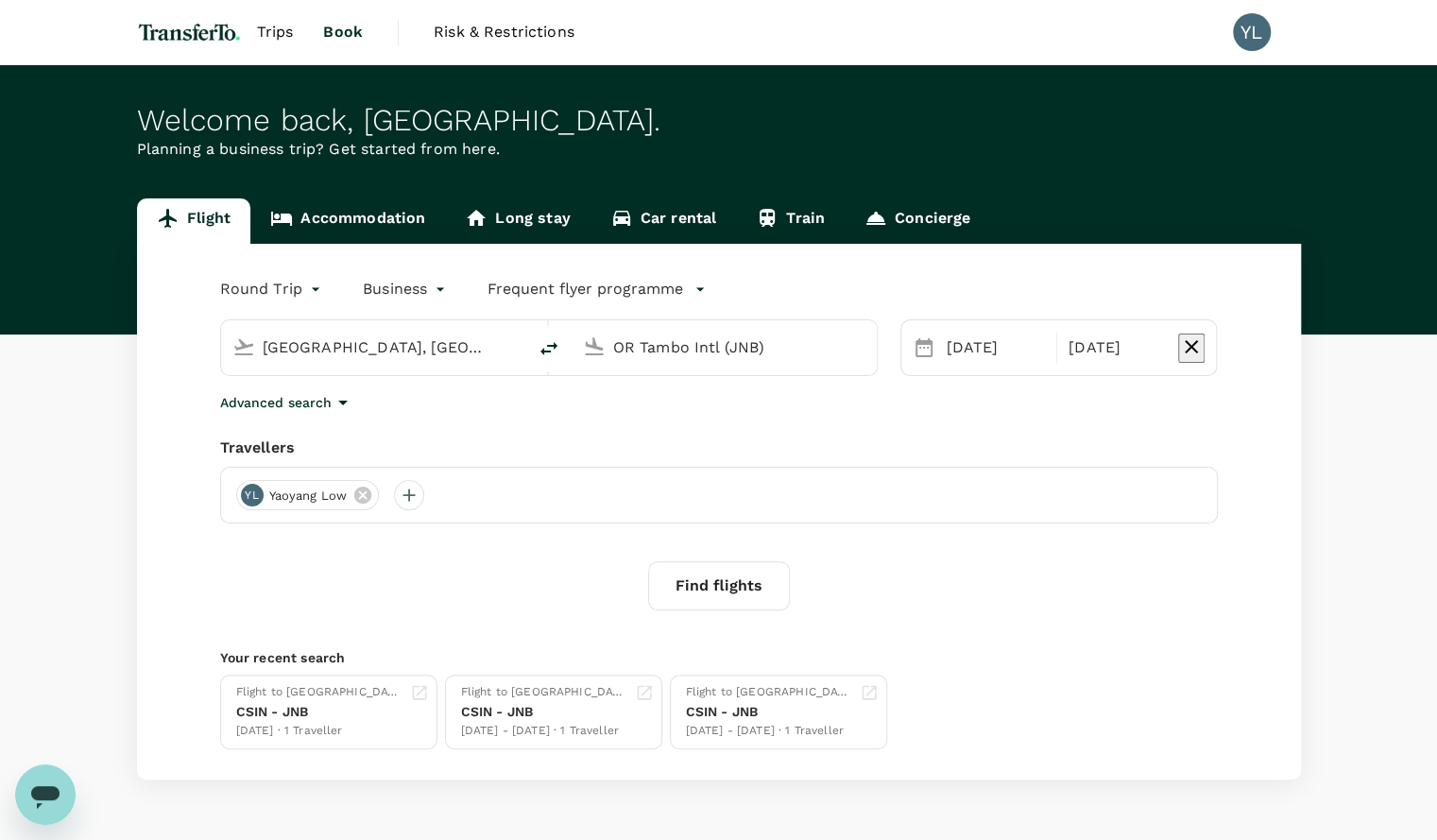
click at [956, 420] on div "Round Trip roundtrip Business business Frequent flyer programme [GEOGRAPHIC_DAT…" at bounding box center [718, 511] width 1164 height 536
click at [754, 592] on button "Find flights" at bounding box center [718, 585] width 142 height 50
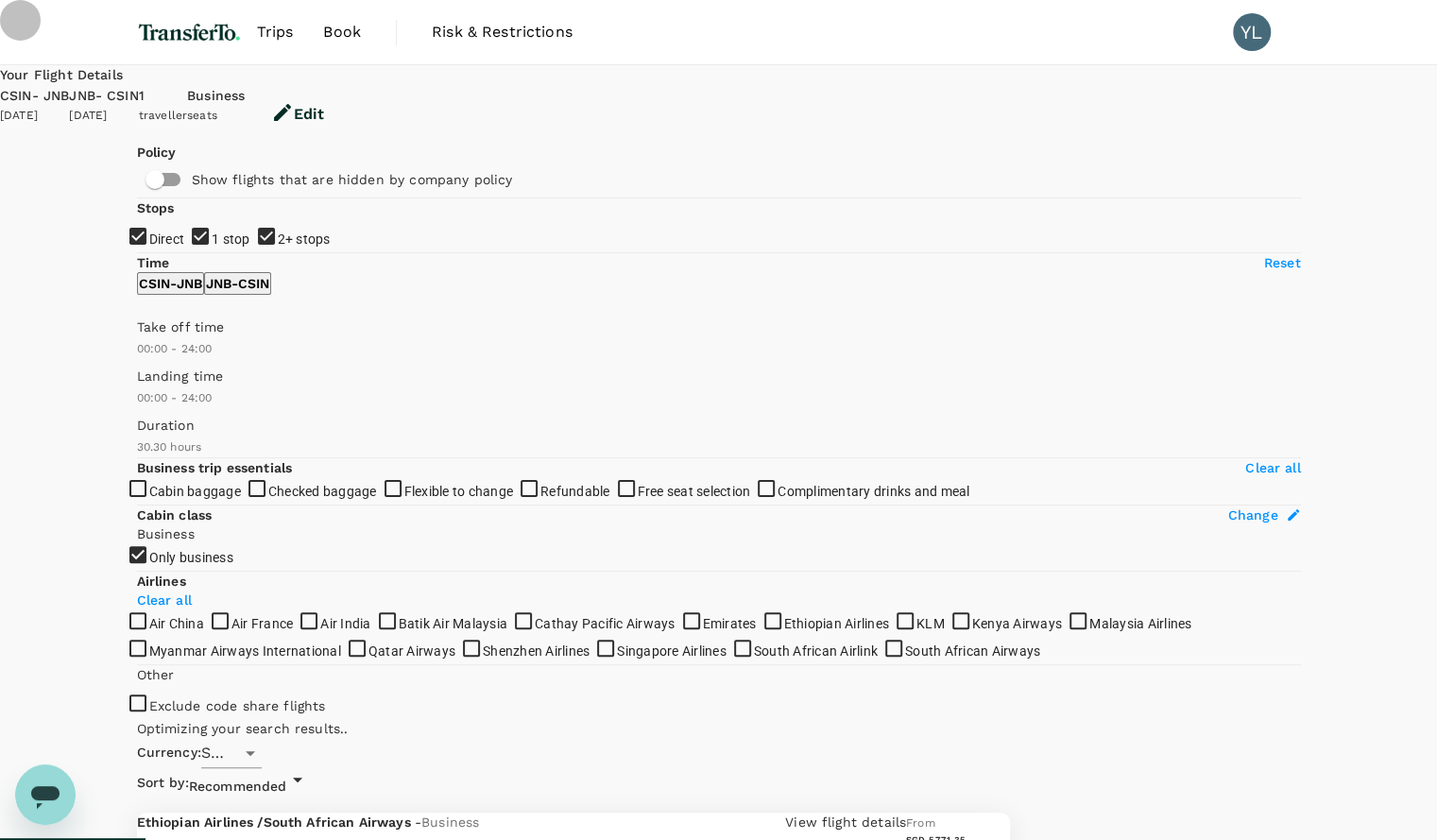
click at [143, 346] on input "1 stop" at bounding box center [718, 420] width 1437 height 840
checkbox input "false"
click at [143, 373] on input "2+ stops" at bounding box center [718, 420] width 1437 height 840
checkbox input "false"
click at [250, 252] on label "1 stop" at bounding box center [219, 238] width 61 height 27
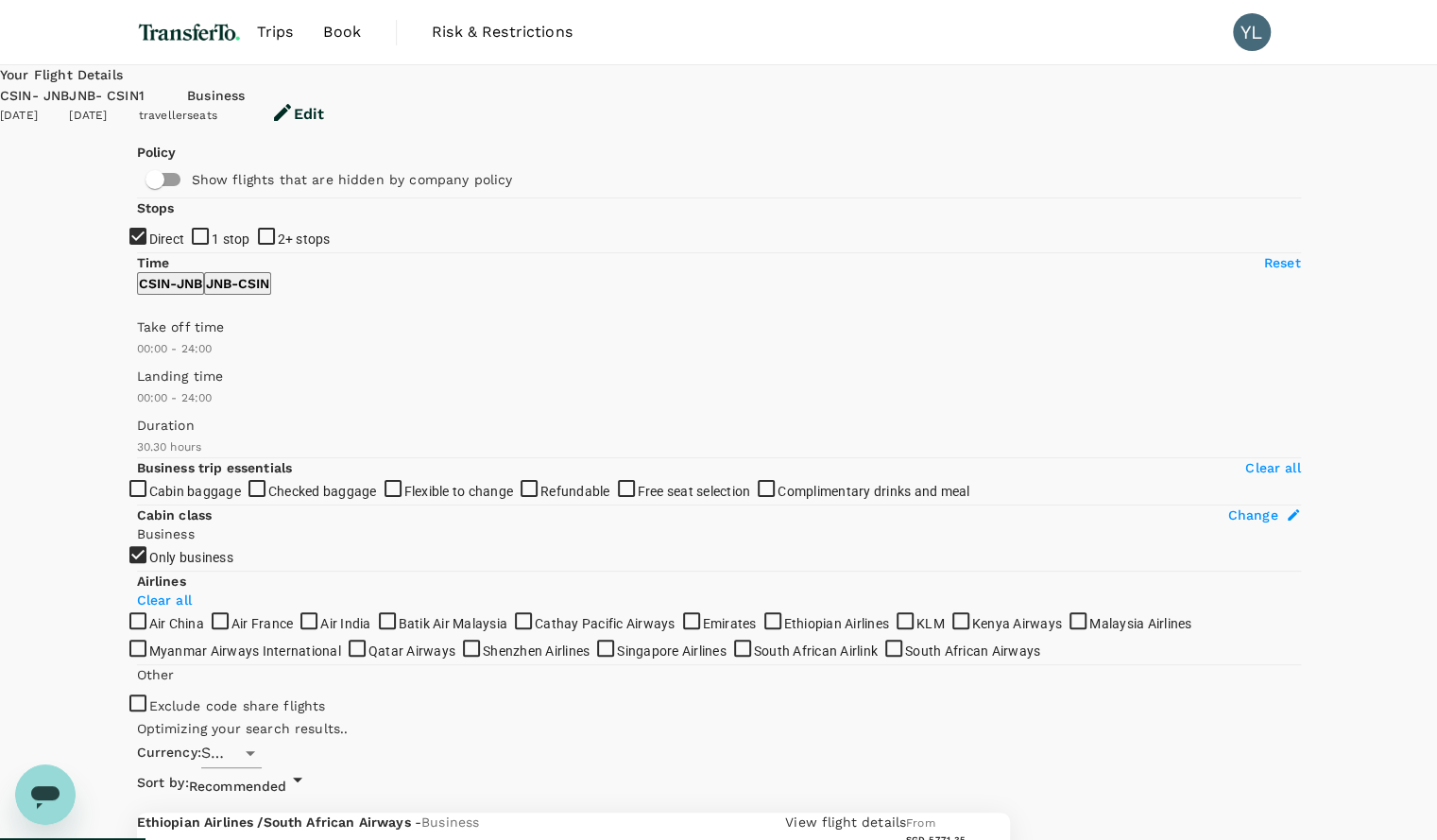
click at [293, 343] on input "1 stop" at bounding box center [718, 420] width 1437 height 840
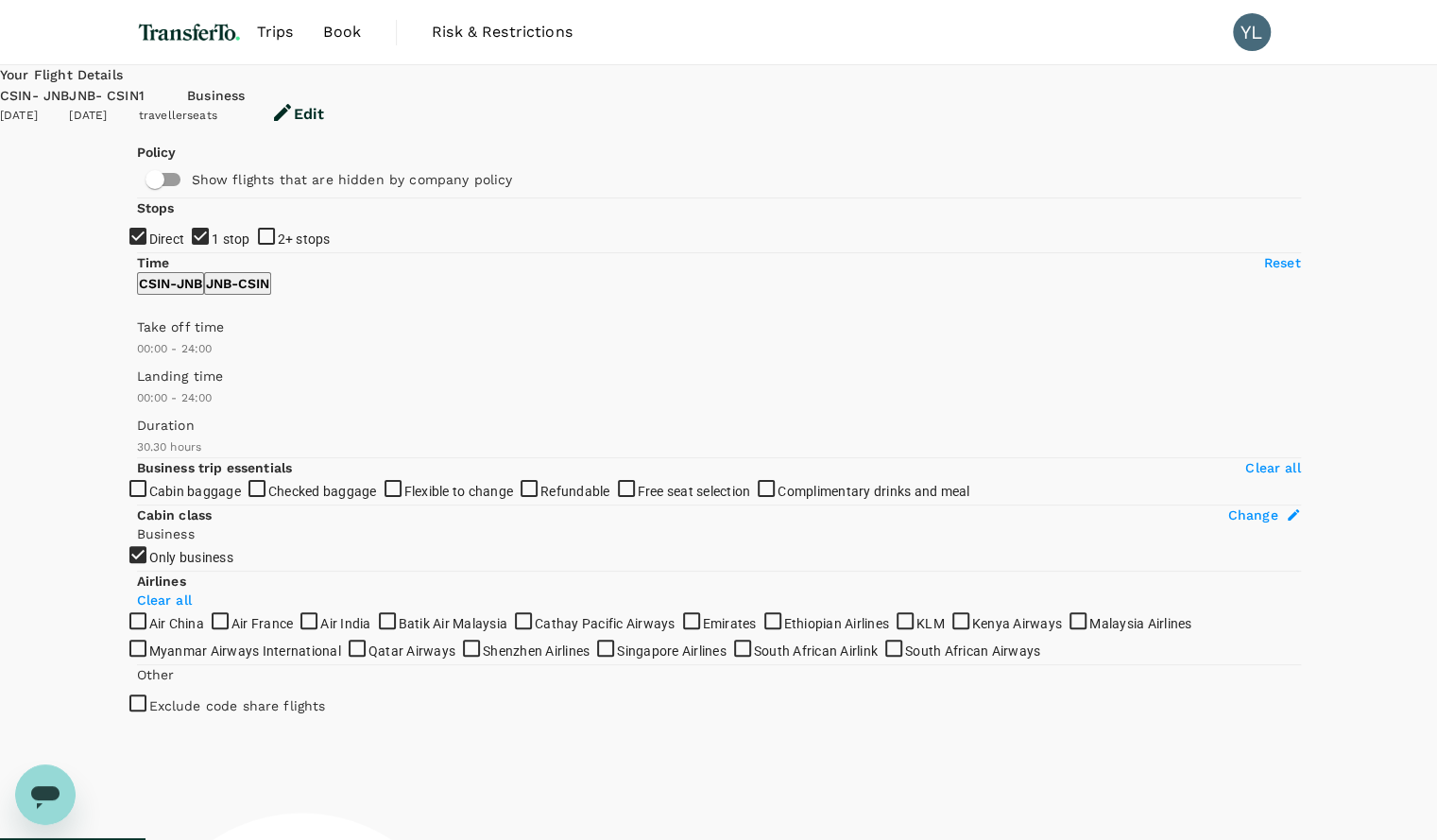
click at [212, 247] on span "1 stop" at bounding box center [231, 239] width 39 height 16
click at [191, 335] on input "1 stop" at bounding box center [718, 420] width 1437 height 840
checkbox input "false"
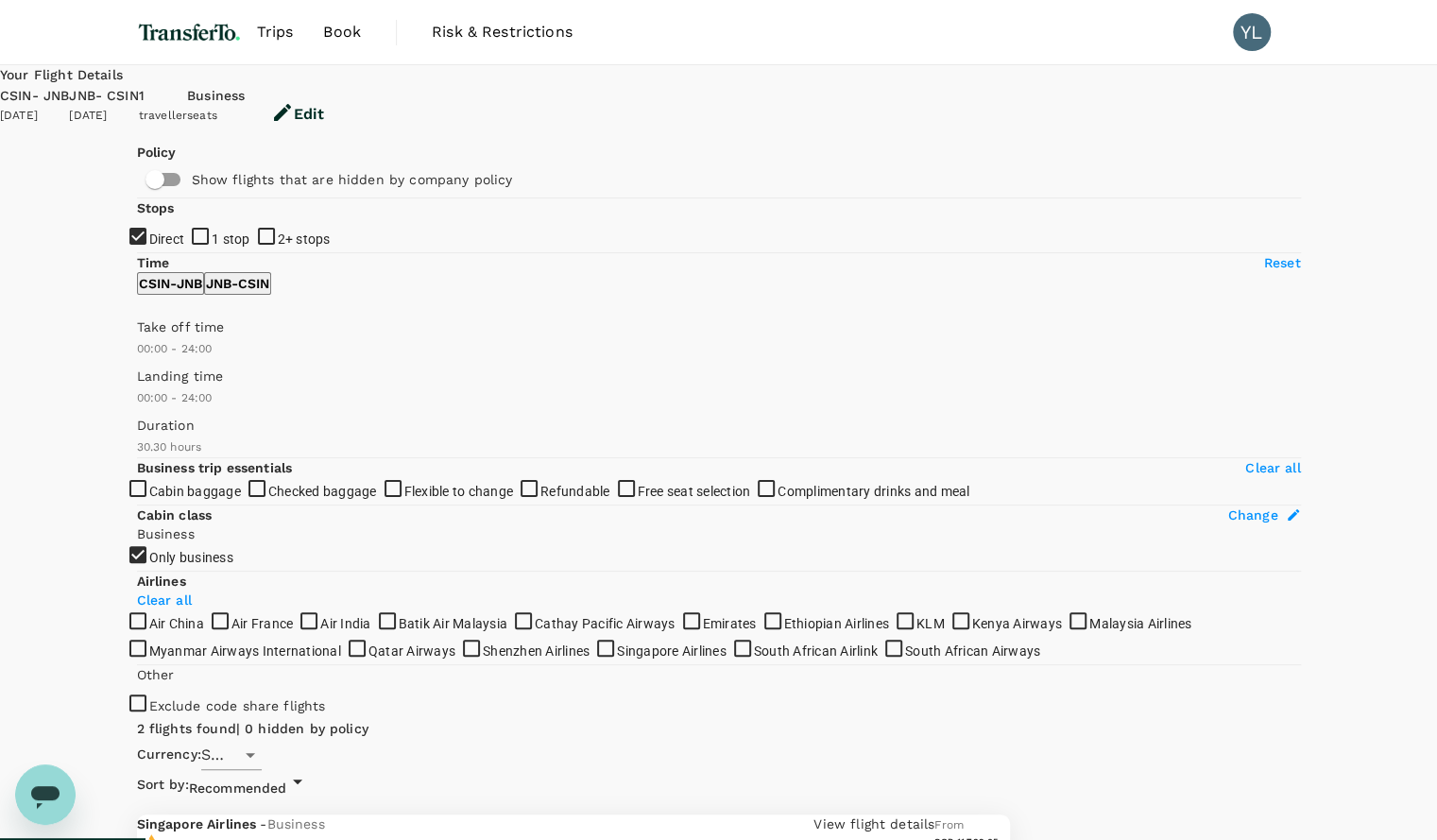
click at [194, 37] on img at bounding box center [190, 32] width 105 height 42
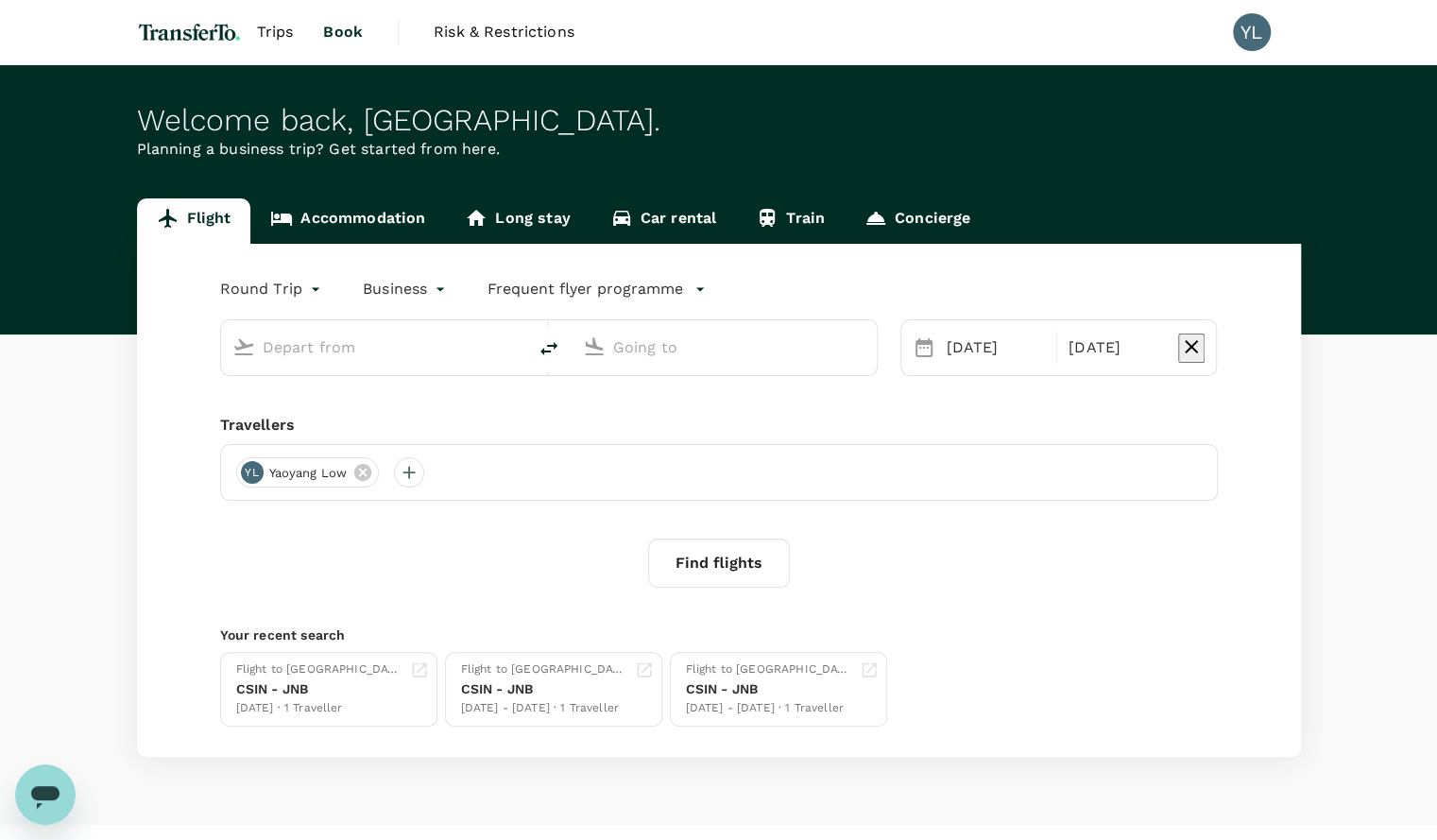
click at [352, 352] on input "text" at bounding box center [374, 347] width 224 height 29
type input "[GEOGRAPHIC_DATA], [GEOGRAPHIC_DATA] (any)"
type input "OR Tambo Intl (JNB)"
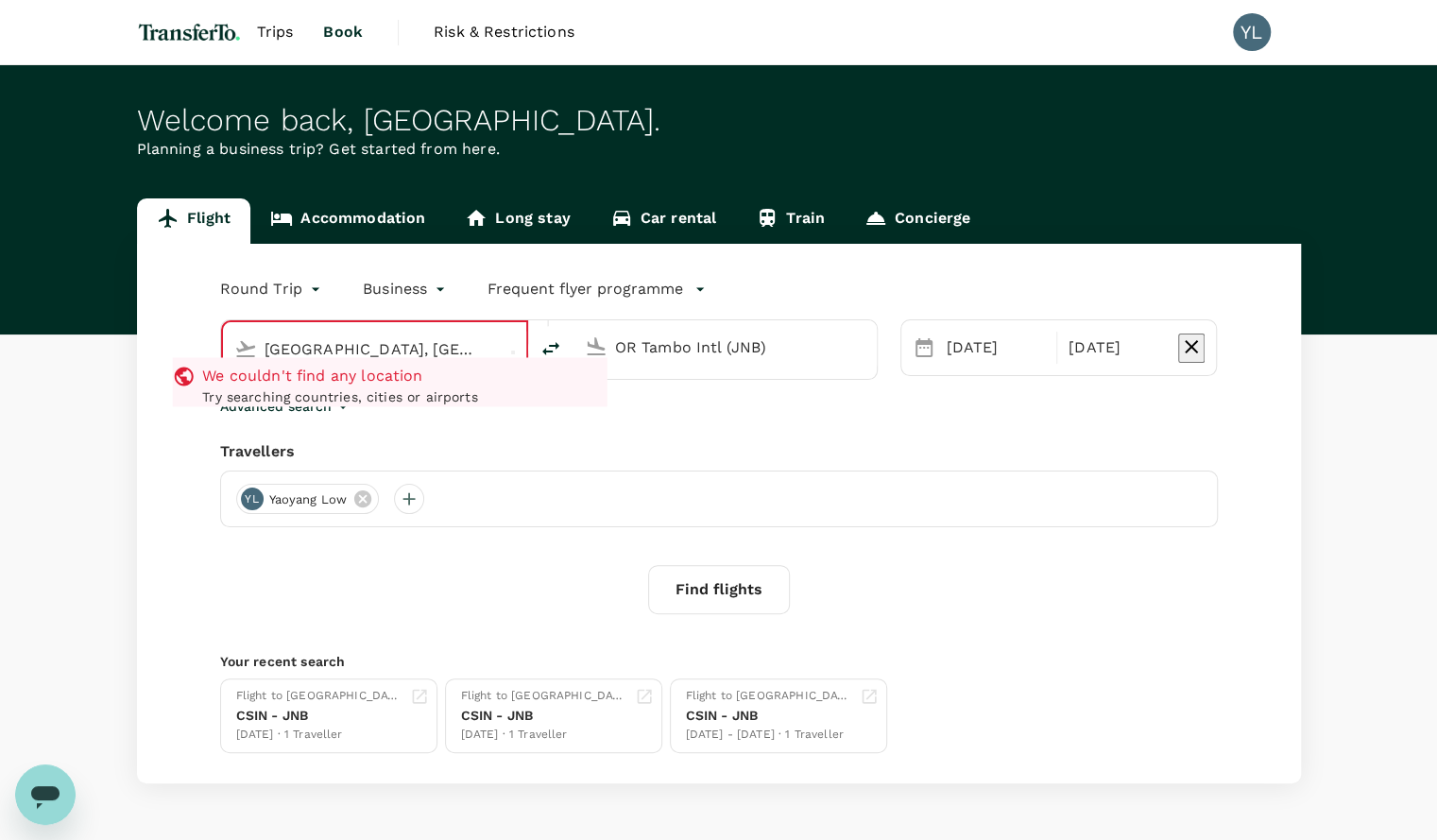
drag, startPoint x: 465, startPoint y: 348, endPoint x: 605, endPoint y: 351, distance: 140.0
click at [605, 351] on div "[GEOGRAPHIC_DATA], [GEOGRAPHIC_DATA] (any)e We couldn't find any location Try s…" at bounding box center [548, 349] width 657 height 60
type input "[GEOGRAPHIC_DATA], [GEOGRAPHIC_DATA] (any)"
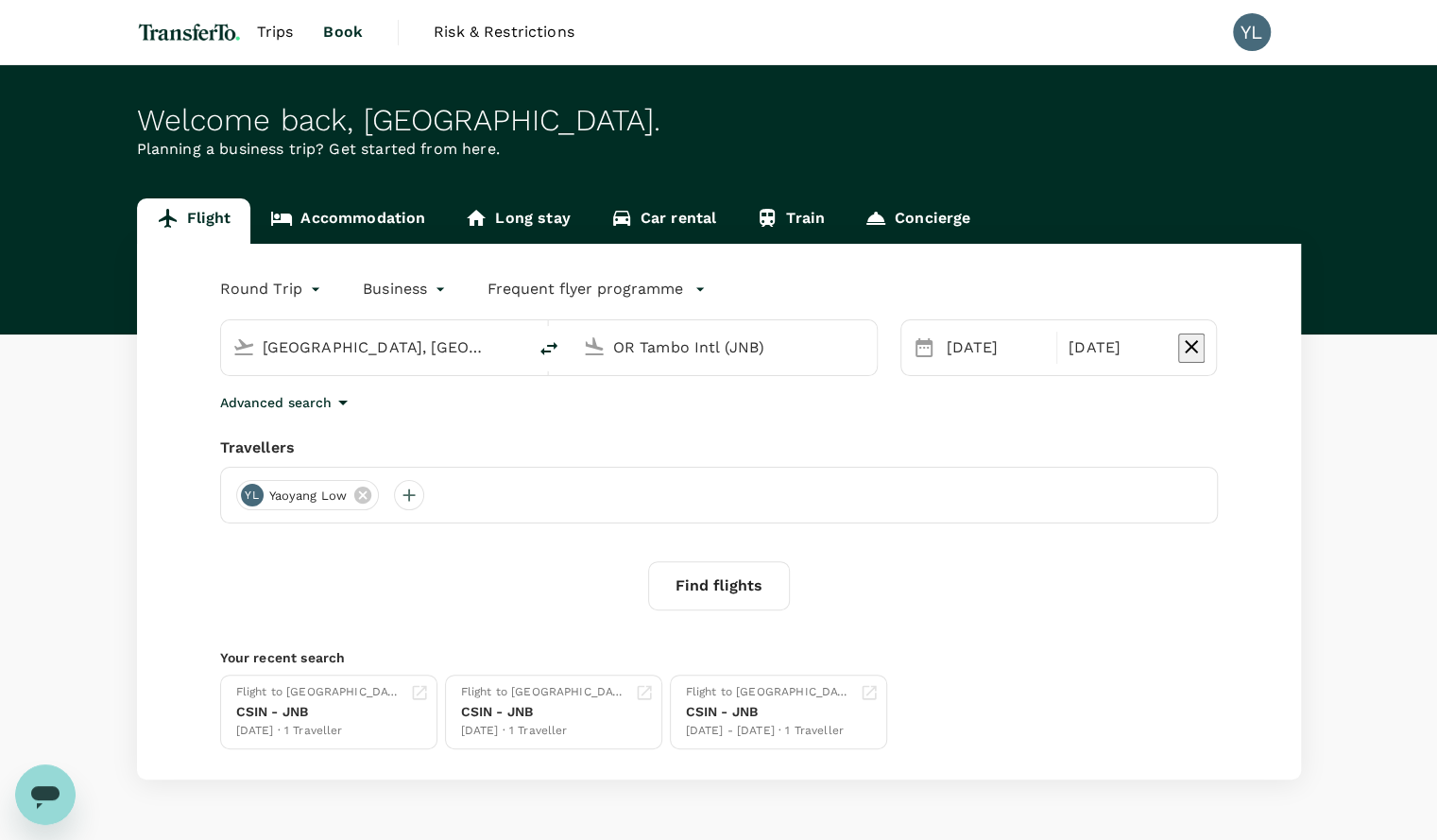
click at [645, 347] on input "OR Tambo Intl (JNB)" at bounding box center [724, 347] width 224 height 29
click at [646, 347] on input "OR Tambo Intl (JNB)" at bounding box center [724, 347] width 224 height 29
click at [645, 347] on input "OR Tambo Intl (JNB)" at bounding box center [724, 347] width 224 height 29
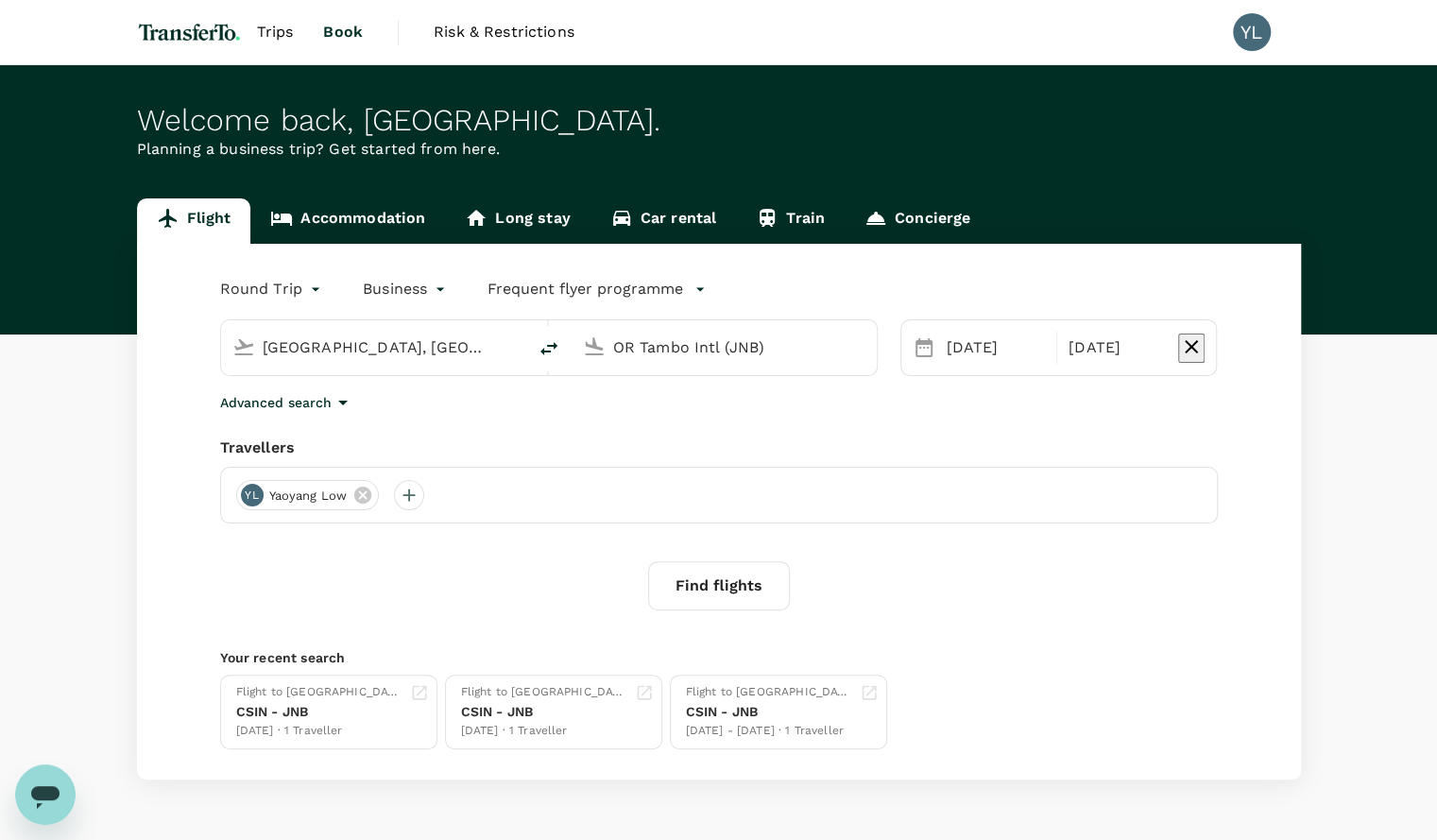
click at [807, 349] on input "OR Tambo Intl (JNB)" at bounding box center [724, 347] width 224 height 29
drag, startPoint x: 807, startPoint y: 349, endPoint x: 551, endPoint y: 355, distance: 256.1
click at [551, 355] on div "[GEOGRAPHIC_DATA], [GEOGRAPHIC_DATA] (any) OR Tambo Intl (JNB)" at bounding box center [548, 347] width 657 height 56
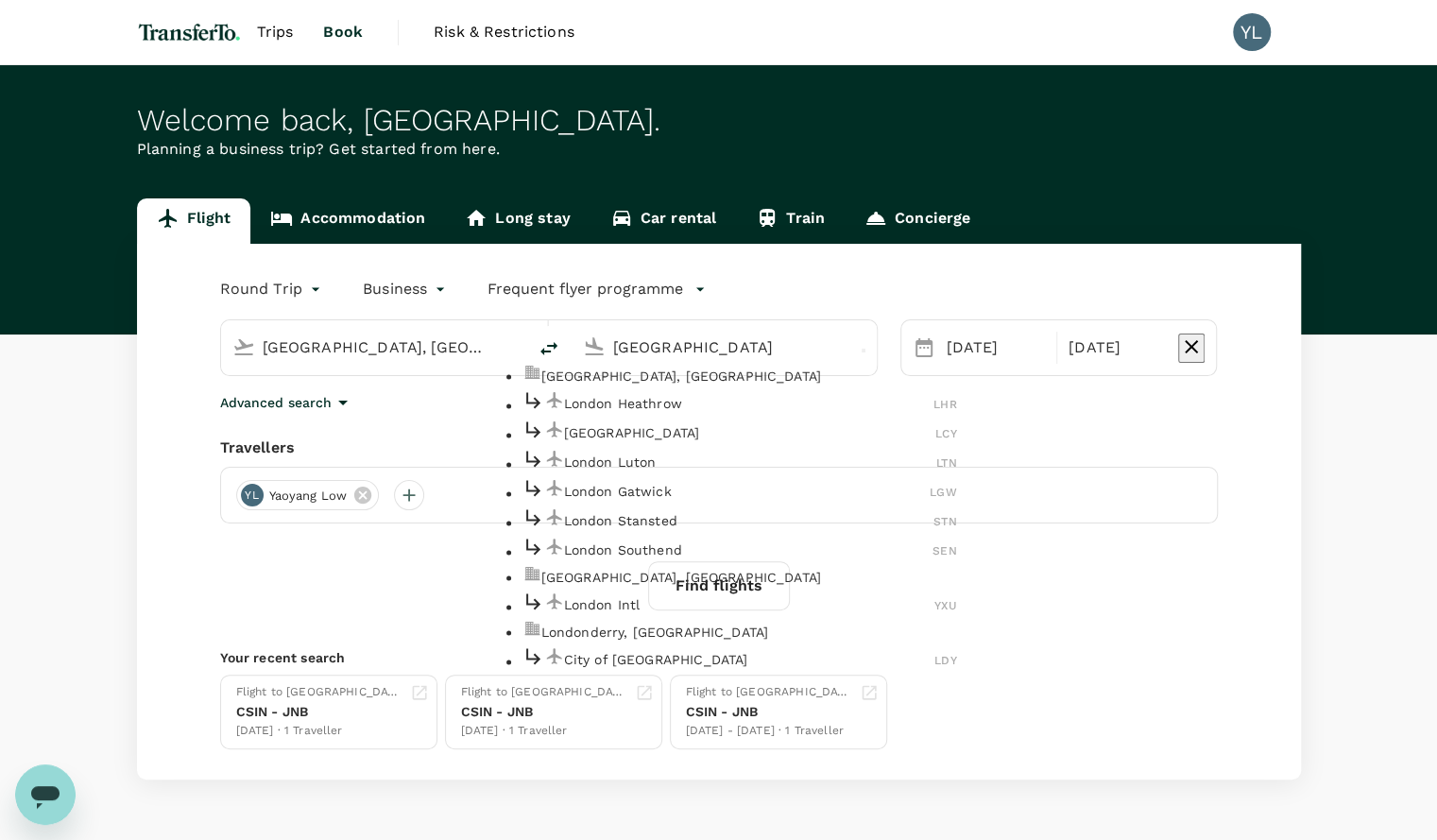
click at [587, 385] on p "[GEOGRAPHIC_DATA], [GEOGRAPHIC_DATA]" at bounding box center [749, 375] width 415 height 18
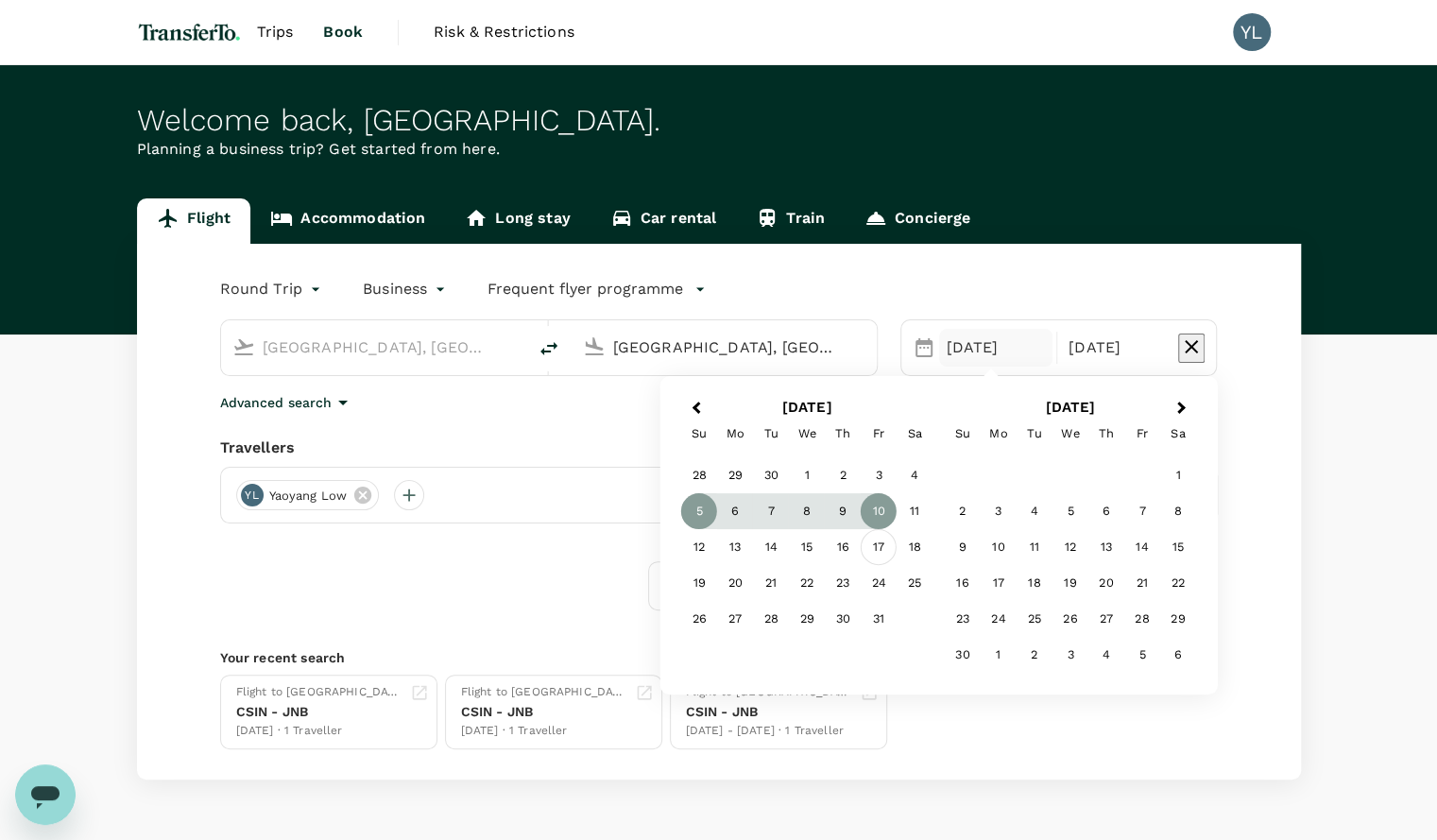
type input "[GEOGRAPHIC_DATA], [GEOGRAPHIC_DATA] (any)"
click at [880, 543] on div "17" at bounding box center [878, 546] width 36 height 36
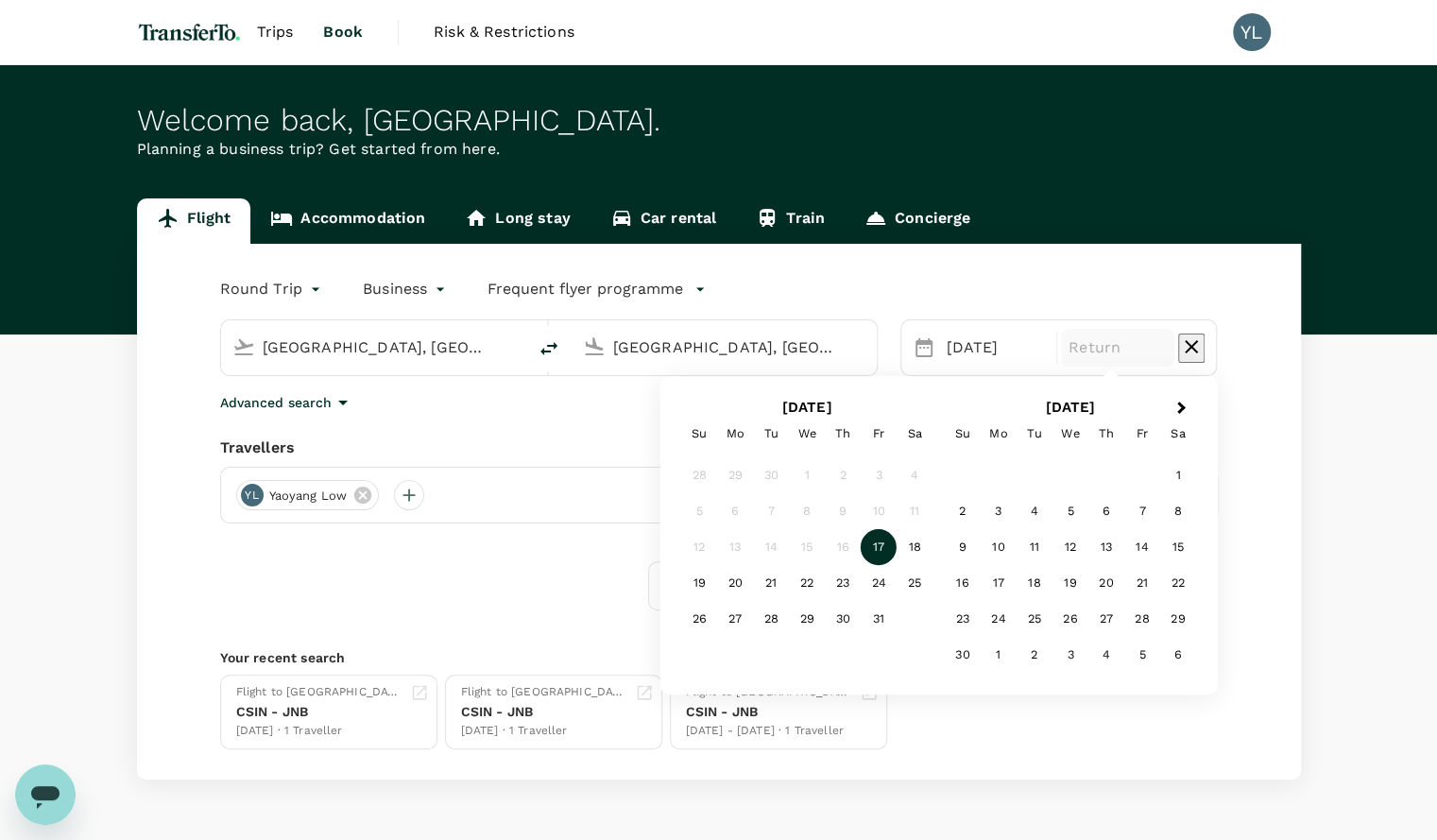
click at [729, 546] on div "13" at bounding box center [734, 546] width 36 height 36
click at [964, 342] on div "[DATE]" at bounding box center [996, 347] width 114 height 38
click at [744, 550] on div "13" at bounding box center [734, 546] width 36 height 36
click at [855, 545] on div "16" at bounding box center [842, 546] width 36 height 36
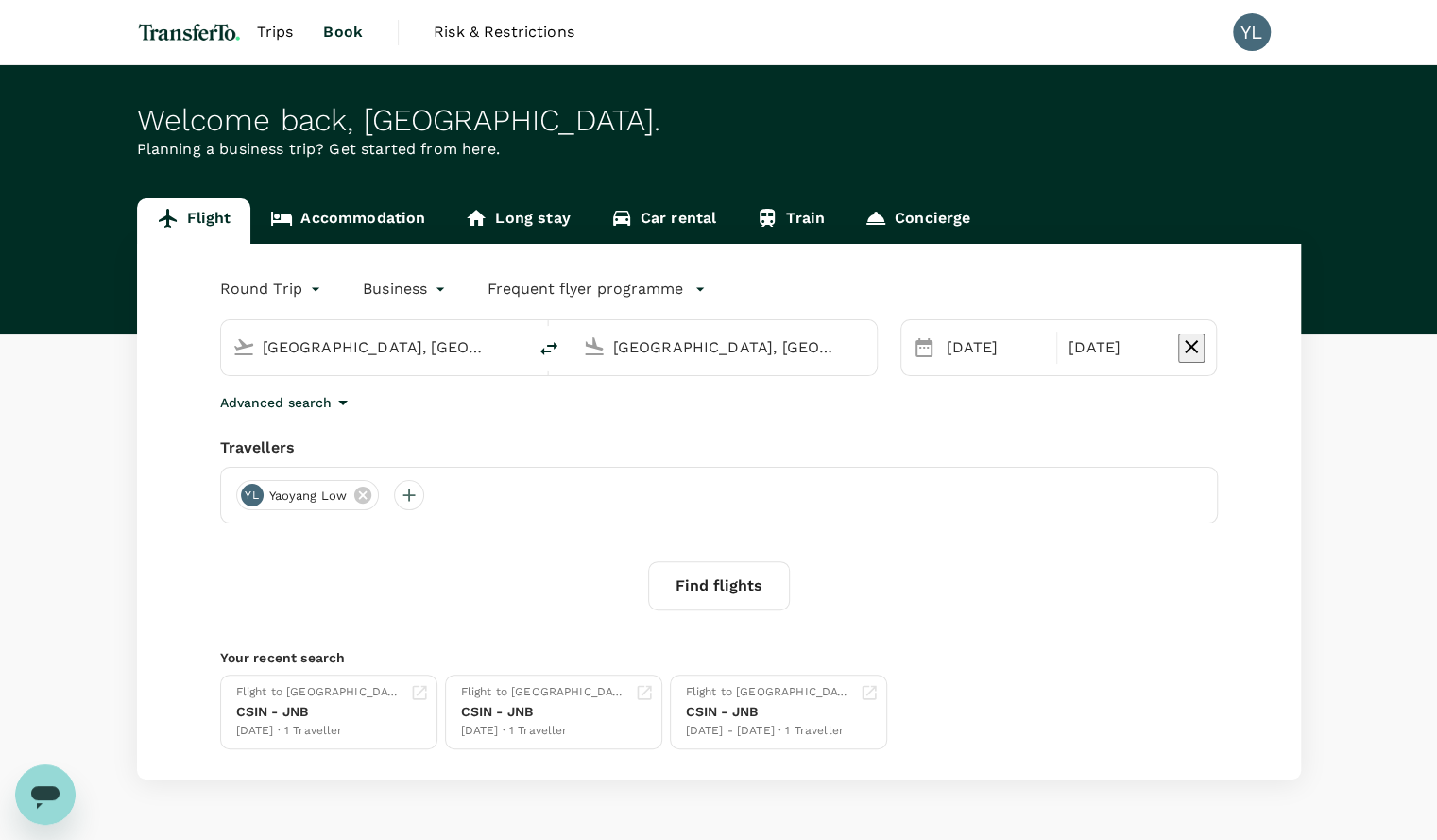
click at [720, 586] on button "Find flights" at bounding box center [718, 585] width 142 height 50
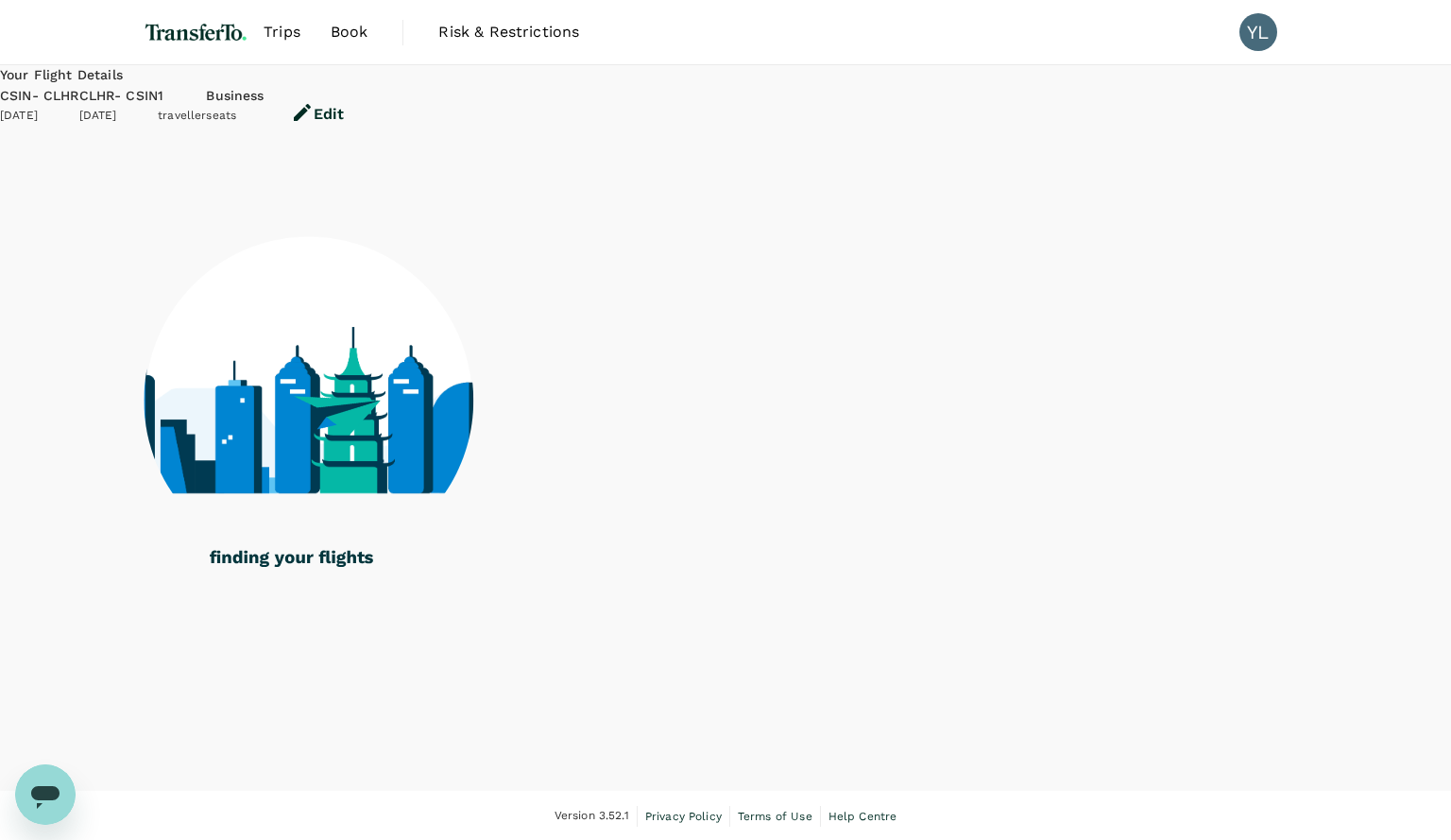
click at [1045, 616] on div at bounding box center [726, 389] width 1164 height 493
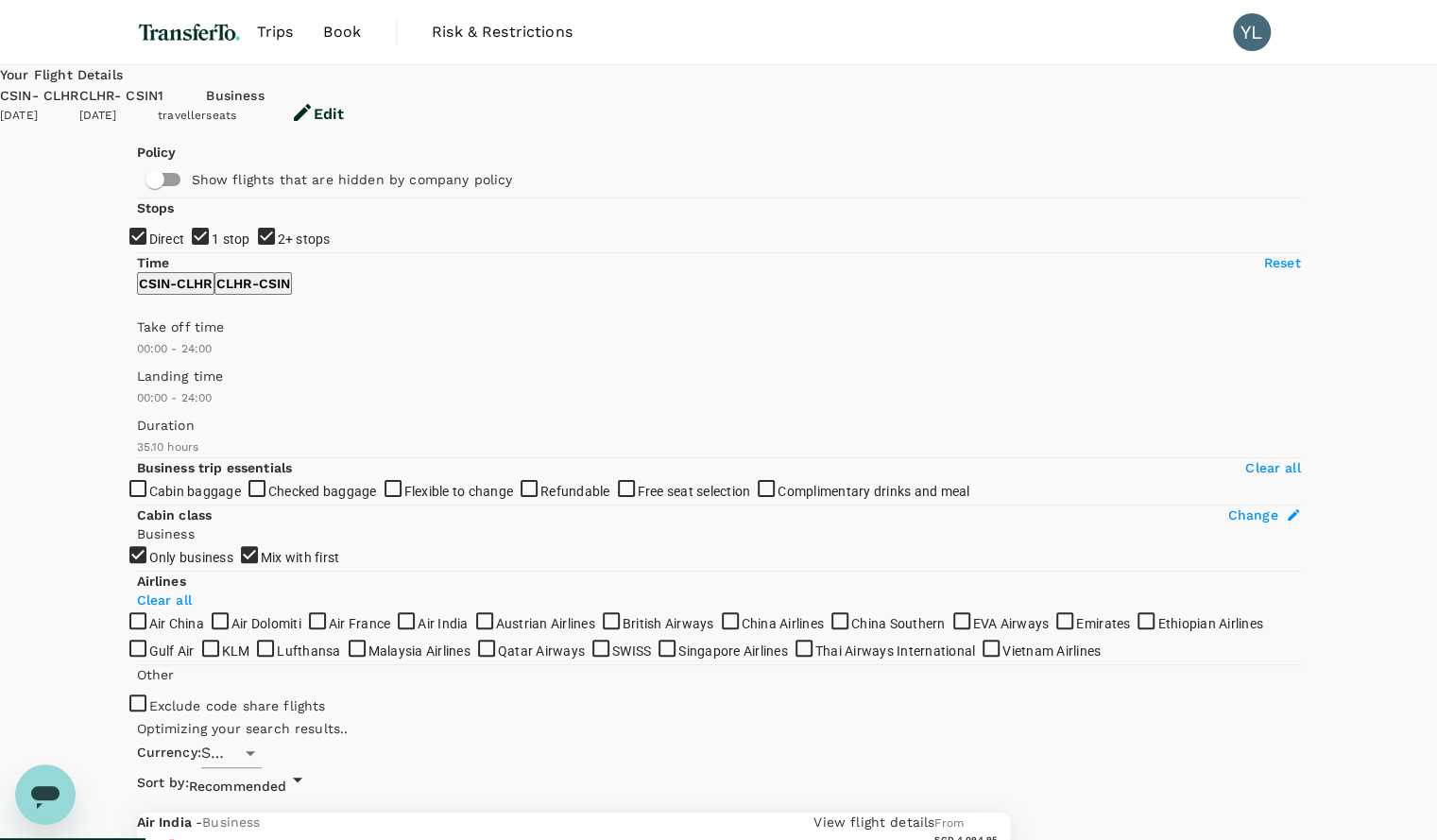
click at [151, 342] on input "1 stop" at bounding box center [718, 420] width 1437 height 840
checkbox input "false"
click at [145, 383] on input "2+ stops" at bounding box center [718, 420] width 1437 height 840
checkbox input "false"
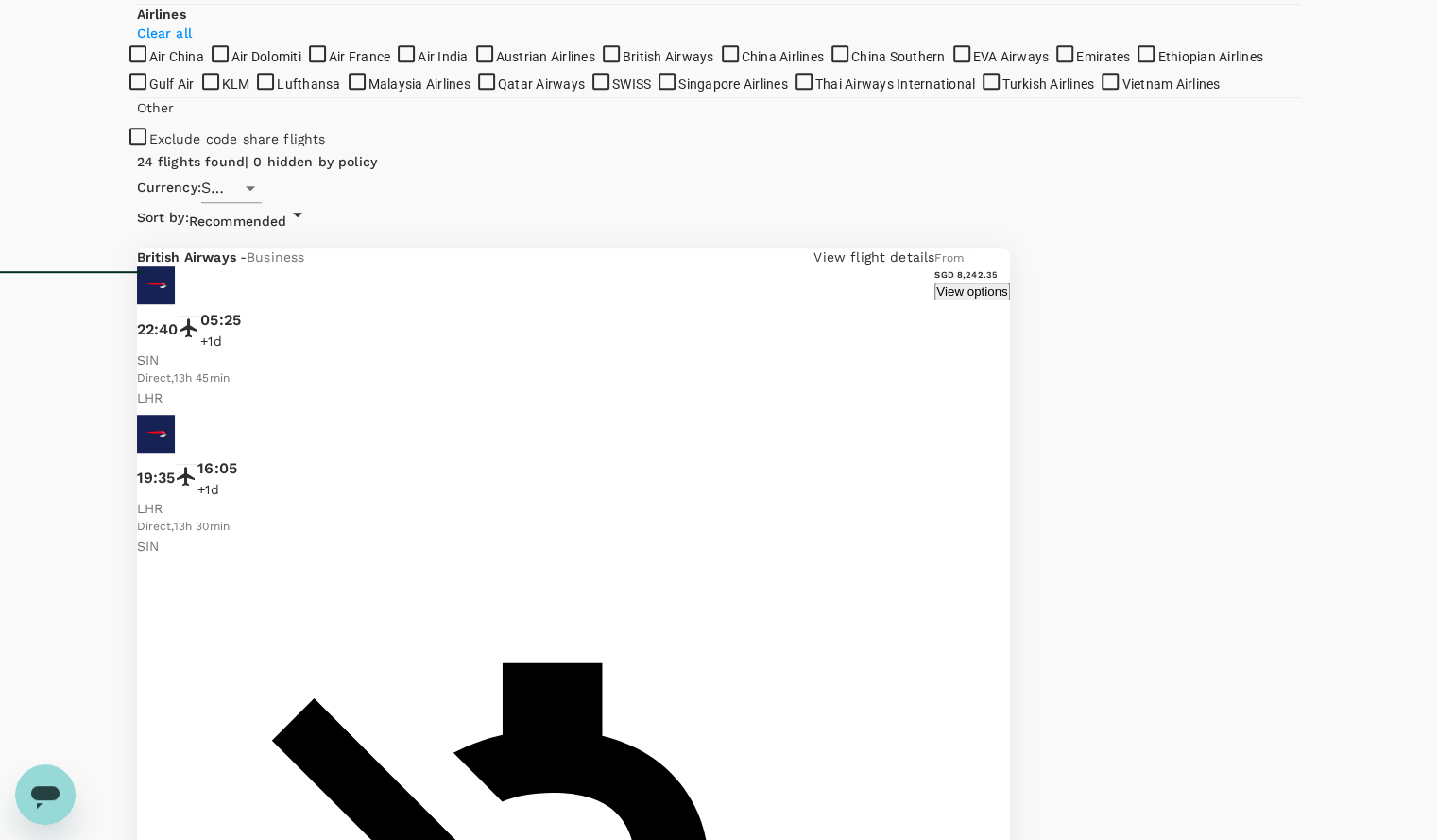
scroll to position [472, 0]
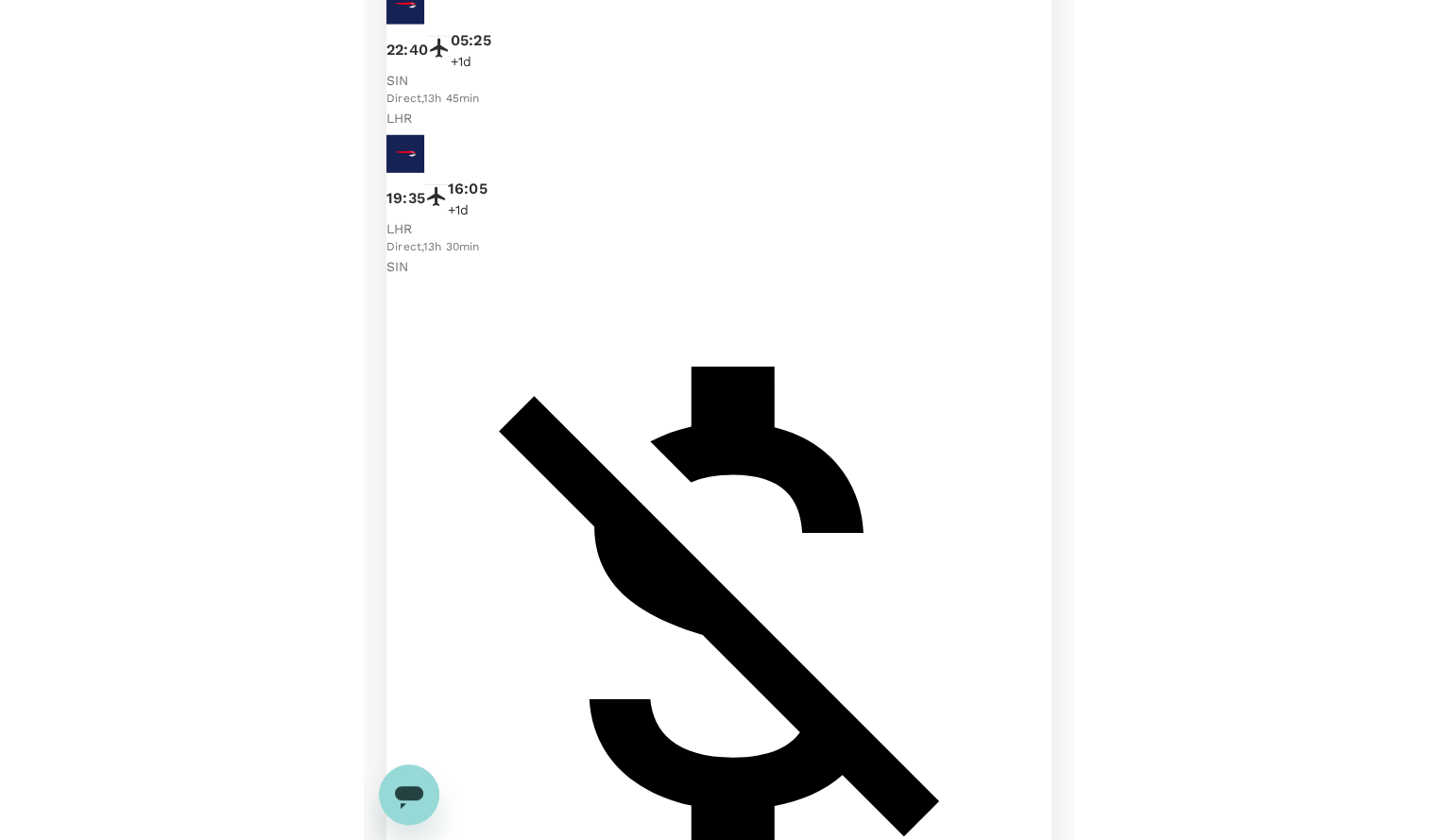
scroll to position [283, 0]
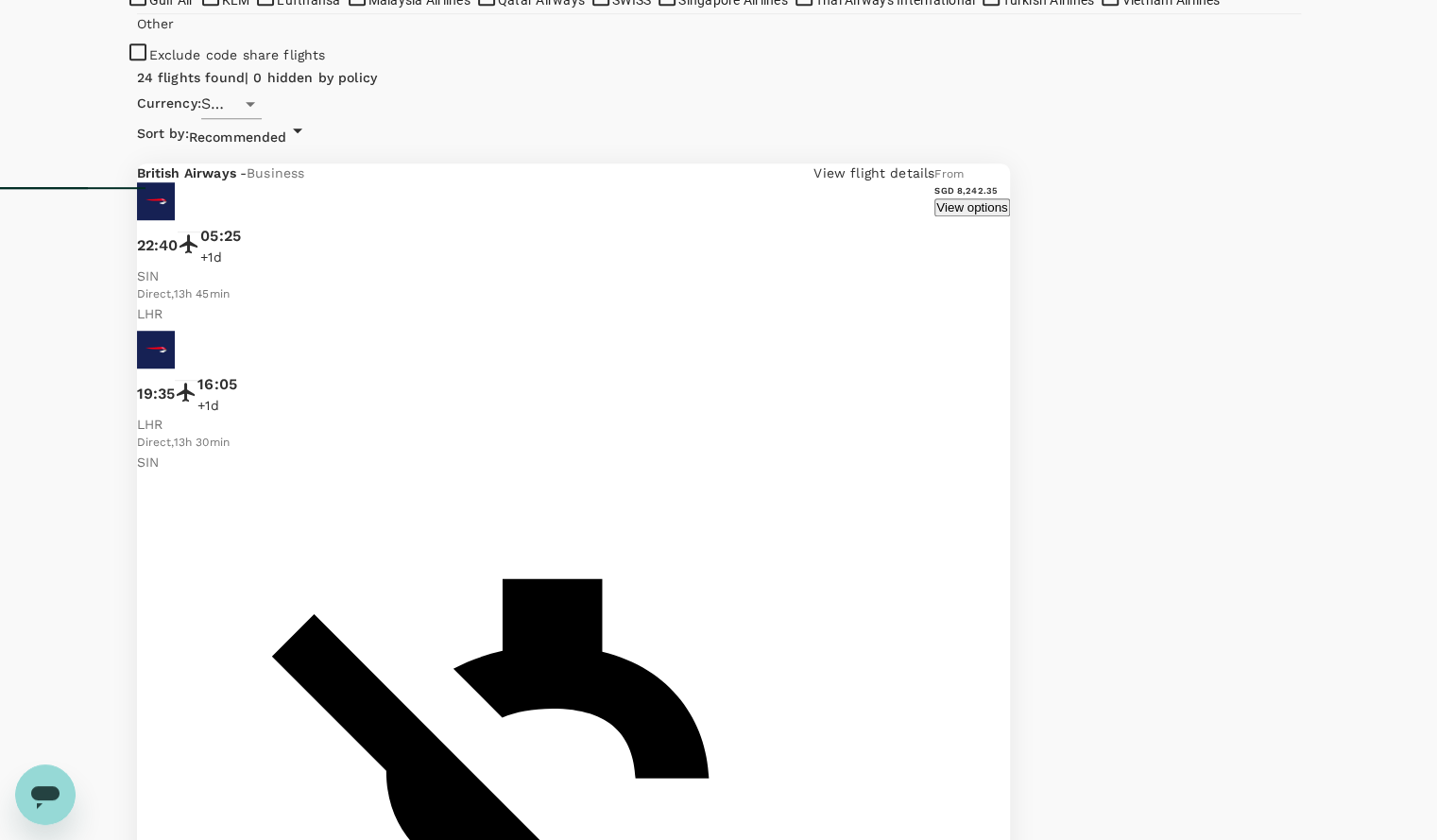
scroll to position [653, 0]
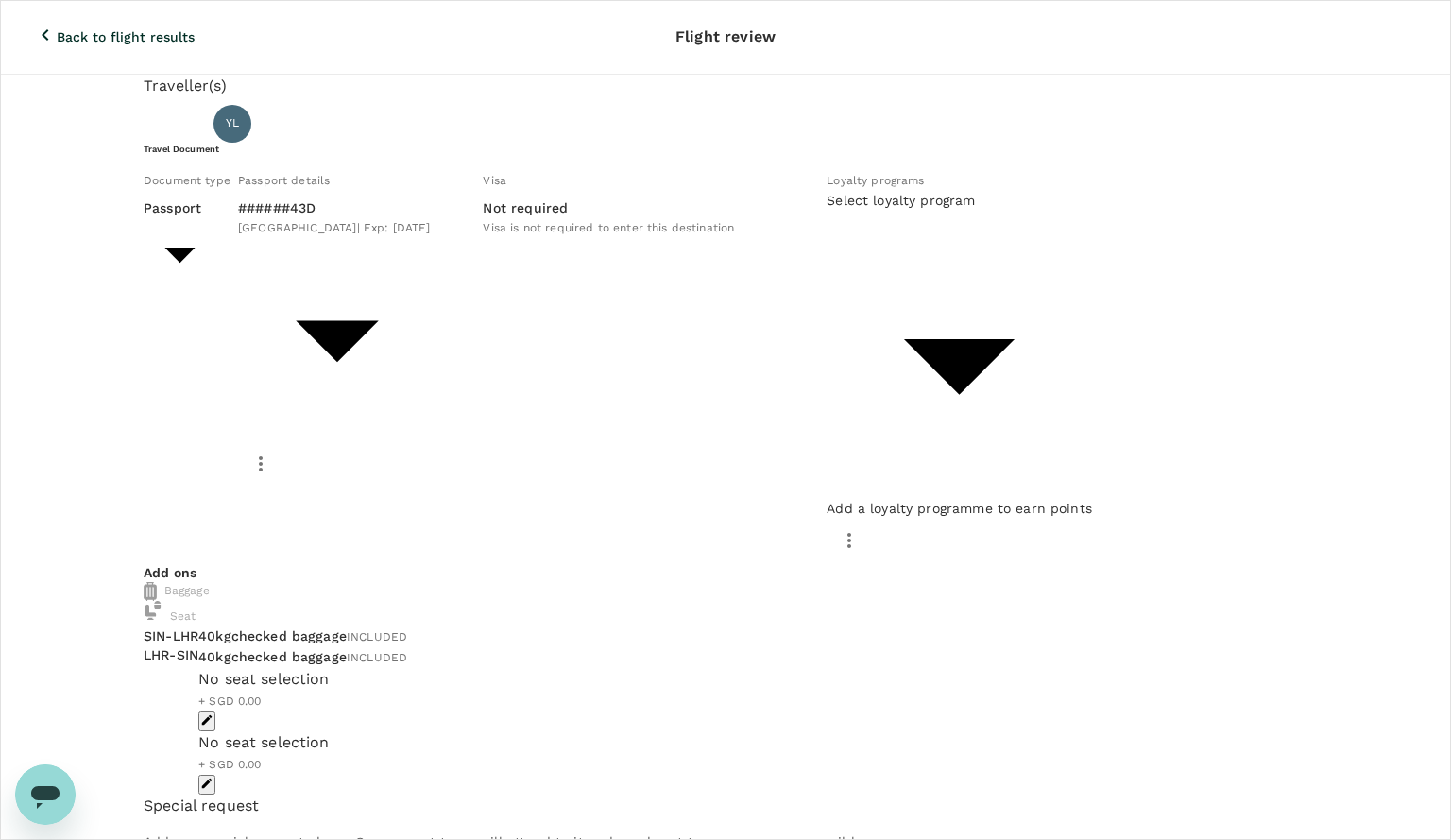
click at [775, 357] on body "Back to flight results Flight review Traveller(s) Traveller 1 : YL [GEOGRAPHIC_…" at bounding box center [726, 848] width 1451 height 1696
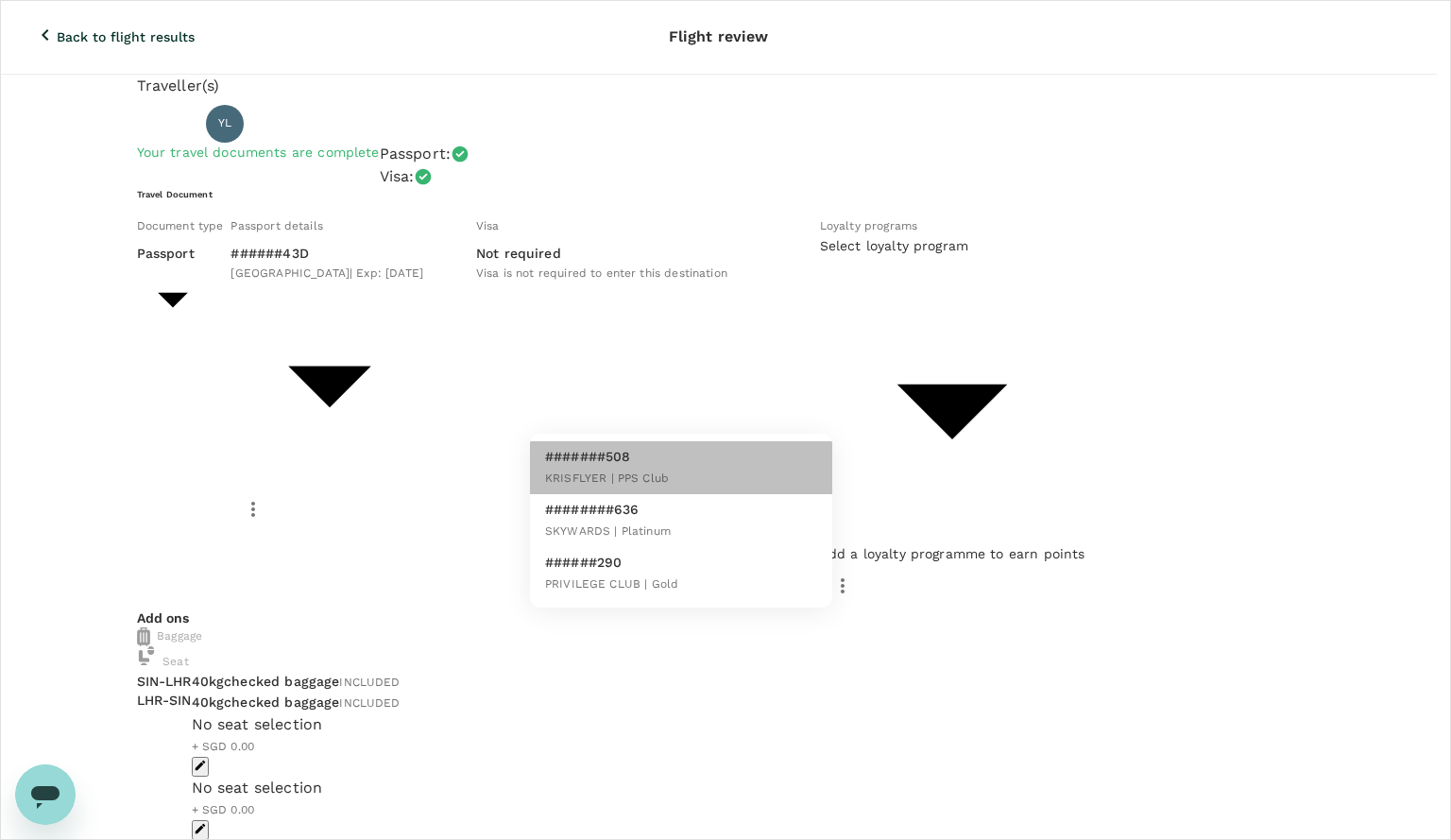
click at [701, 466] on li "#######508 KRISFLYER | PPS Club" at bounding box center [681, 468] width 302 height 52
type input "5d1a19b9-8b0d-4daa-9e12-3e696eac25ce"
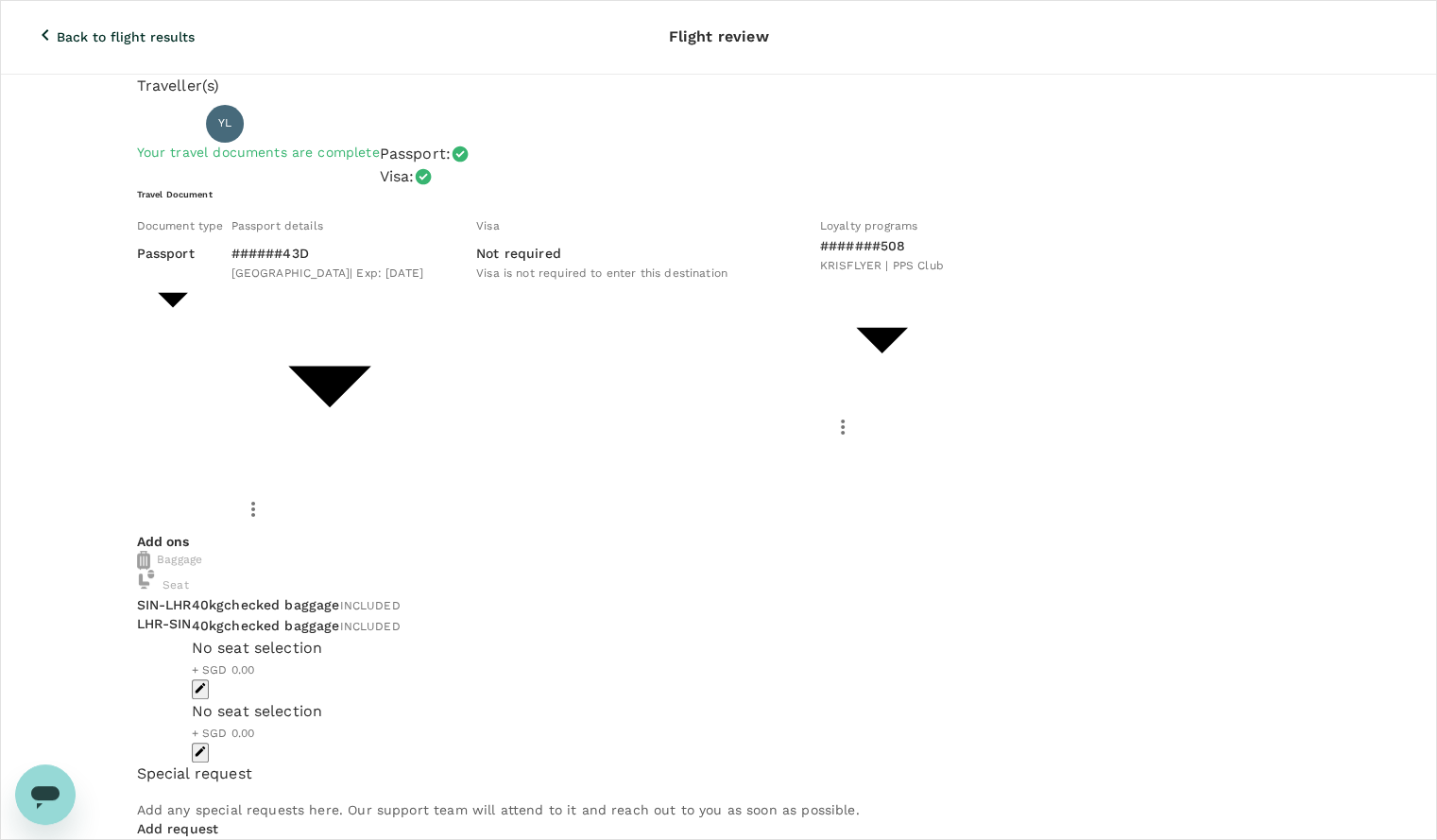
click at [789, 637] on div "No seat selection + SGD 0.00" at bounding box center [677, 668] width 970 height 63
click at [205, 682] on icon "button" at bounding box center [199, 687] width 11 height 11
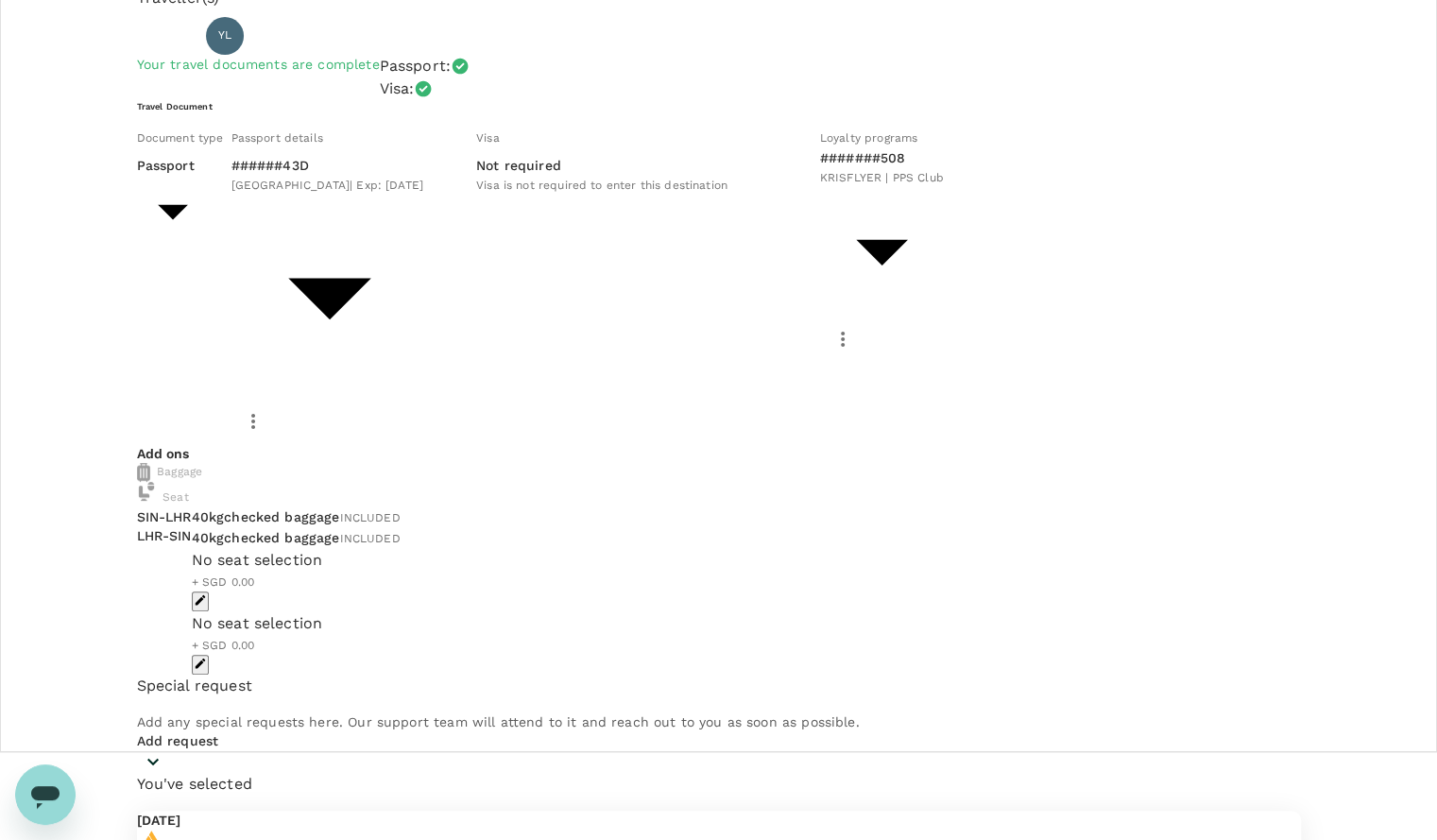
type input "9f86f5ea-eef2-4806-bc5d-0eeed3f8957b"
type textarea "ssds"
